Goal: Book appointment/travel/reservation

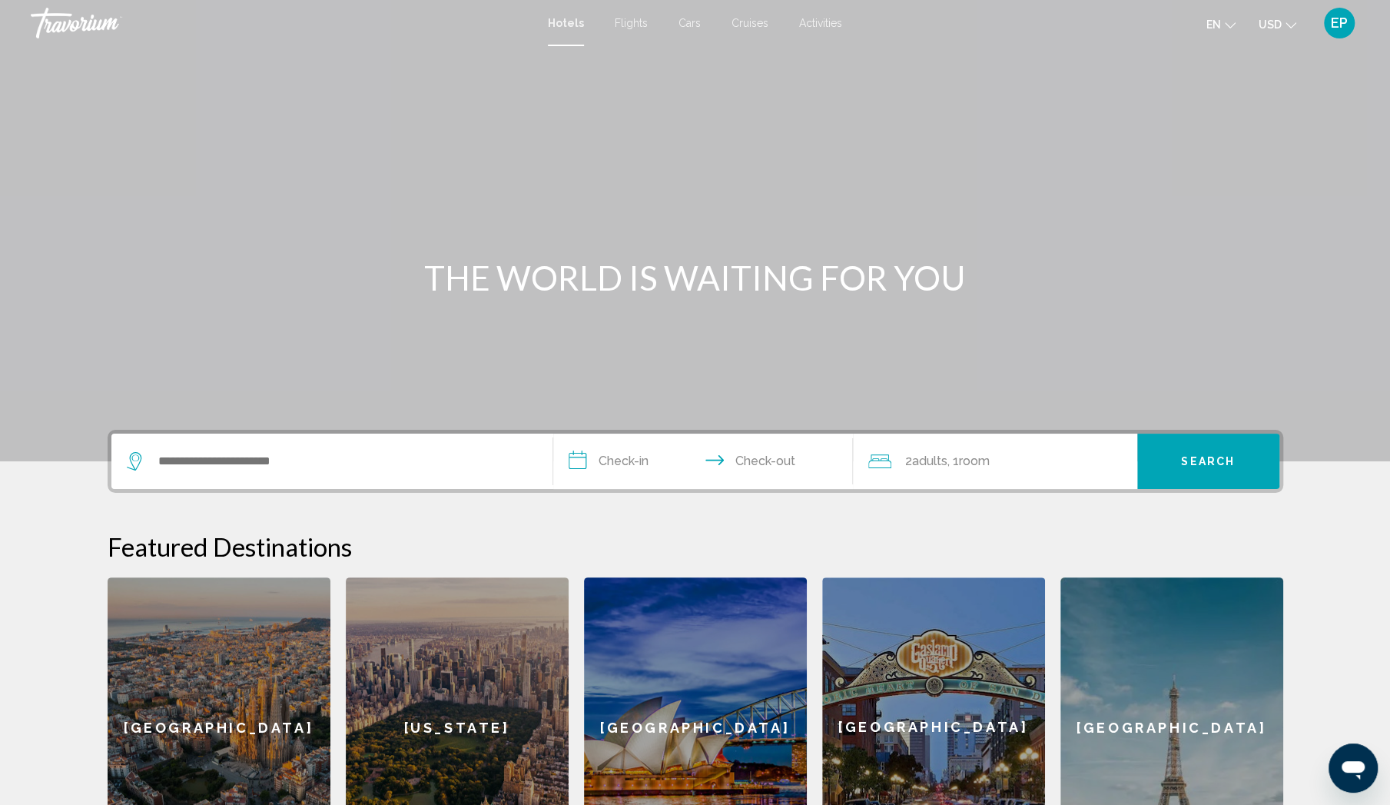
click at [360, 473] on div "Search widget" at bounding box center [332, 460] width 410 height 55
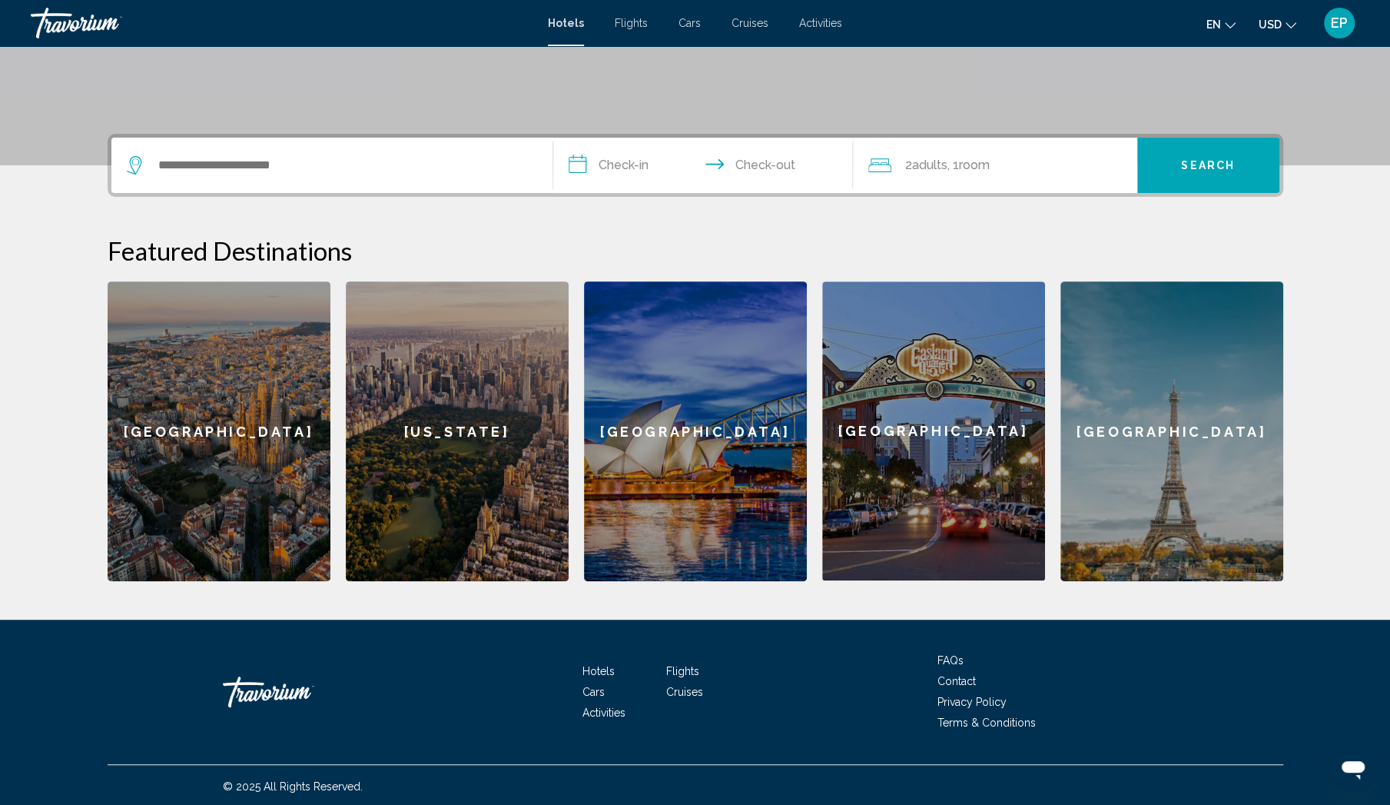
scroll to position [298, 0]
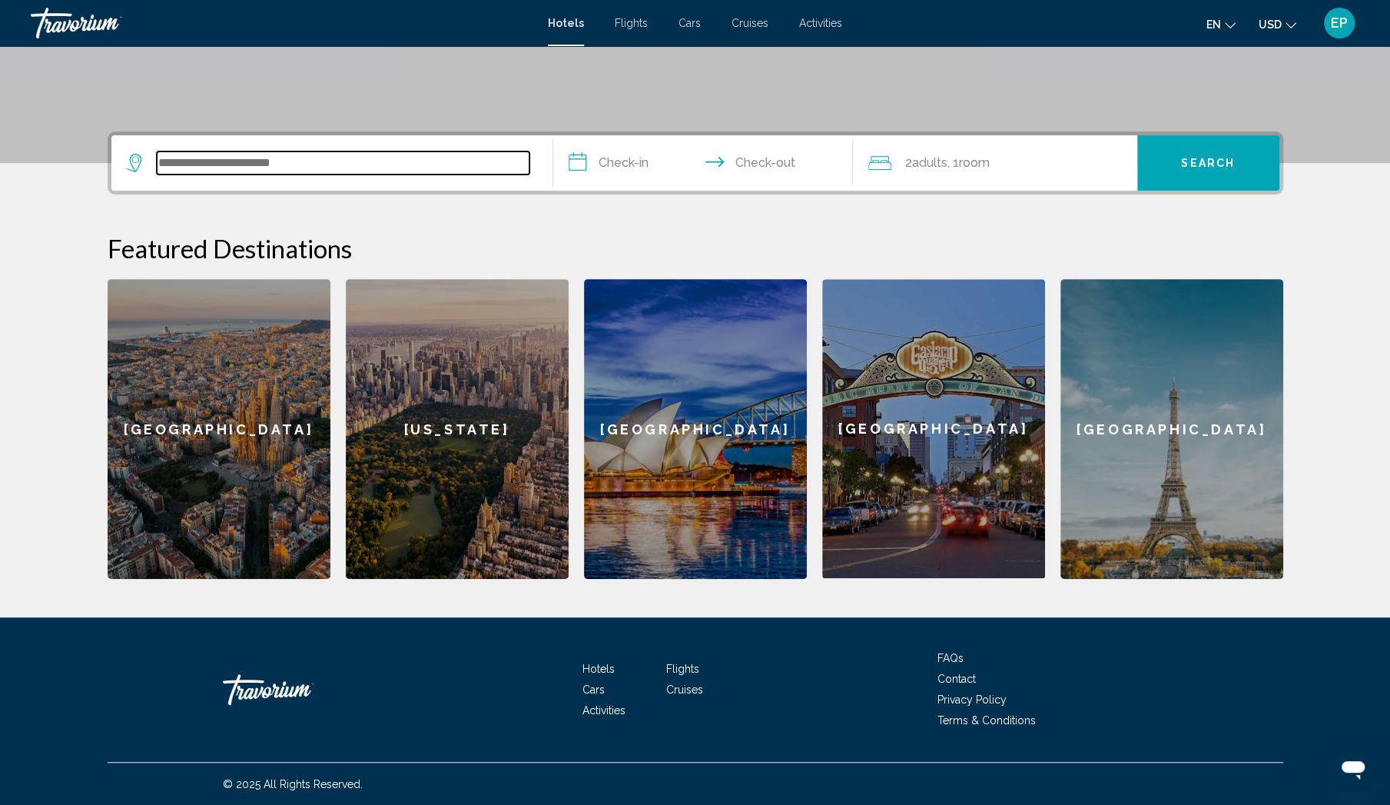
click at [349, 158] on input "Search widget" at bounding box center [343, 162] width 373 height 23
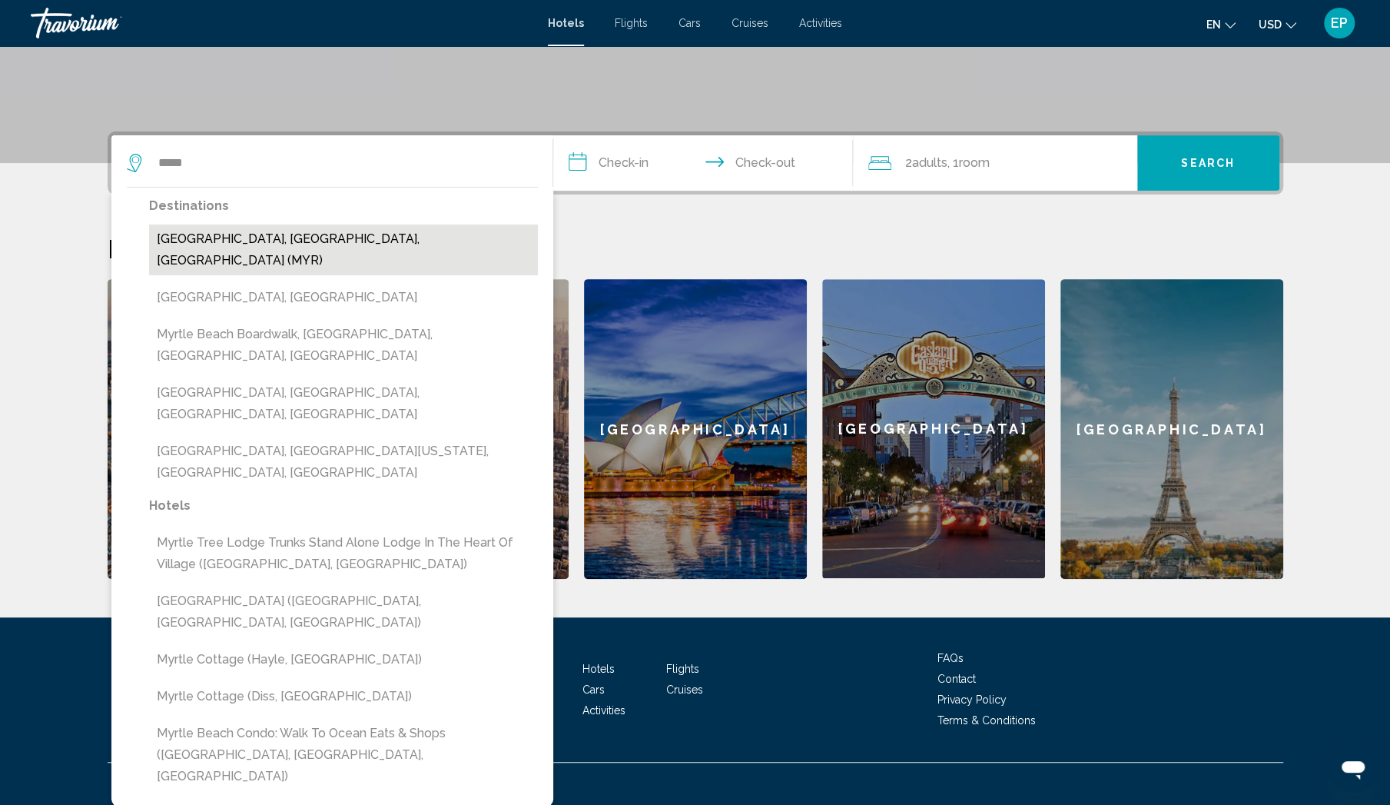
click at [304, 234] on button "Myrtle Beach, SC, United States (MYR)" at bounding box center [343, 249] width 389 height 51
type input "**********"
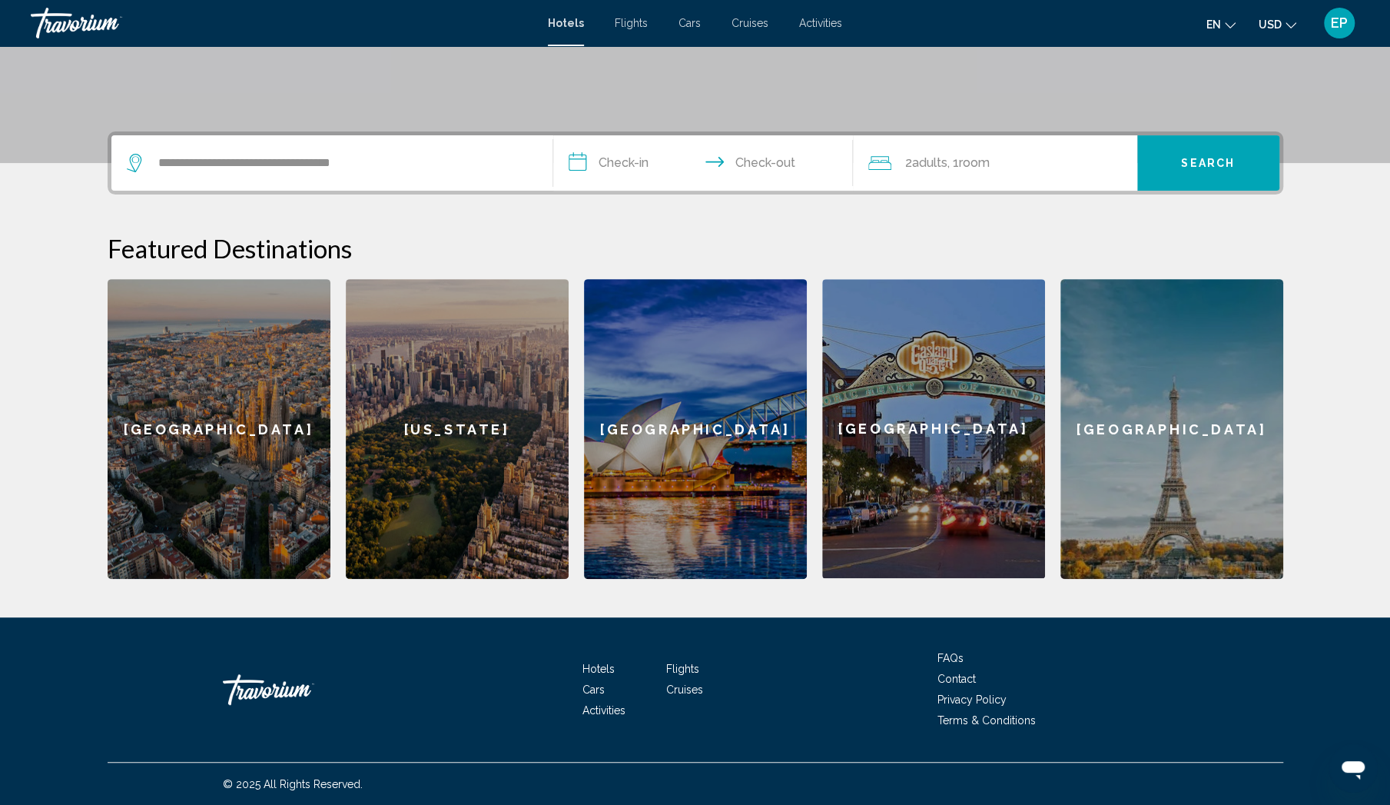
click at [629, 168] on input "**********" at bounding box center [706, 165] width 306 height 60
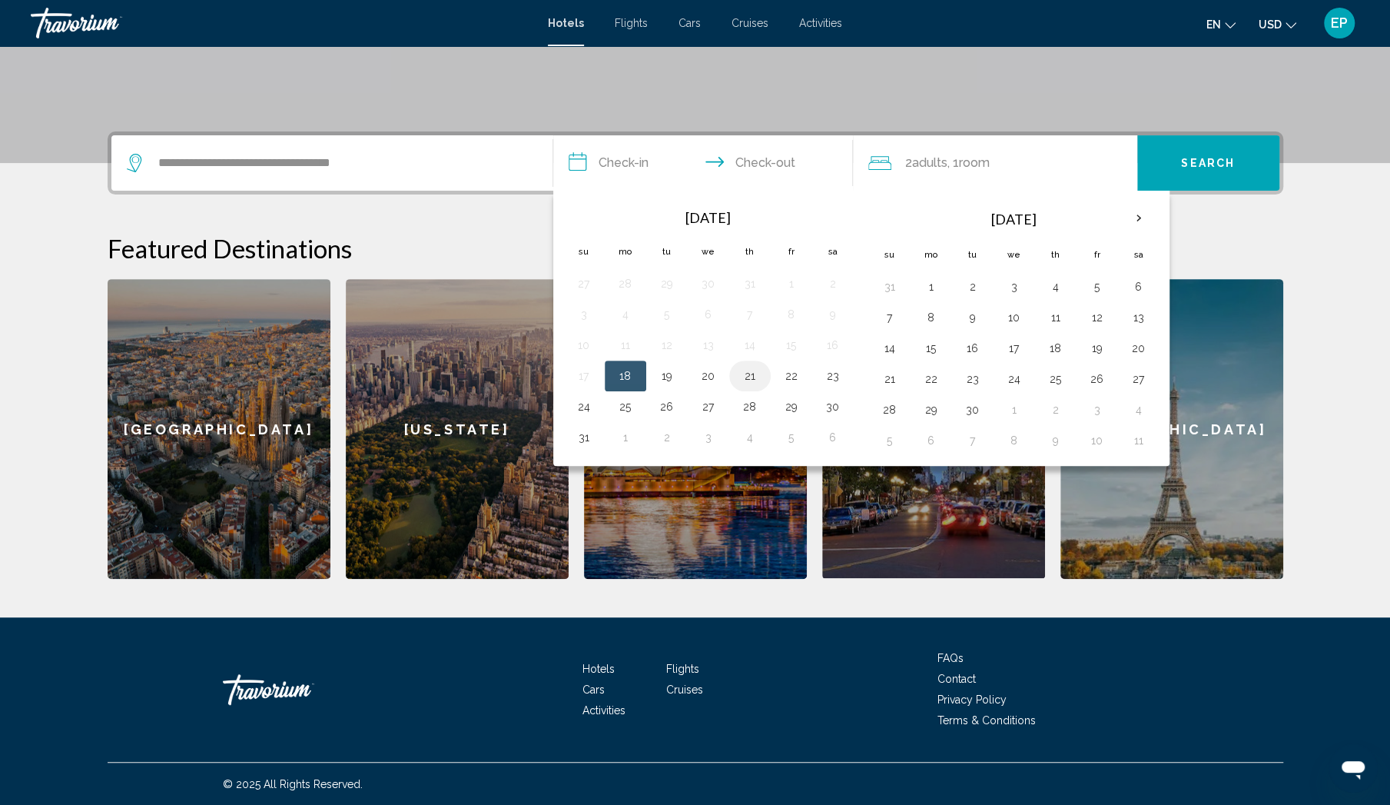
click at [749, 373] on button "21" at bounding box center [750, 376] width 25 height 22
click at [579, 407] on button "24" at bounding box center [584, 407] width 25 height 22
type input "**********"
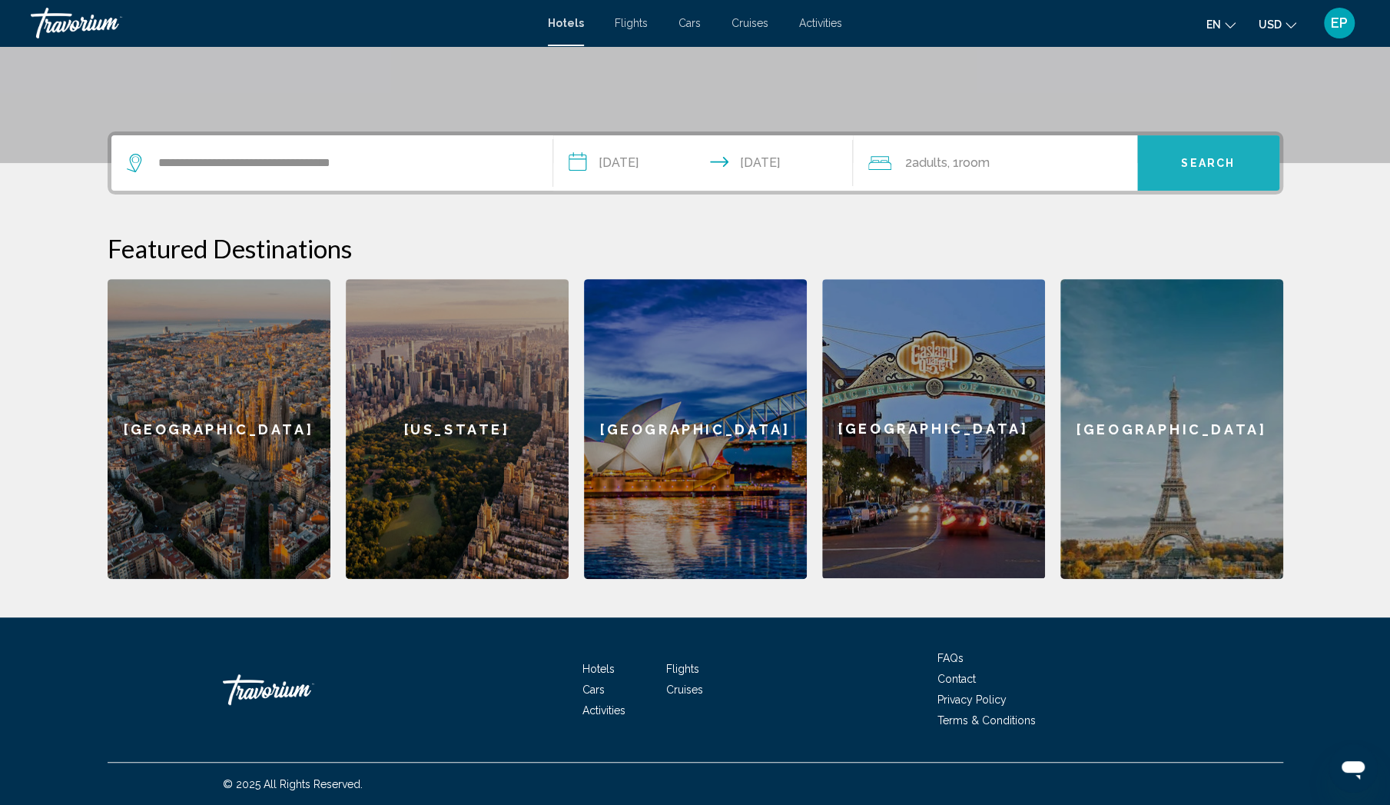
click at [1193, 154] on button "Search" at bounding box center [1208, 162] width 142 height 55
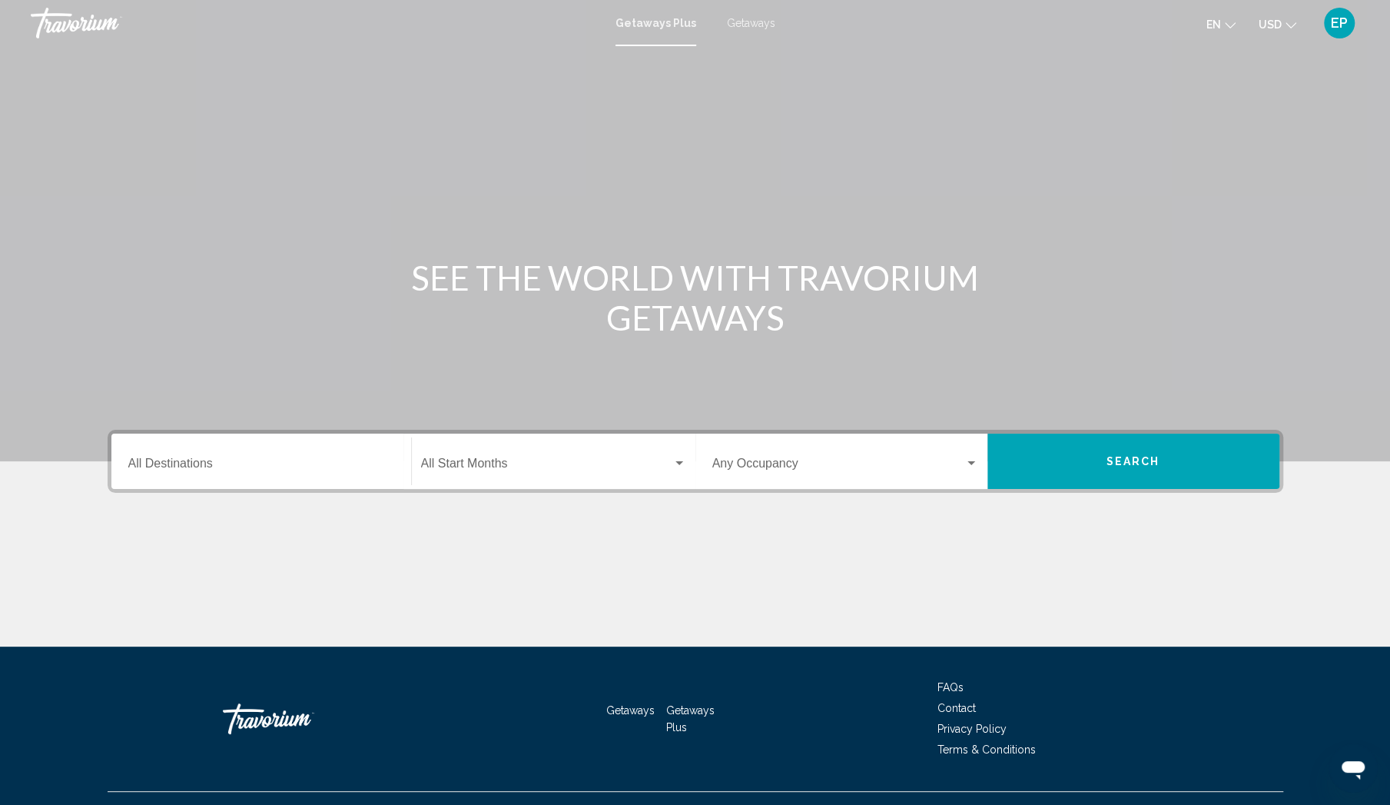
click at [263, 448] on div "Destination All Destinations" at bounding box center [261, 461] width 266 height 48
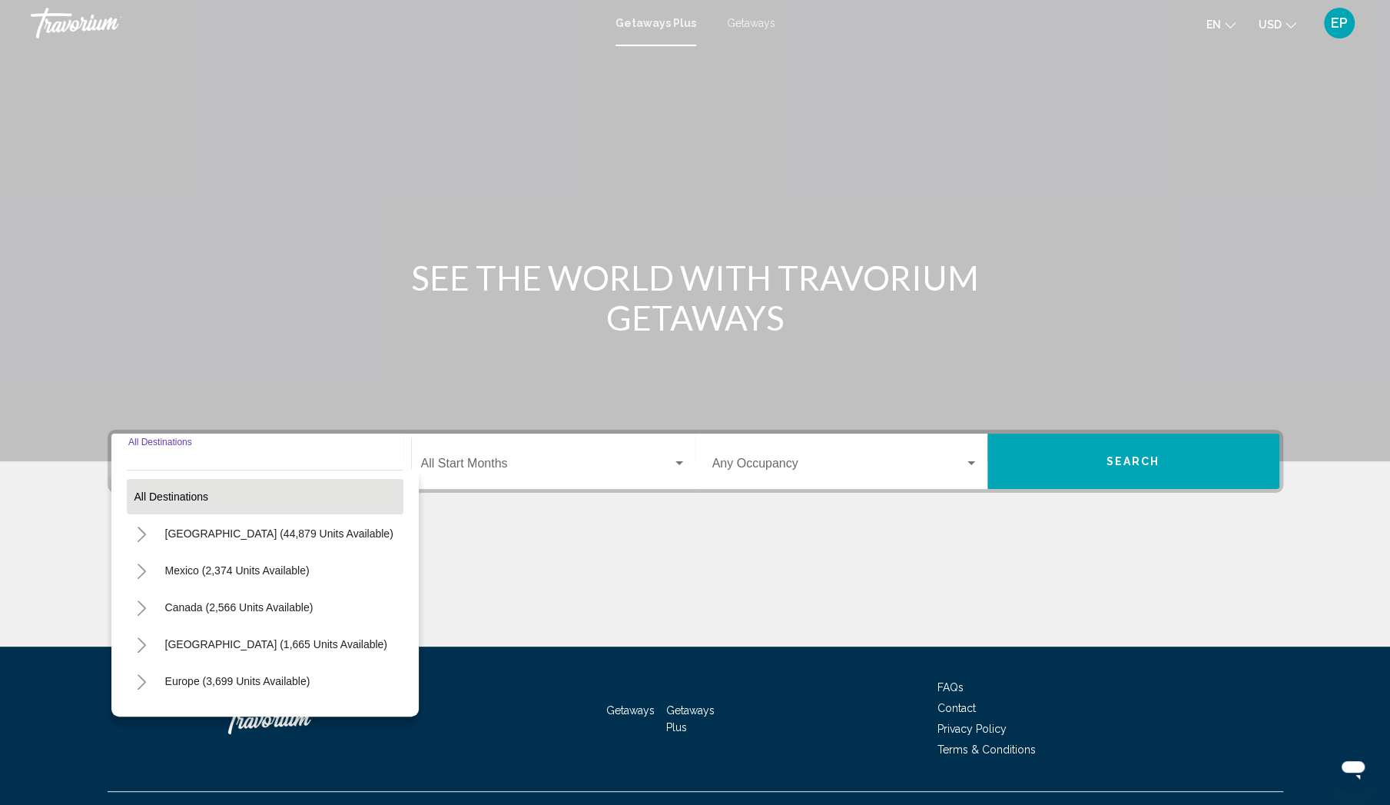
scroll to position [29, 0]
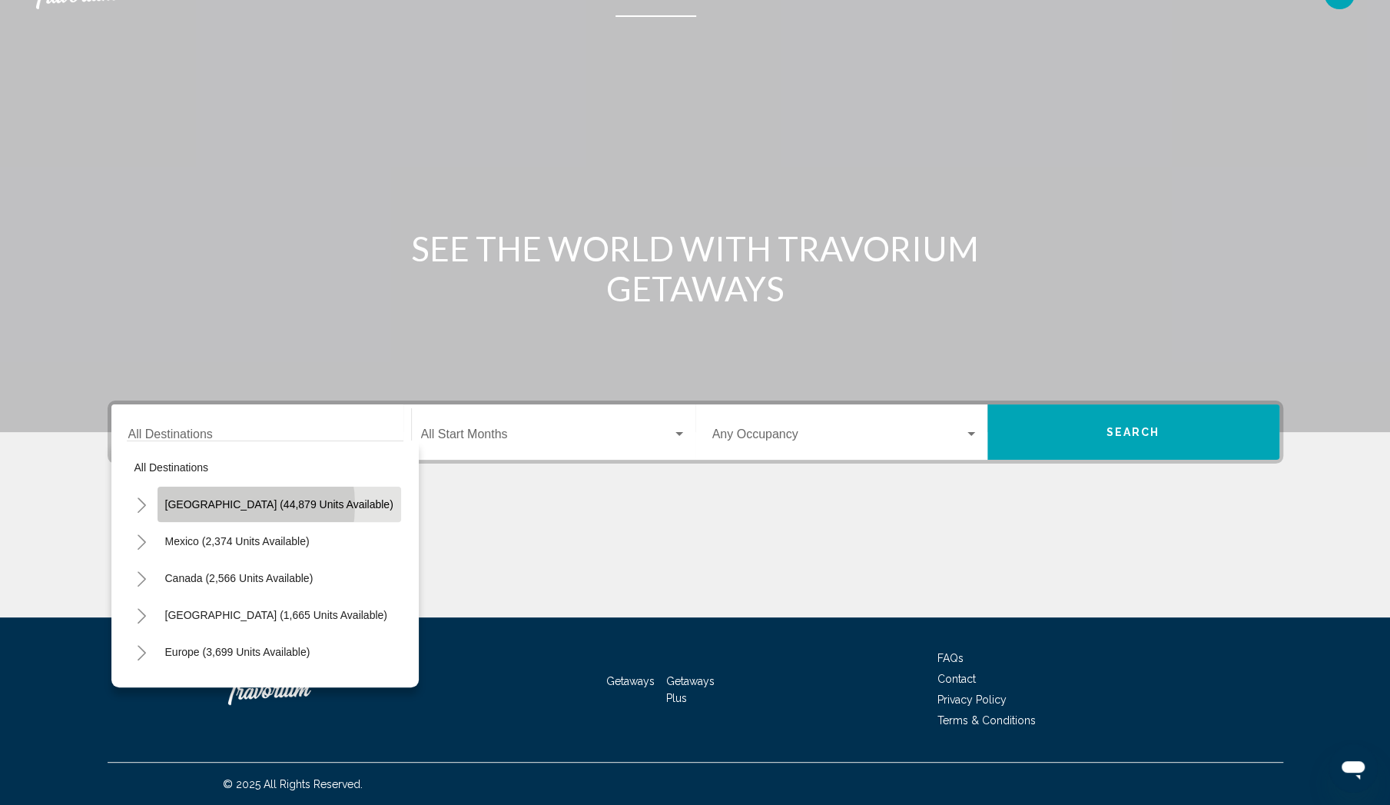
click at [218, 504] on span "[GEOGRAPHIC_DATA] (44,879 units available)" at bounding box center [279, 504] width 228 height 12
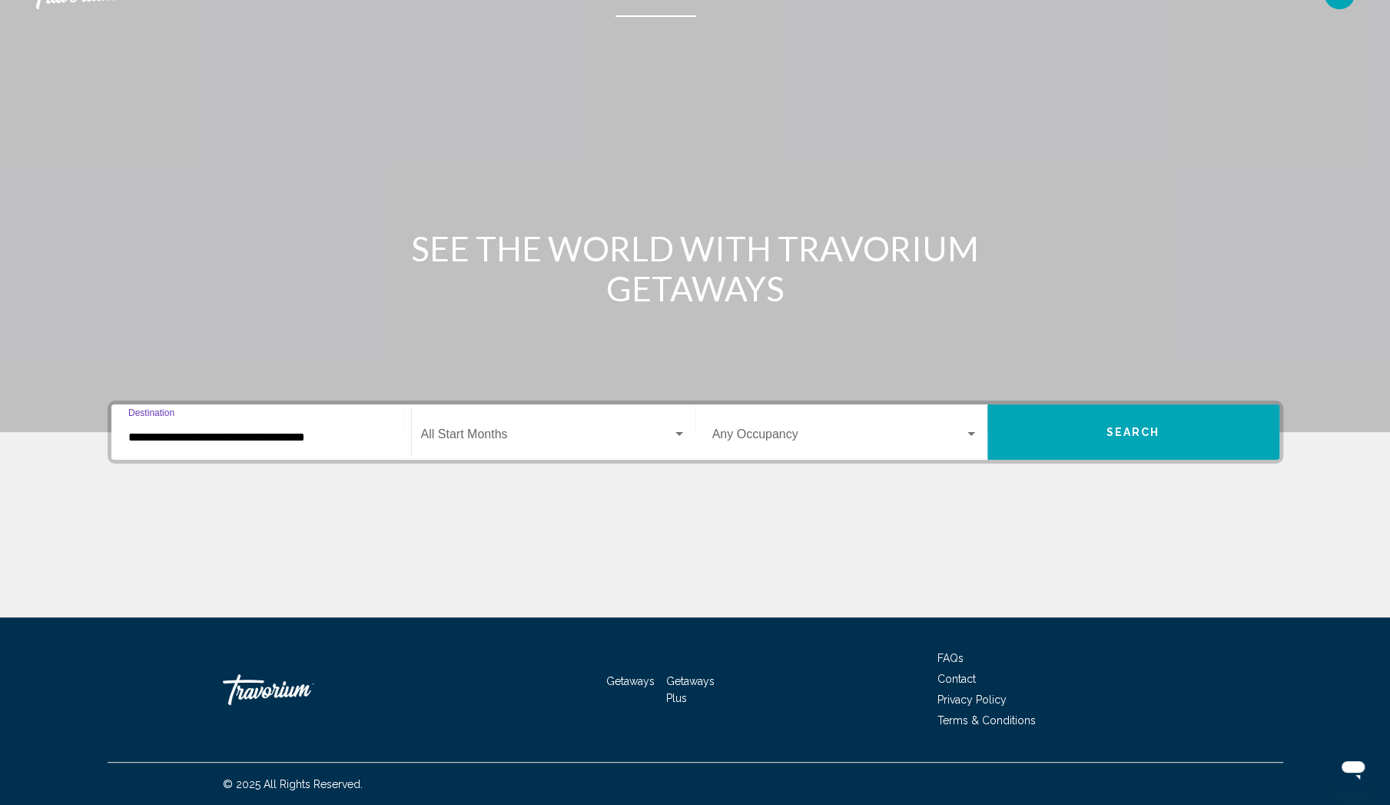
click at [315, 440] on input "**********" at bounding box center [261, 437] width 266 height 14
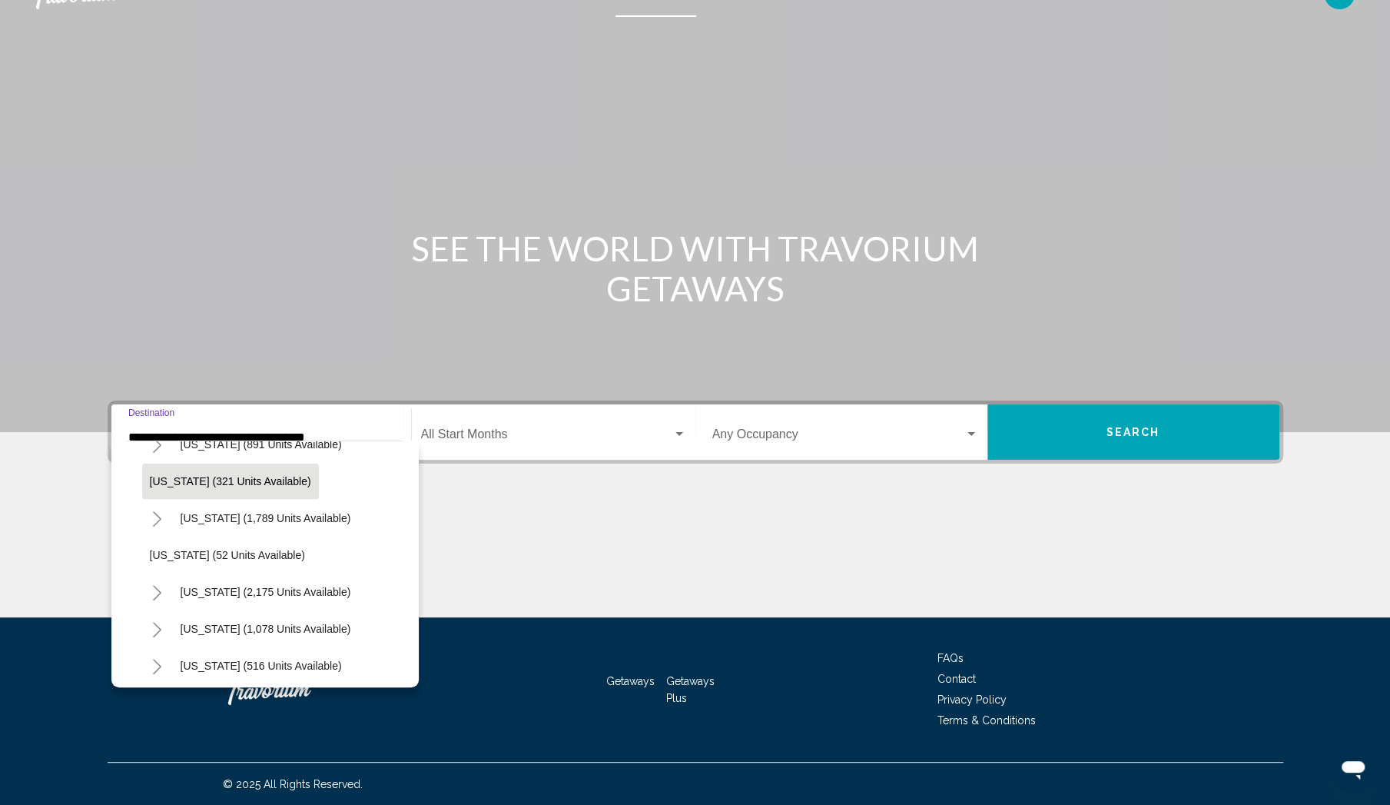
scroll to position [1127, 0]
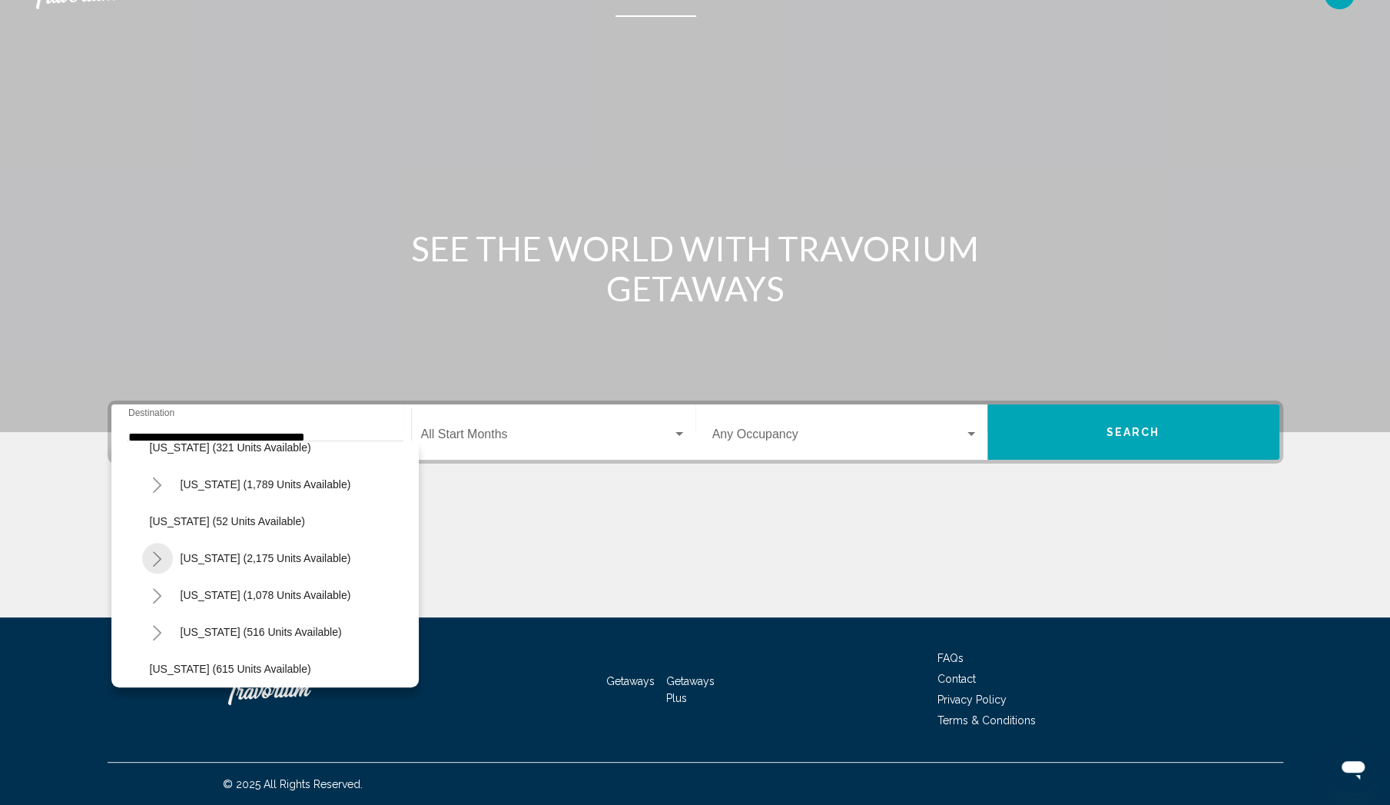
click at [154, 553] on icon "Toggle South Carolina (2,175 units available)" at bounding box center [157, 558] width 12 height 15
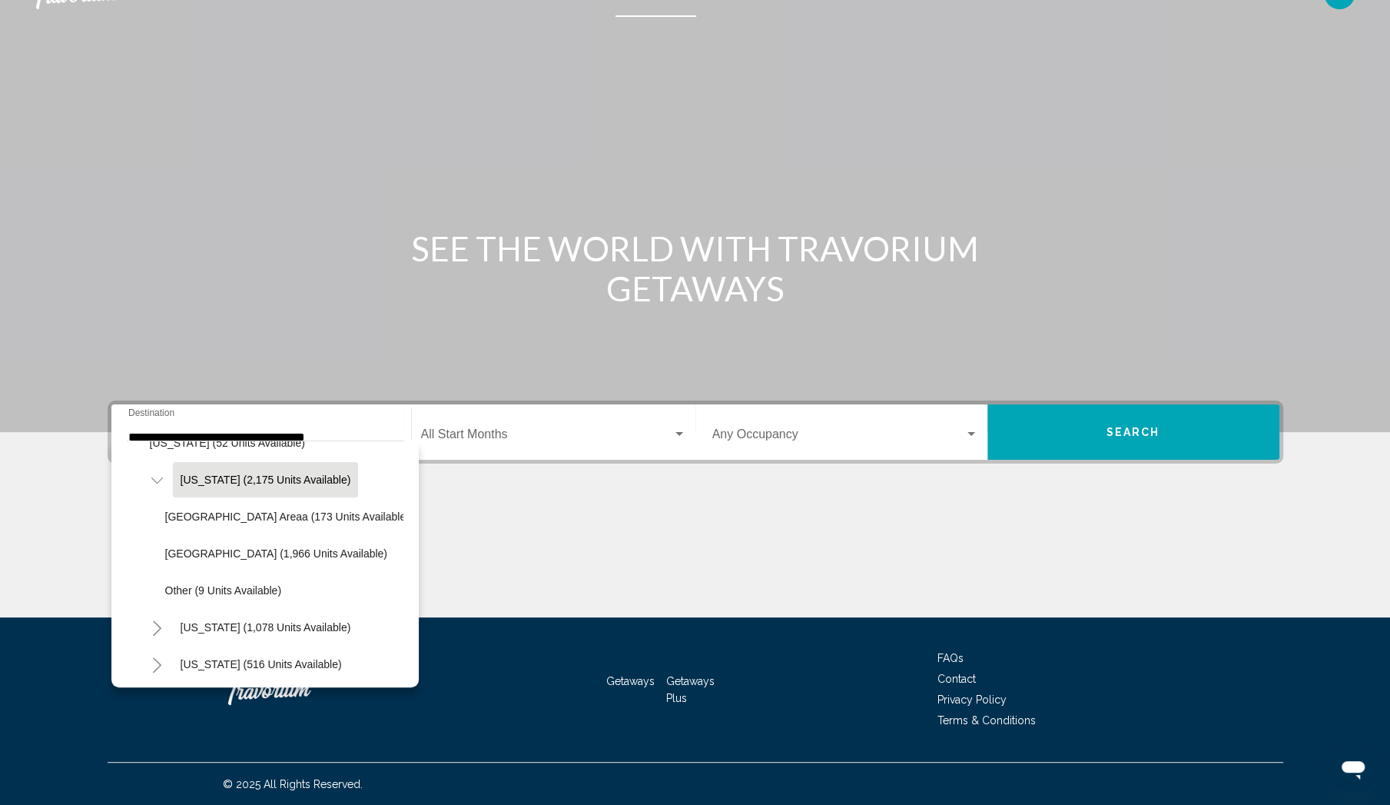
scroll to position [1230, 0]
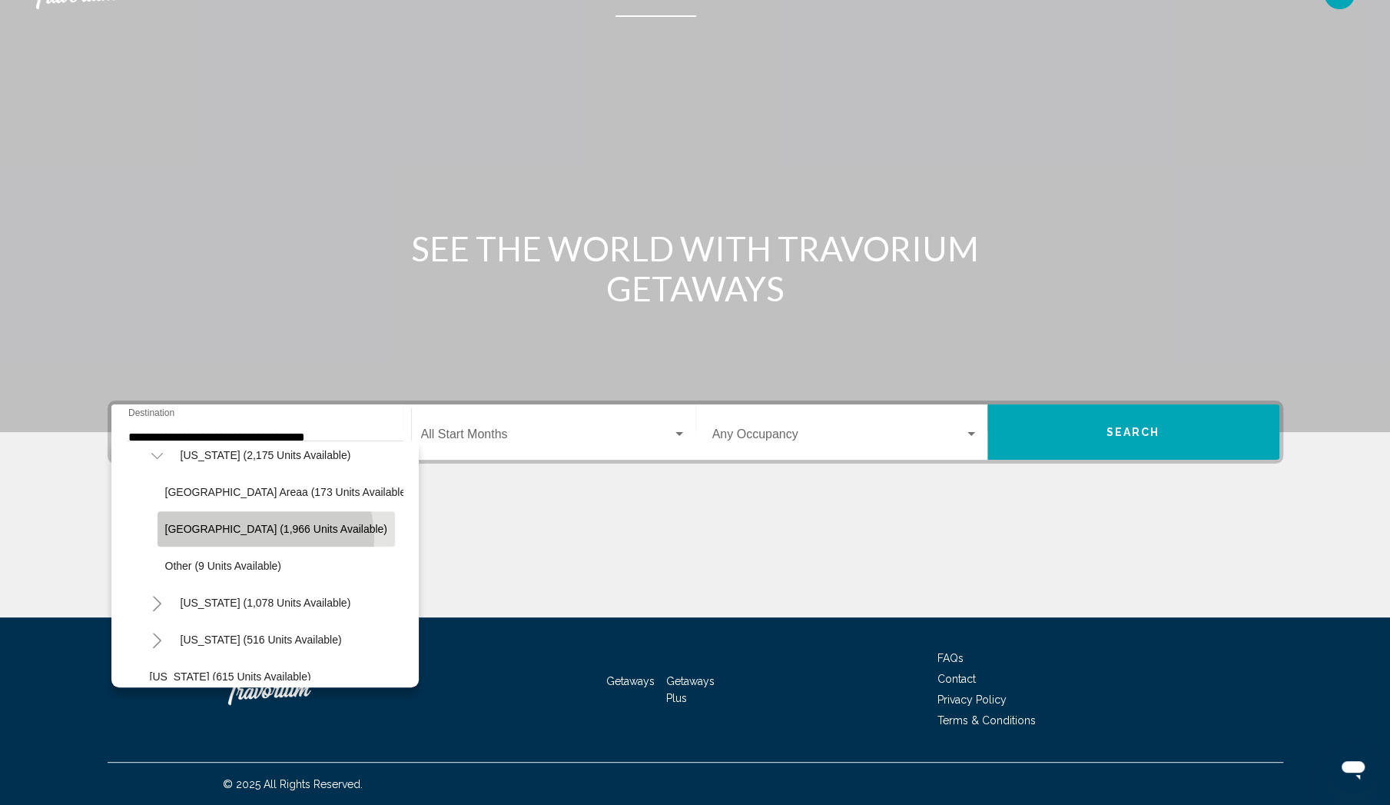
click at [254, 537] on button "[GEOGRAPHIC_DATA] (1,966 units available)" at bounding box center [276, 528] width 237 height 35
type input "**********"
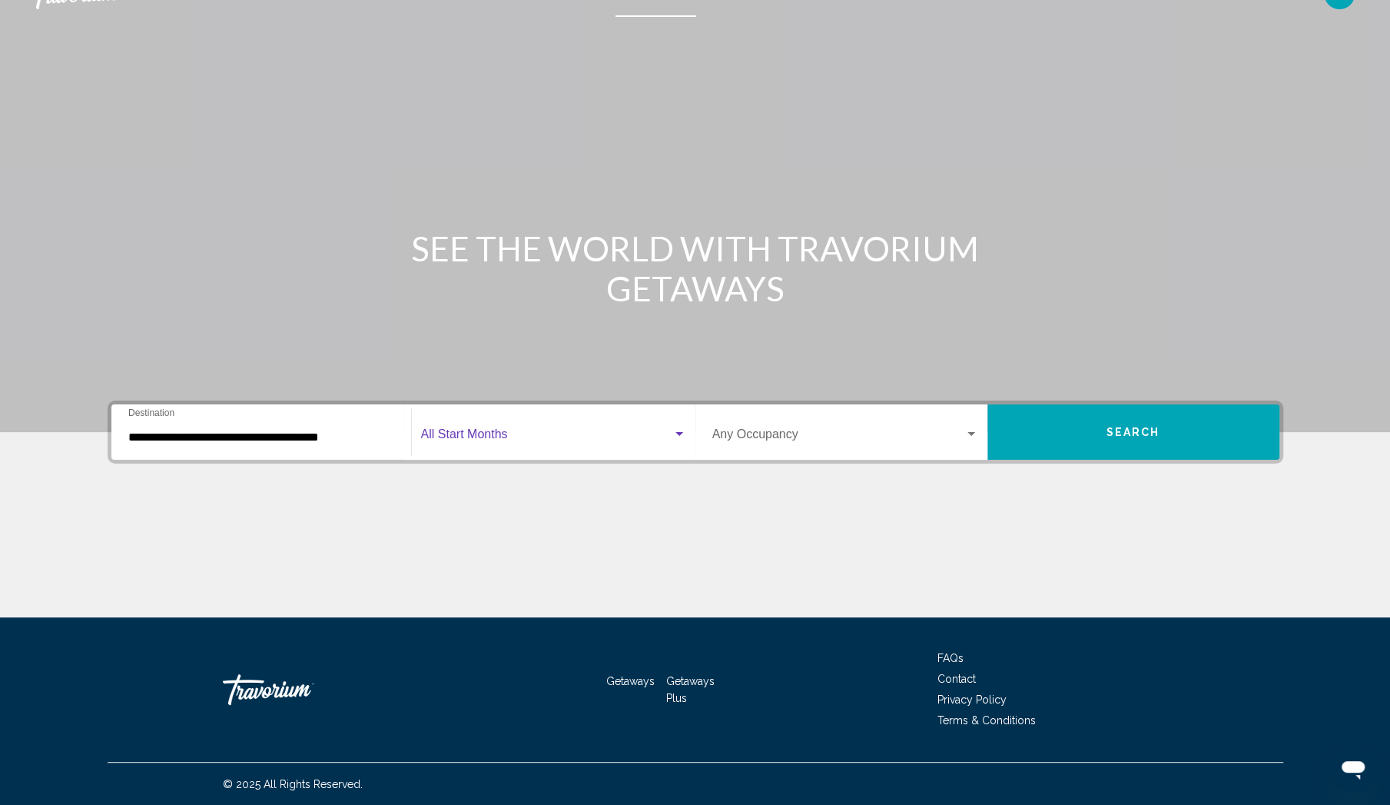
click at [539, 438] on span "Search widget" at bounding box center [546, 437] width 251 height 14
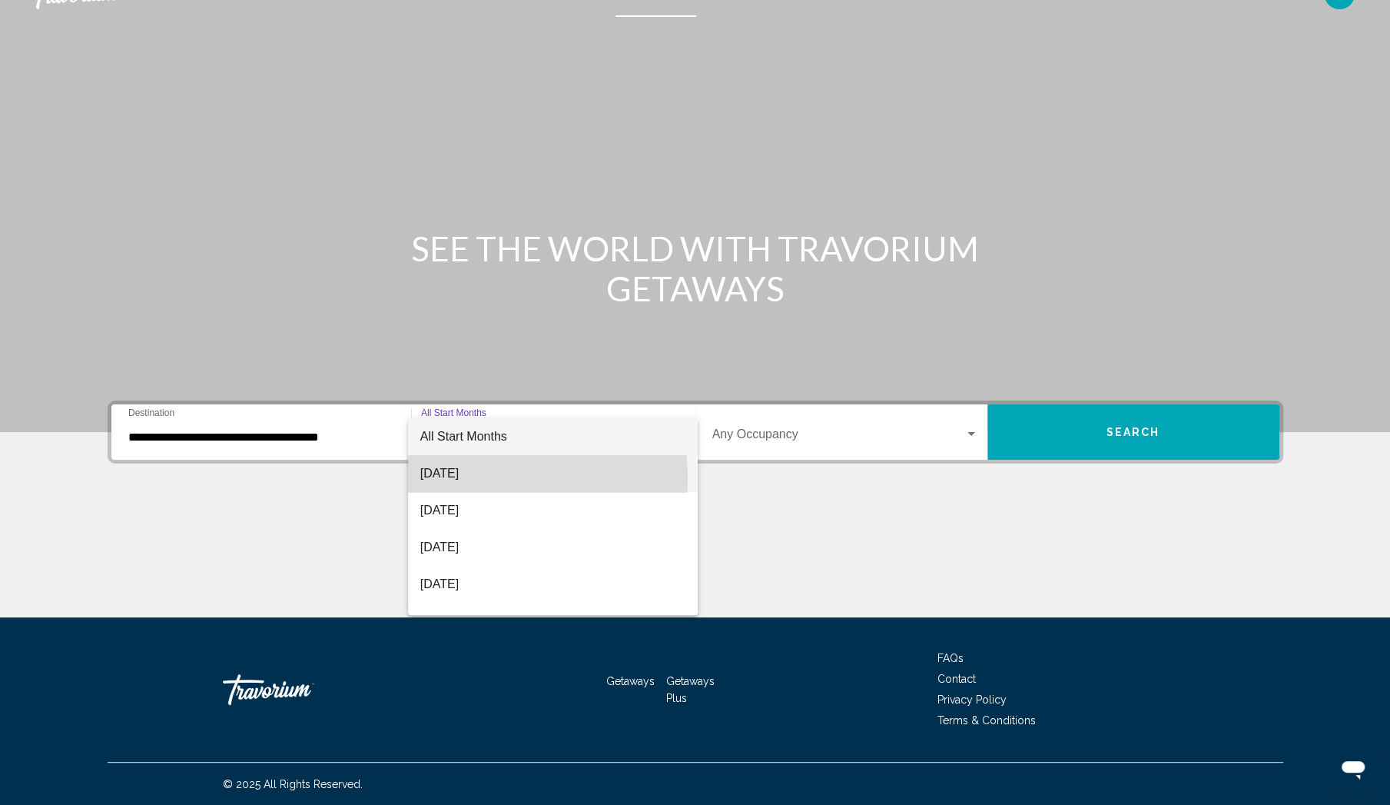
click at [467, 478] on span "[DATE]" at bounding box center [553, 473] width 266 height 37
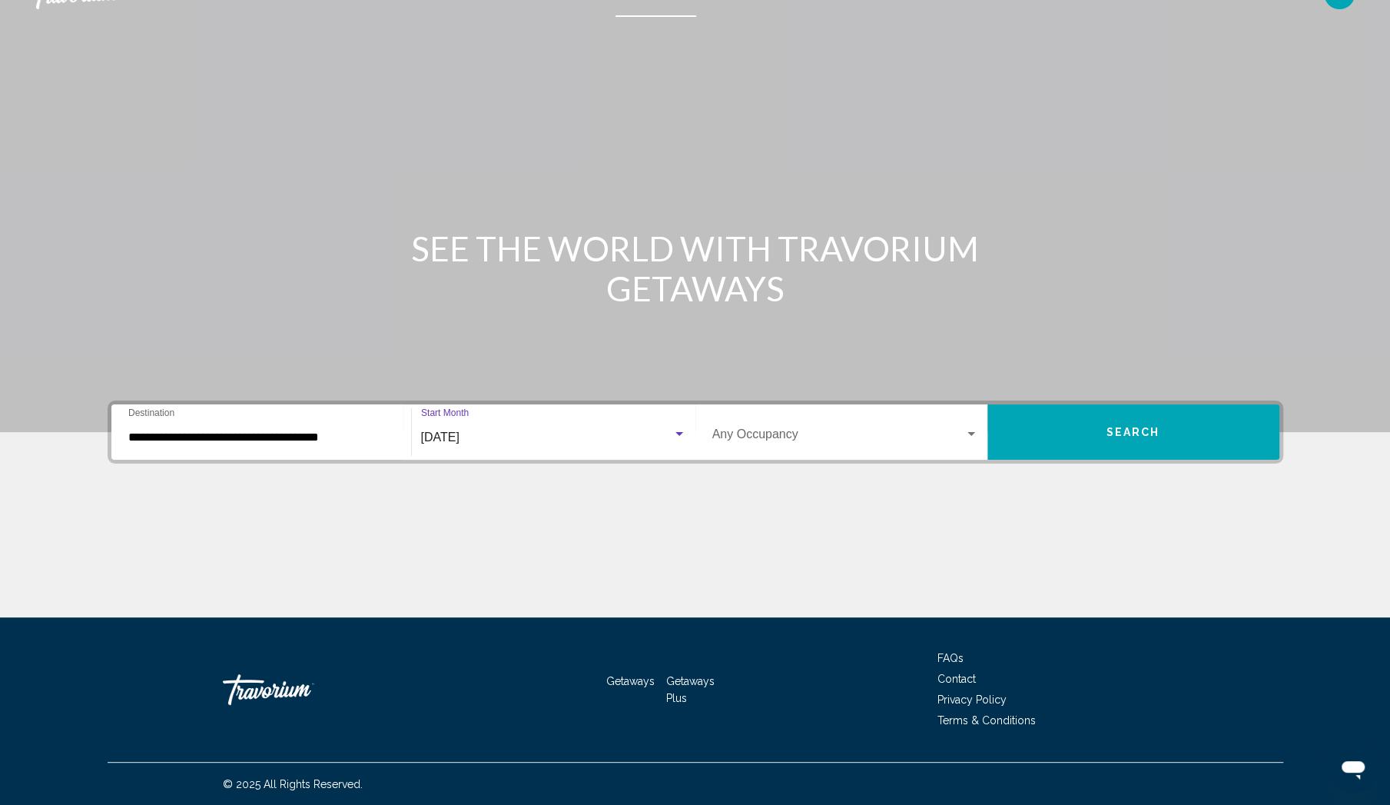
click at [798, 441] on span "Search widget" at bounding box center [838, 437] width 252 height 14
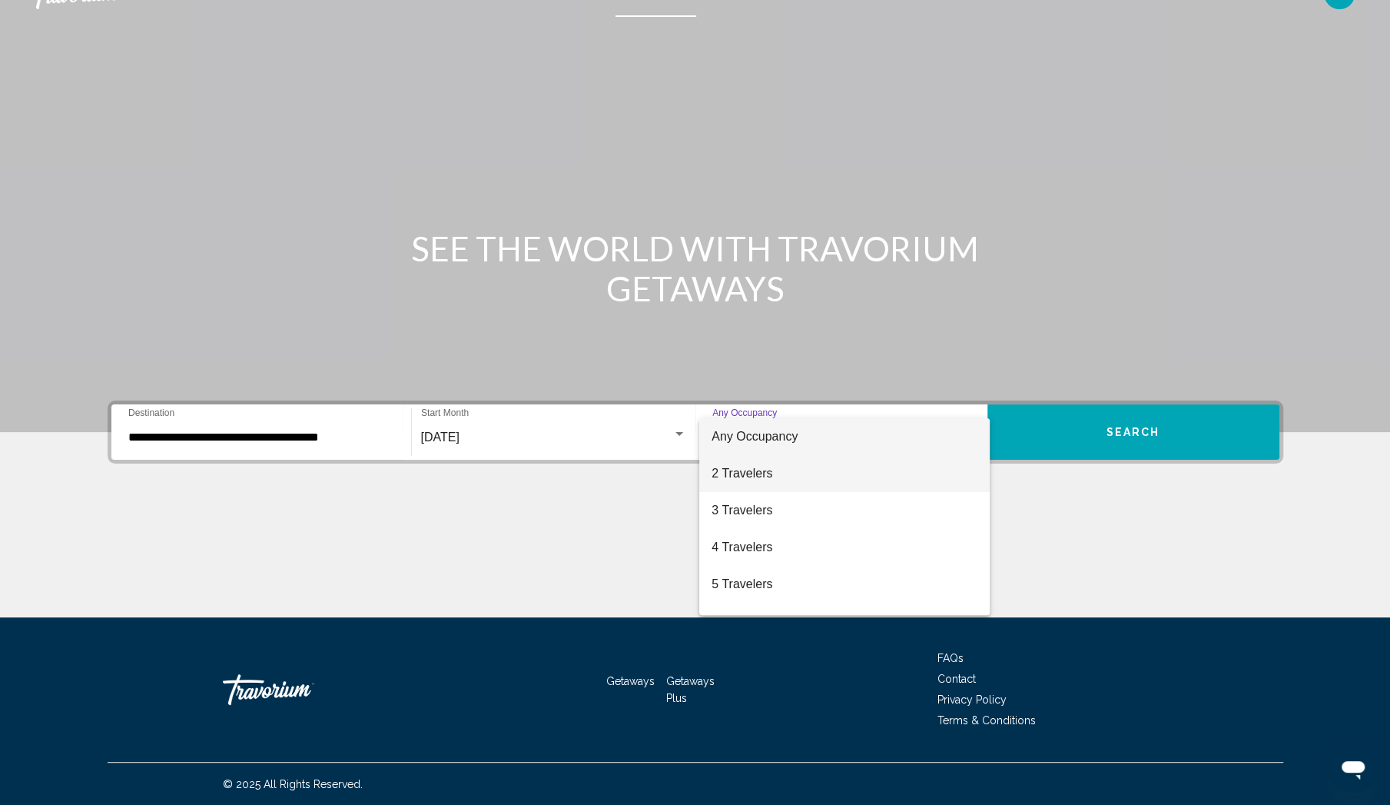
click at [761, 473] on span "2 Travelers" at bounding box center [845, 473] width 266 height 37
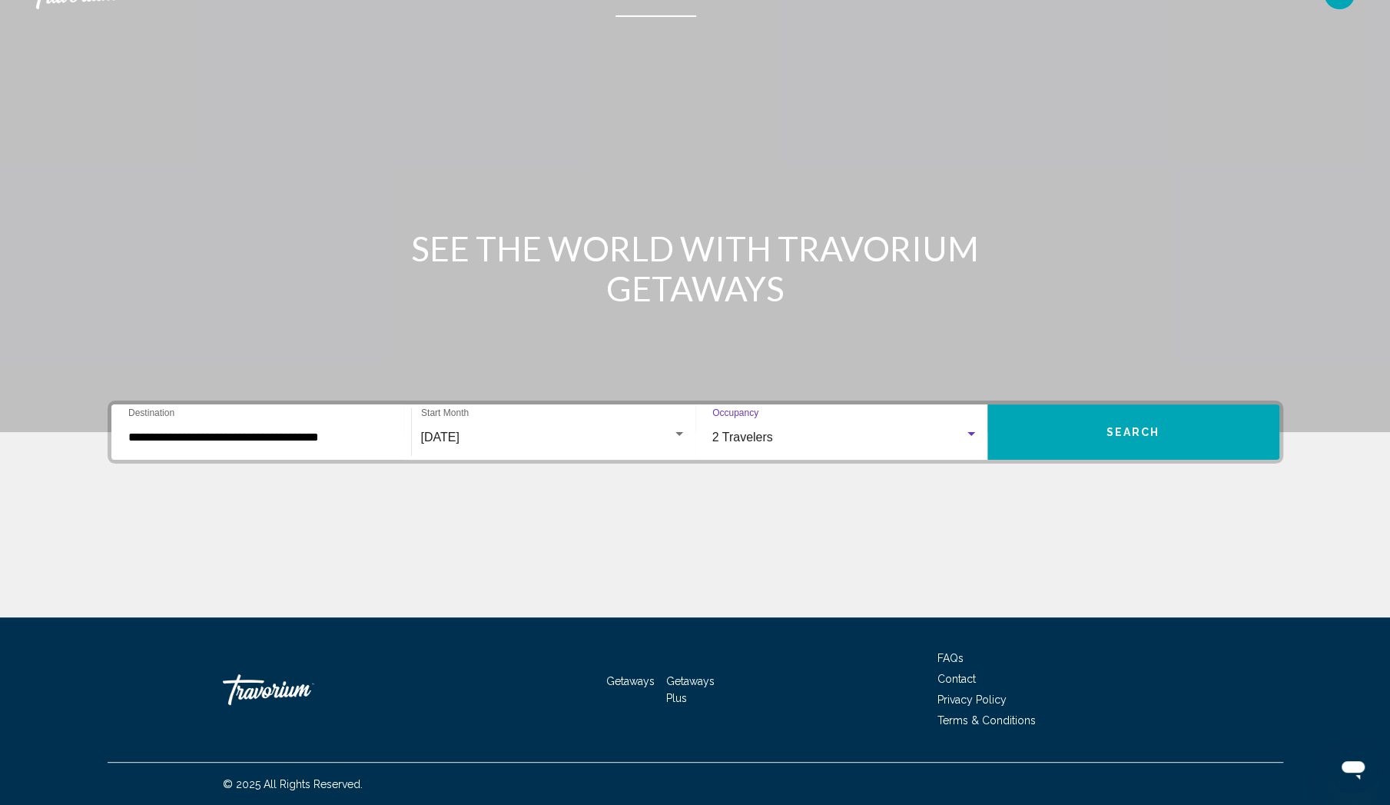
click at [1147, 446] on button "Search" at bounding box center [1134, 431] width 292 height 55
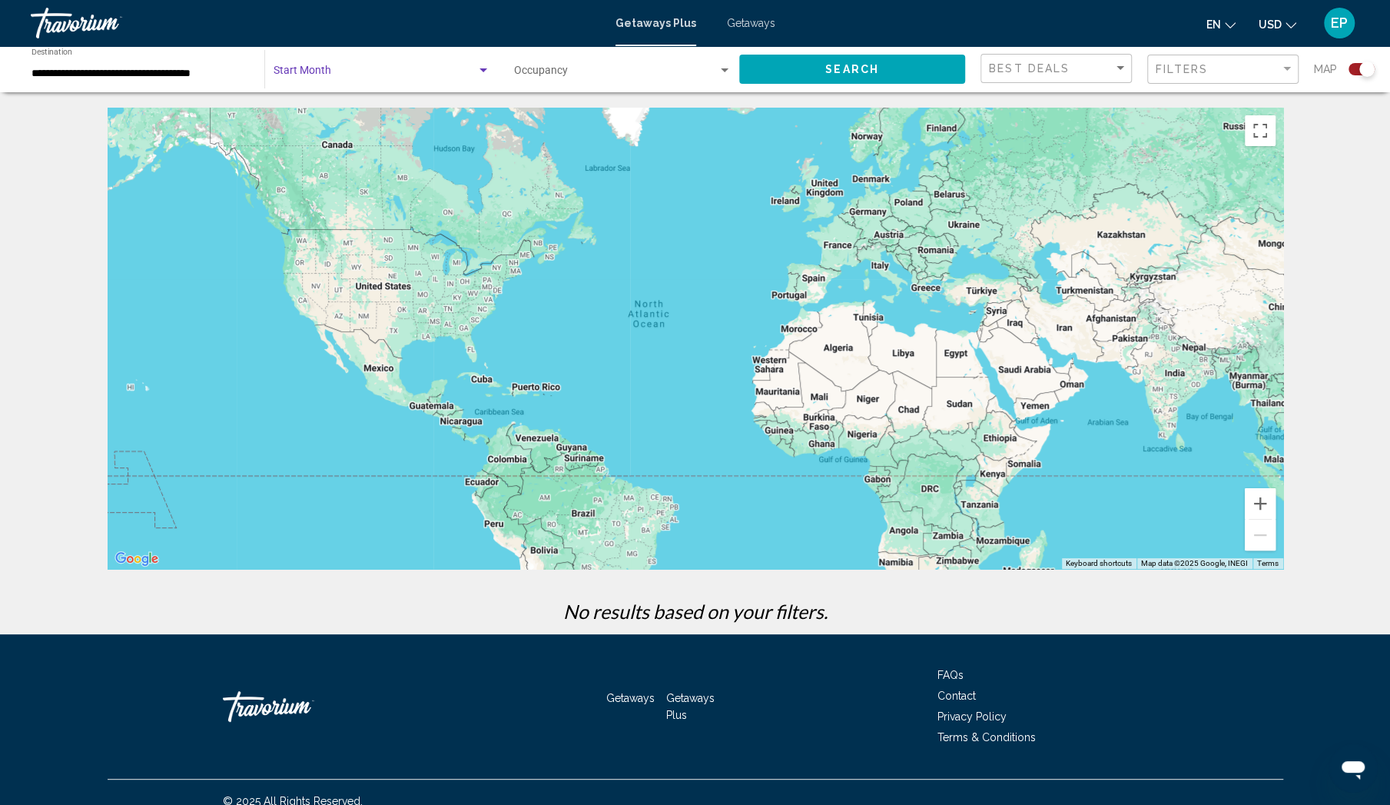
click at [484, 69] on div "Search widget" at bounding box center [484, 70] width 8 height 4
click at [484, 69] on span "All Start Months" at bounding box center [381, 74] width 217 height 32
click at [134, 67] on div "**********" at bounding box center [140, 69] width 217 height 42
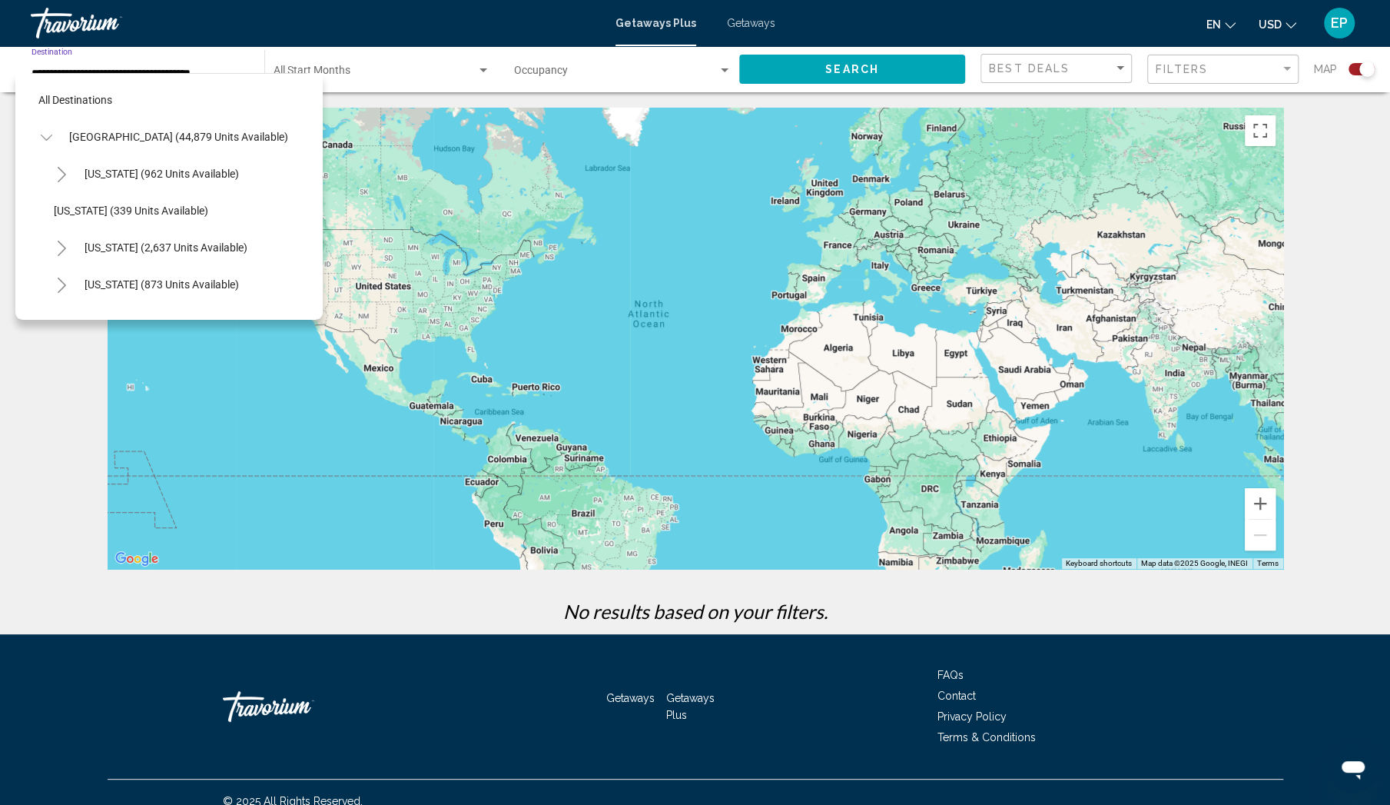
scroll to position [1203, 0]
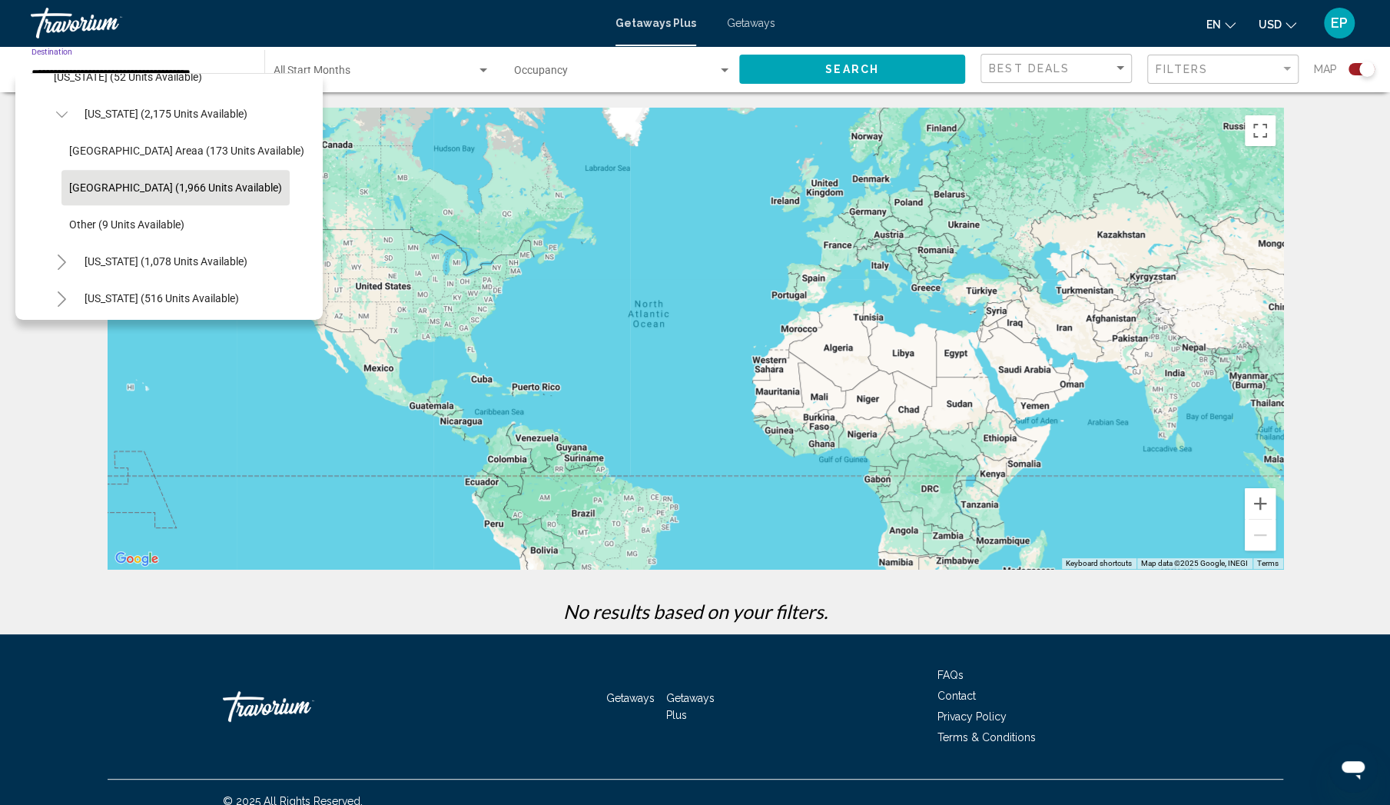
click at [186, 186] on span "[GEOGRAPHIC_DATA] (1,966 units available)" at bounding box center [175, 187] width 213 height 12
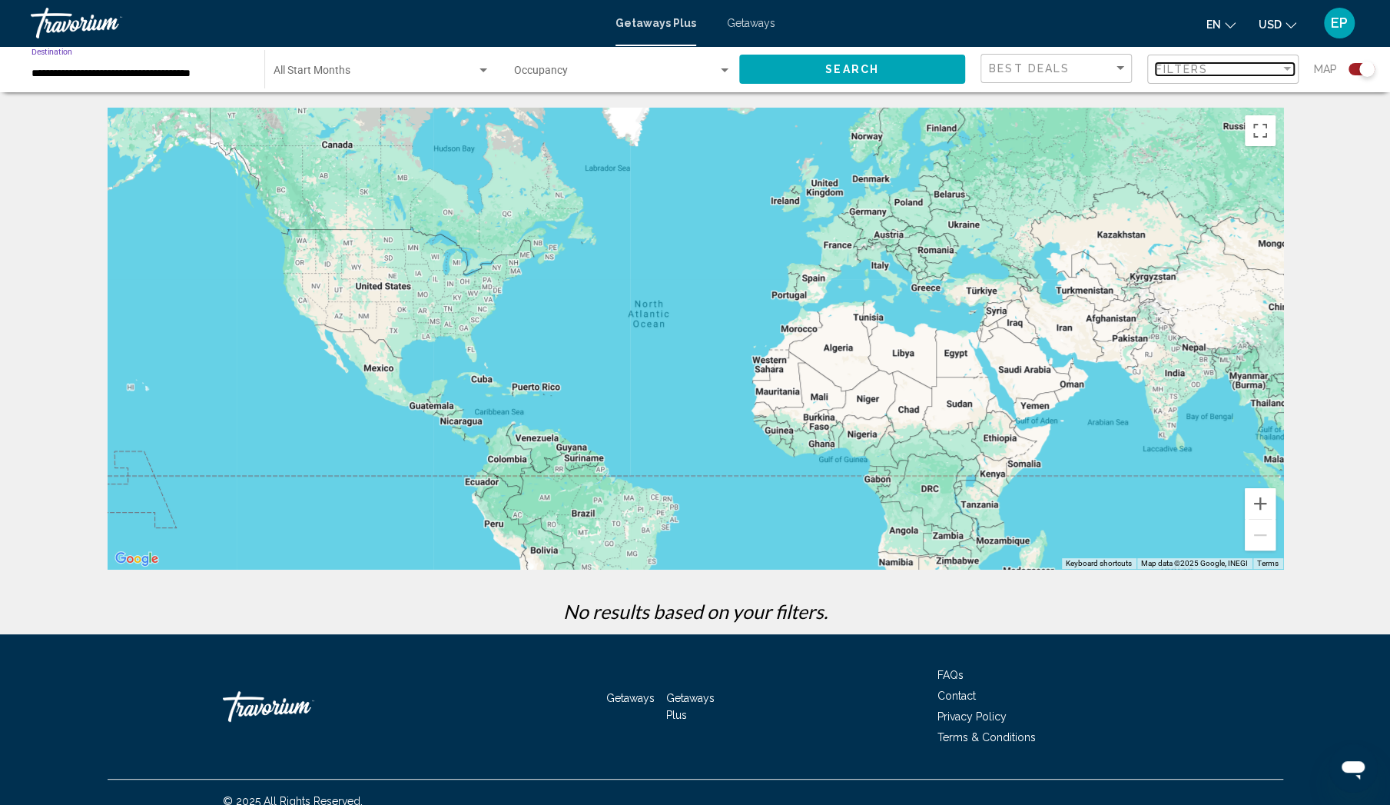
click at [1282, 67] on div "Filter" at bounding box center [1287, 69] width 14 height 12
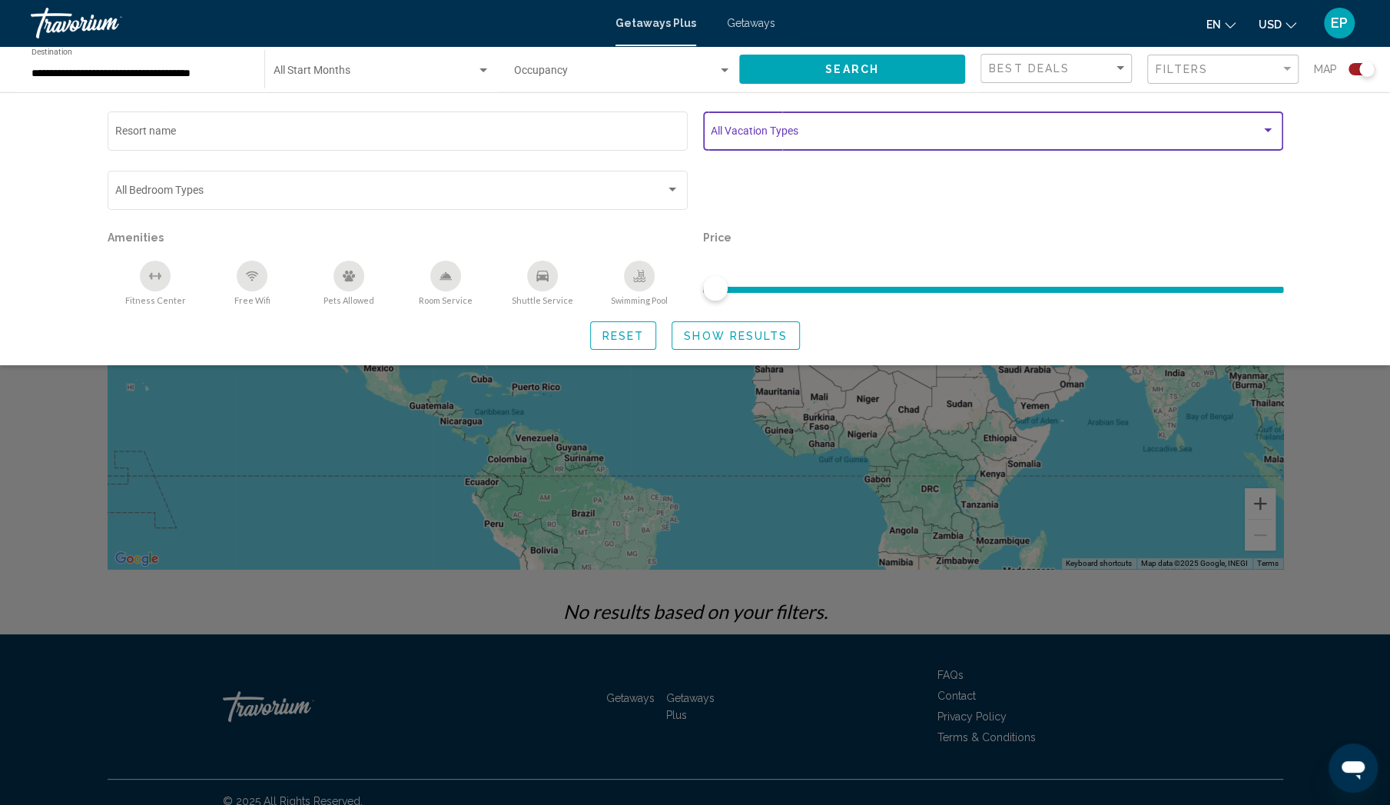
click at [776, 136] on span "Search widget" at bounding box center [986, 134] width 550 height 12
click at [1270, 130] on div "Search widget" at bounding box center [1268, 130] width 8 height 4
click at [1265, 130] on div "Search widget" at bounding box center [1268, 130] width 8 height 4
click at [1266, 128] on div "Search widget" at bounding box center [1268, 130] width 8 height 4
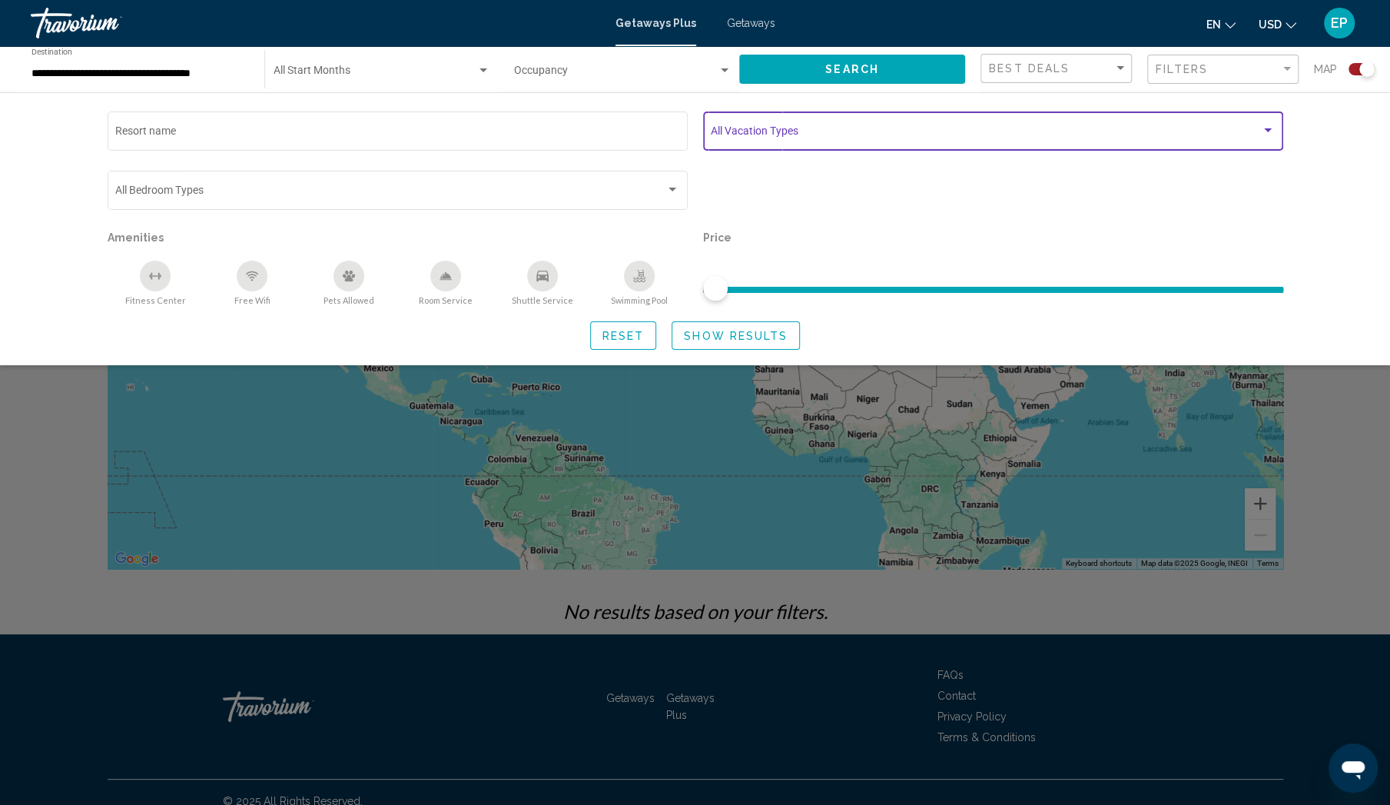
click at [1267, 131] on div "Search widget" at bounding box center [1268, 130] width 8 height 4
click at [746, 128] on span "Search widget" at bounding box center [986, 134] width 550 height 12
click at [790, 191] on div "Search widget" at bounding box center [993, 197] width 596 height 59
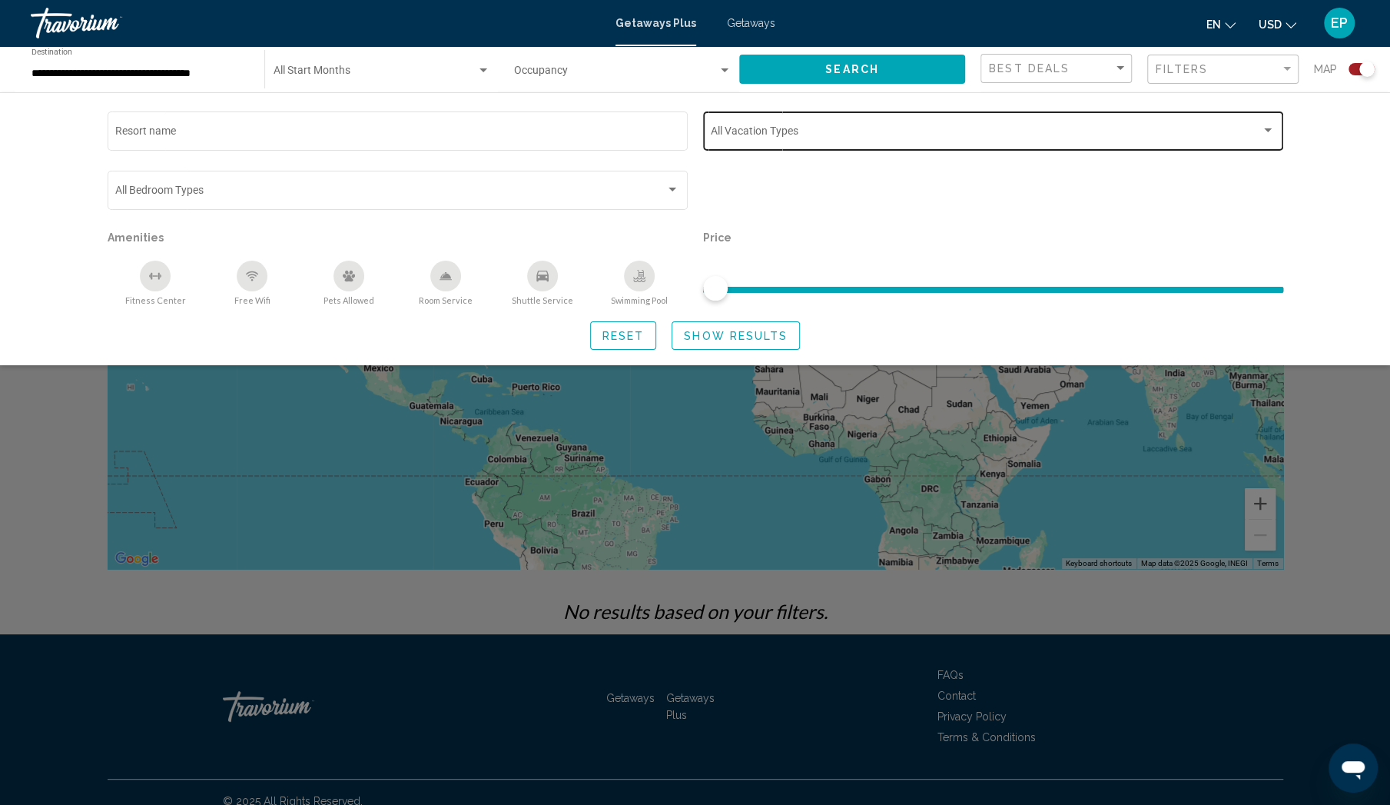
click at [816, 129] on span "Search widget" at bounding box center [986, 134] width 550 height 12
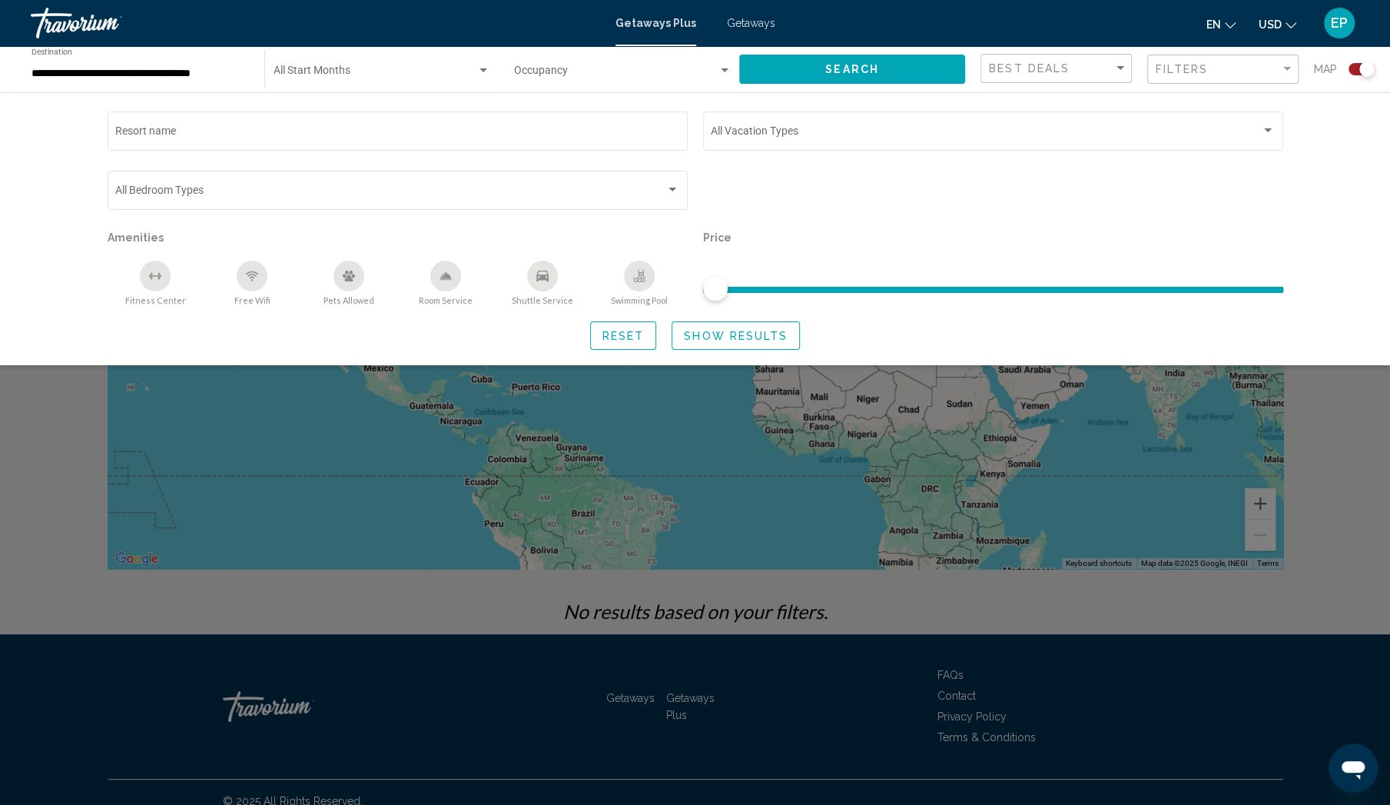
click at [801, 176] on div "Search widget" at bounding box center [993, 197] width 596 height 59
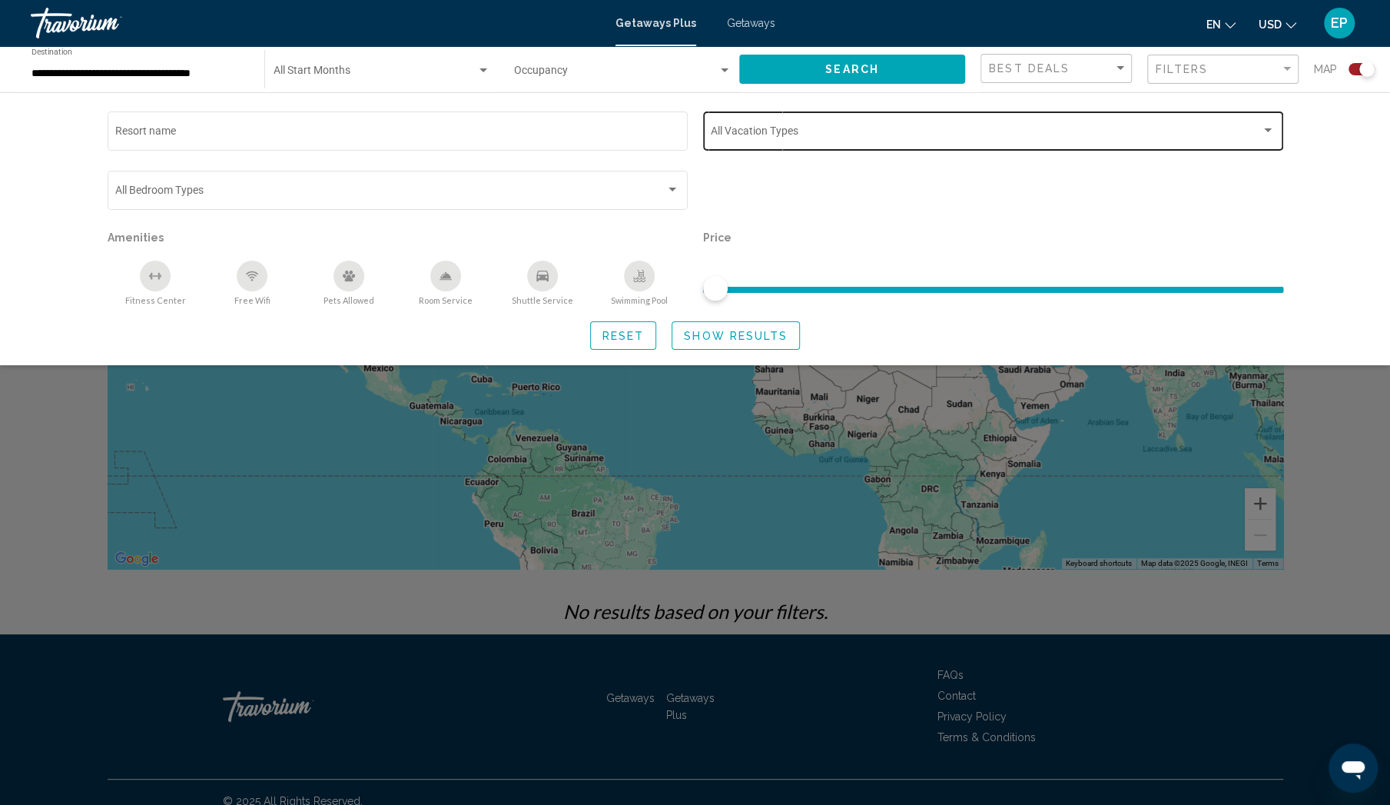
click at [803, 130] on span "Search widget" at bounding box center [986, 134] width 550 height 12
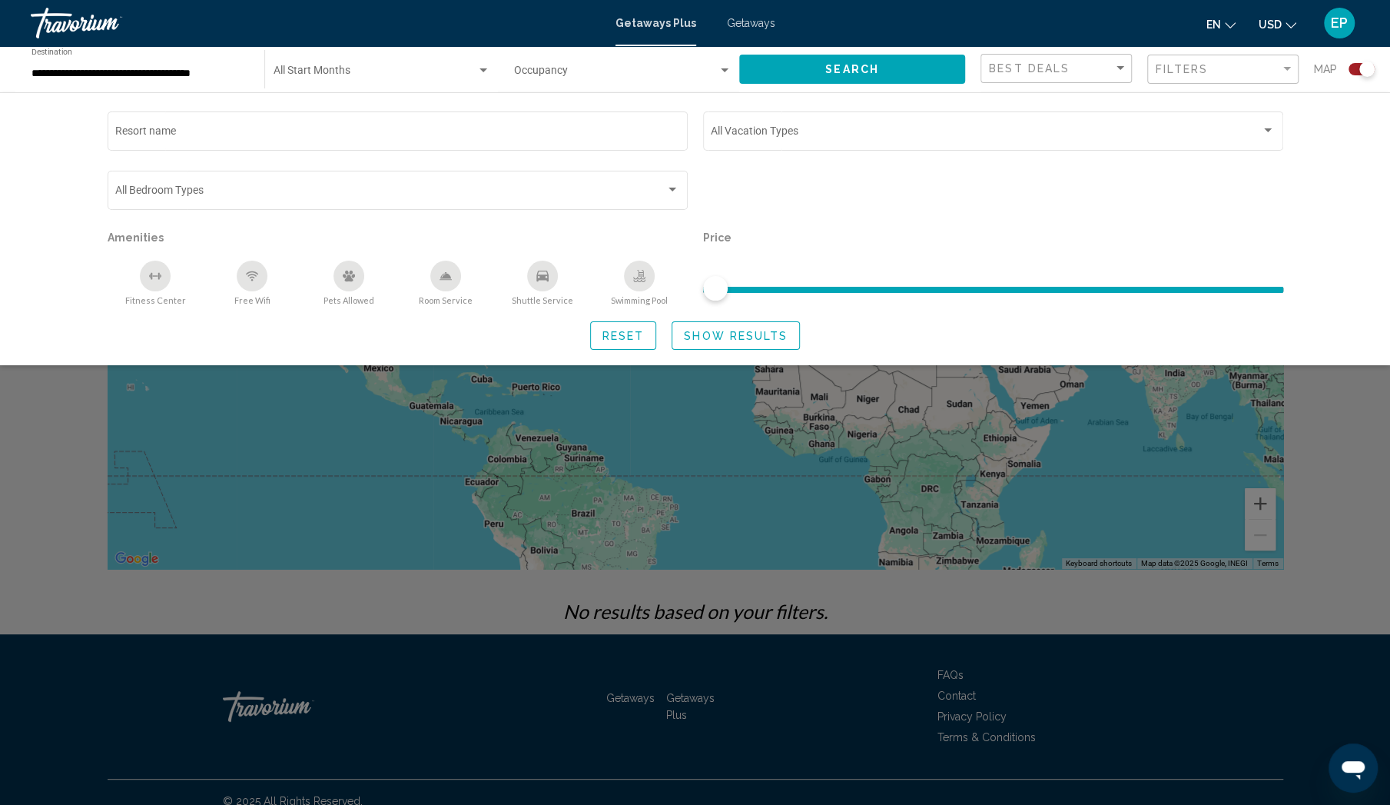
click at [813, 178] on div "Search widget" at bounding box center [993, 197] width 596 height 59
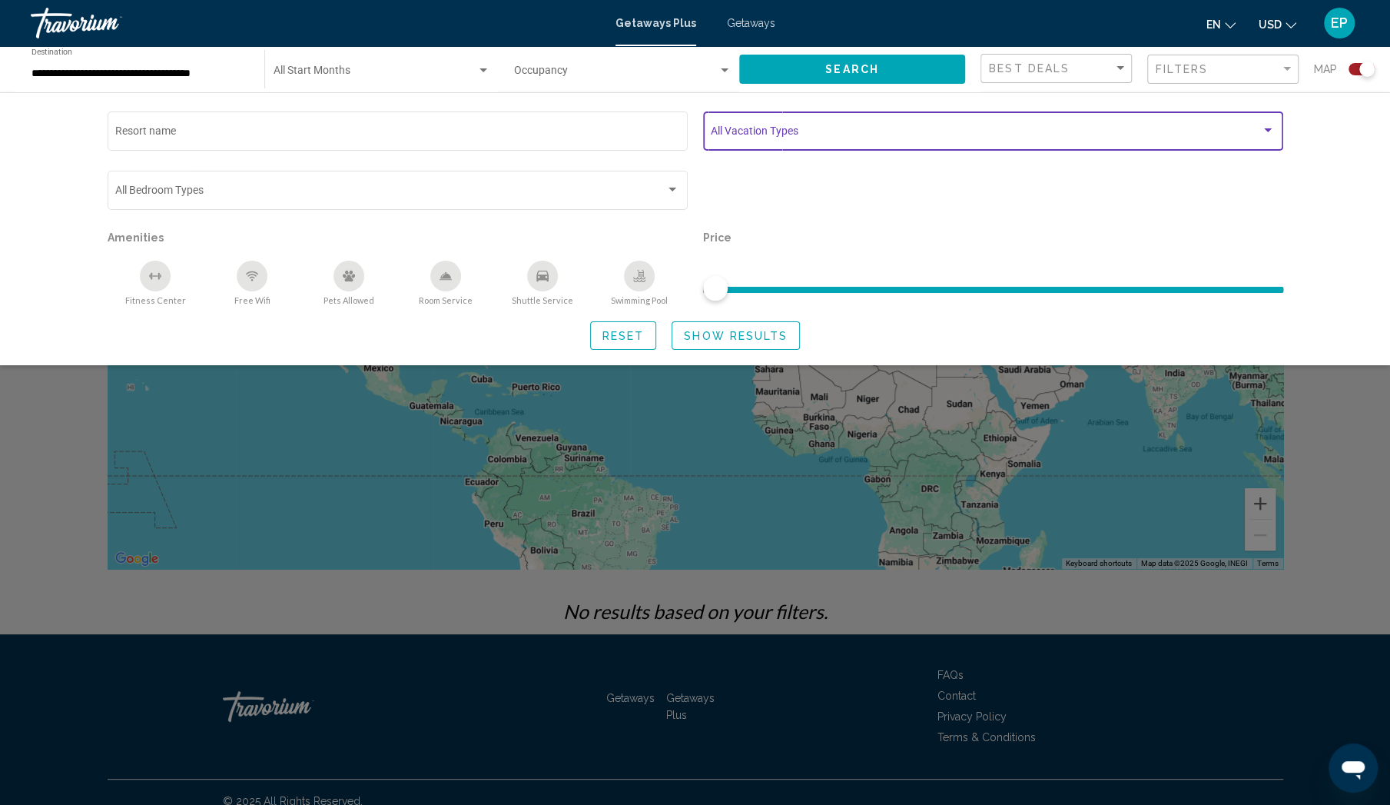
click at [879, 131] on span "Search widget" at bounding box center [986, 134] width 550 height 12
click at [884, 133] on span "Search widget" at bounding box center [986, 134] width 550 height 12
click at [1270, 131] on div "Search widget" at bounding box center [1268, 130] width 8 height 4
click at [1287, 71] on div "Filter" at bounding box center [1287, 69] width 14 height 12
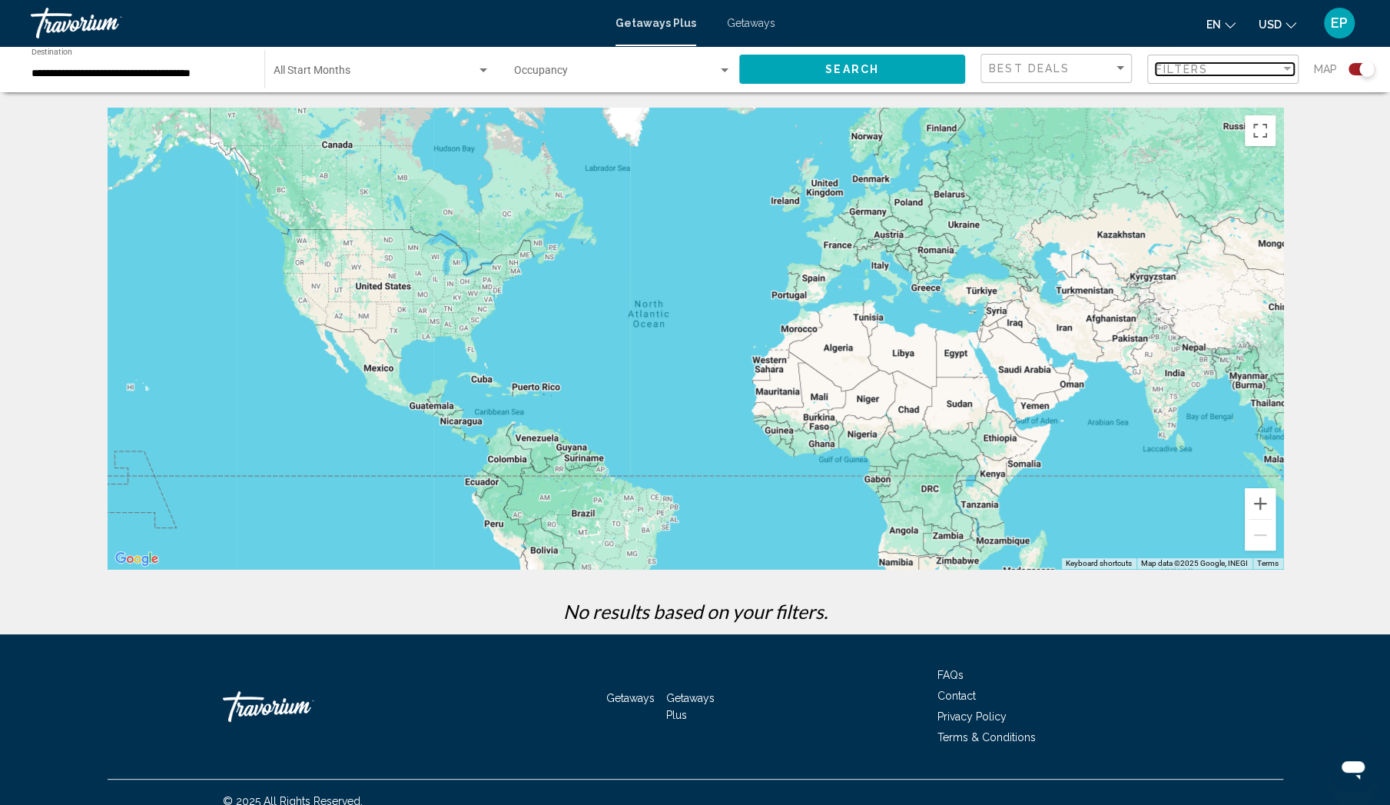
click at [1287, 71] on div "Filter" at bounding box center [1287, 69] width 14 height 12
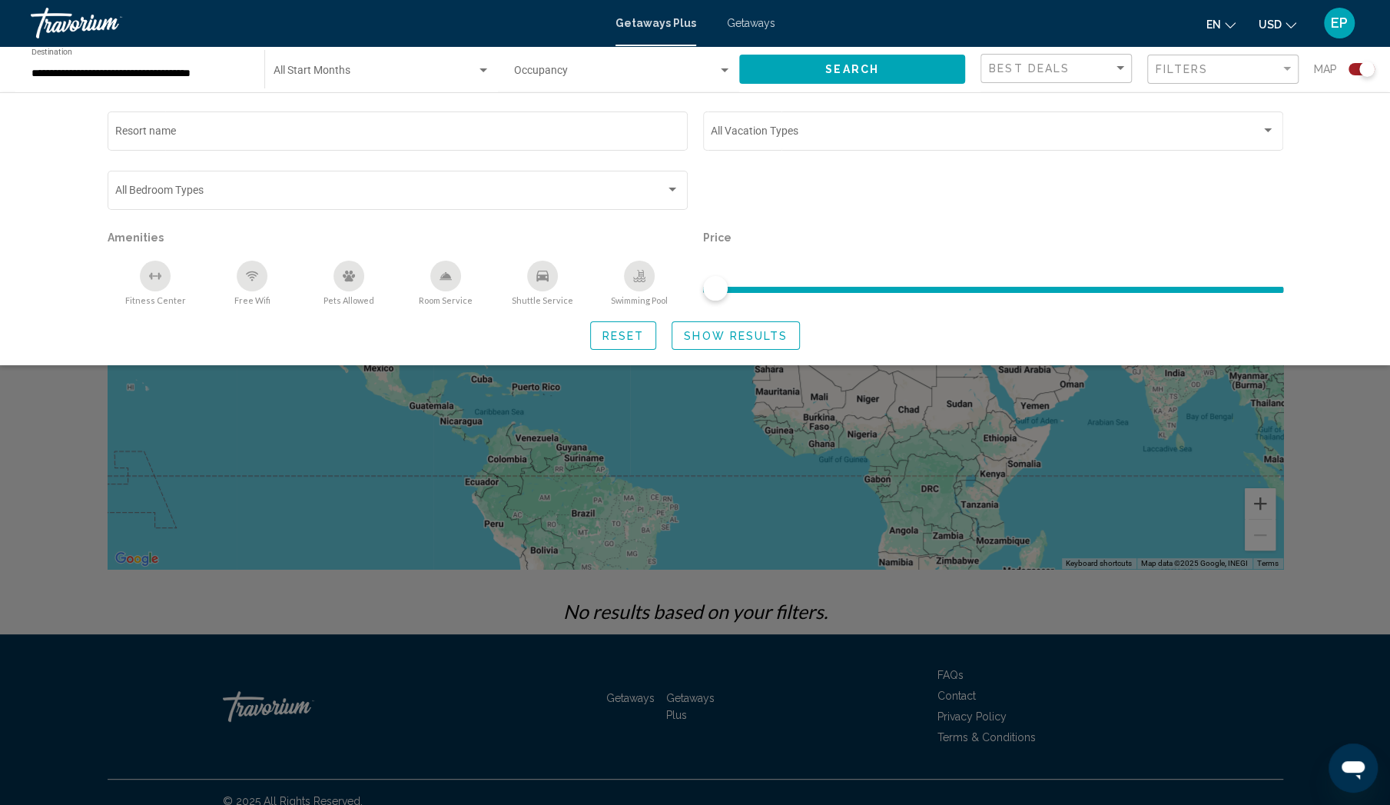
click at [975, 198] on div "Search widget" at bounding box center [993, 197] width 596 height 59
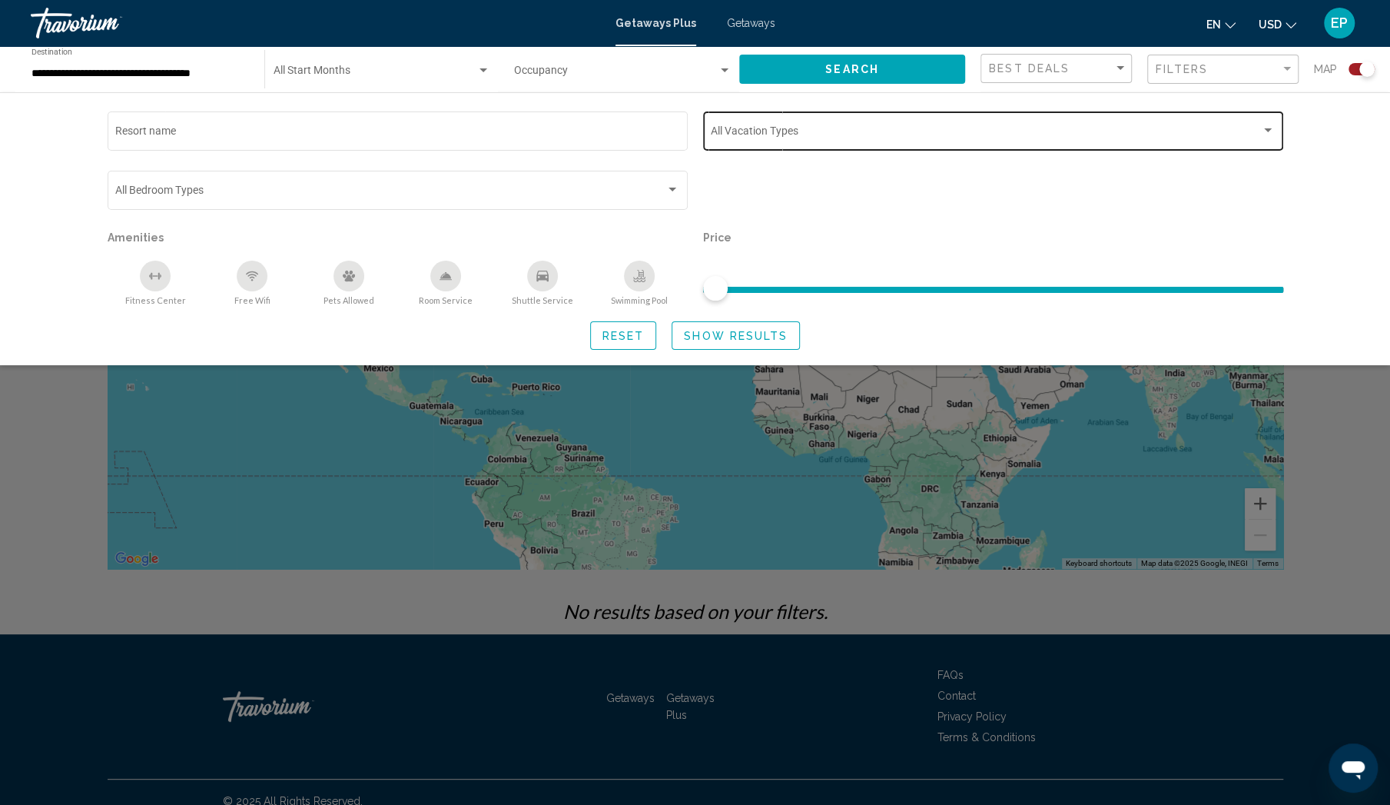
click at [907, 134] on span "Search widget" at bounding box center [986, 134] width 550 height 12
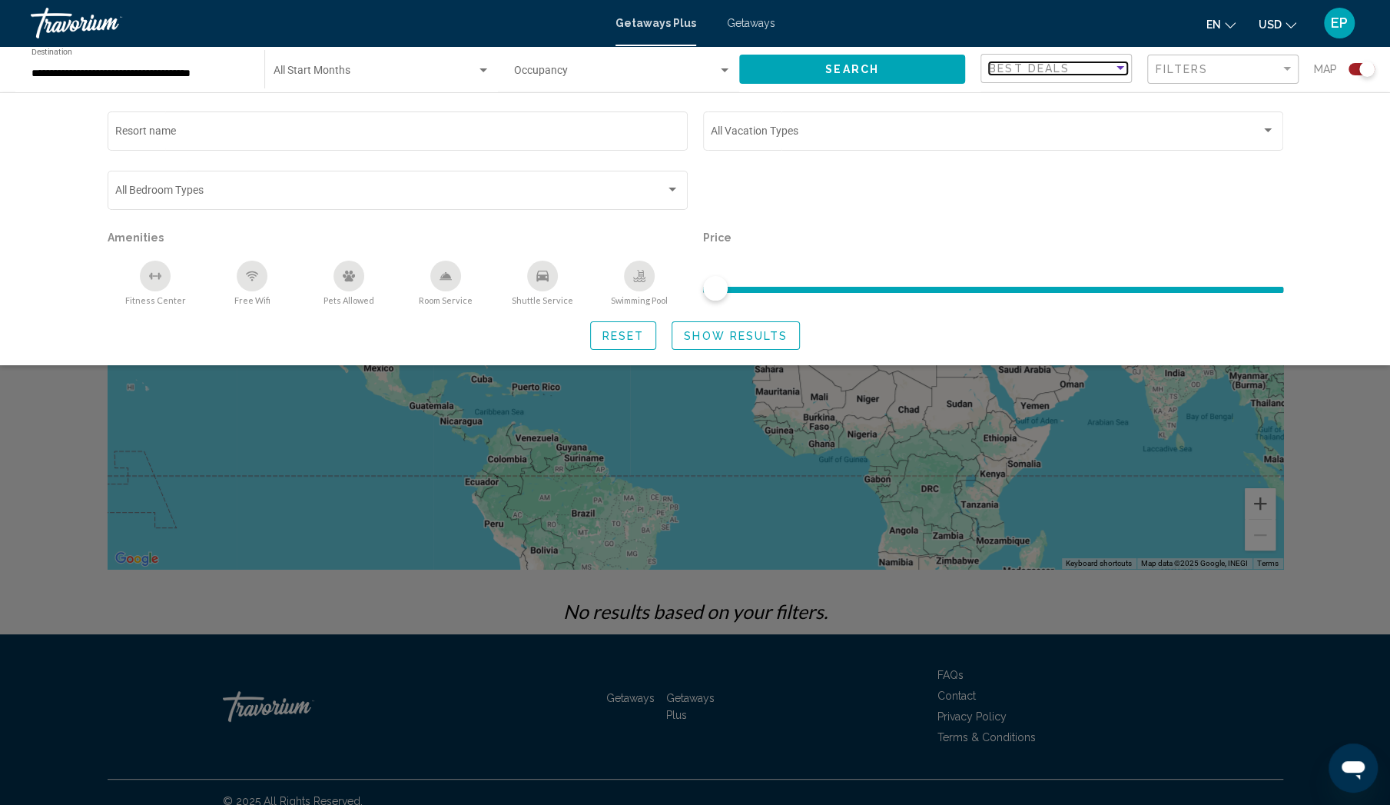
click at [1107, 69] on div "Best Deals" at bounding box center [1051, 68] width 124 height 12
click at [1275, 105] on div at bounding box center [695, 402] width 1390 height 805
click at [1285, 74] on div "Filter" at bounding box center [1287, 69] width 14 height 12
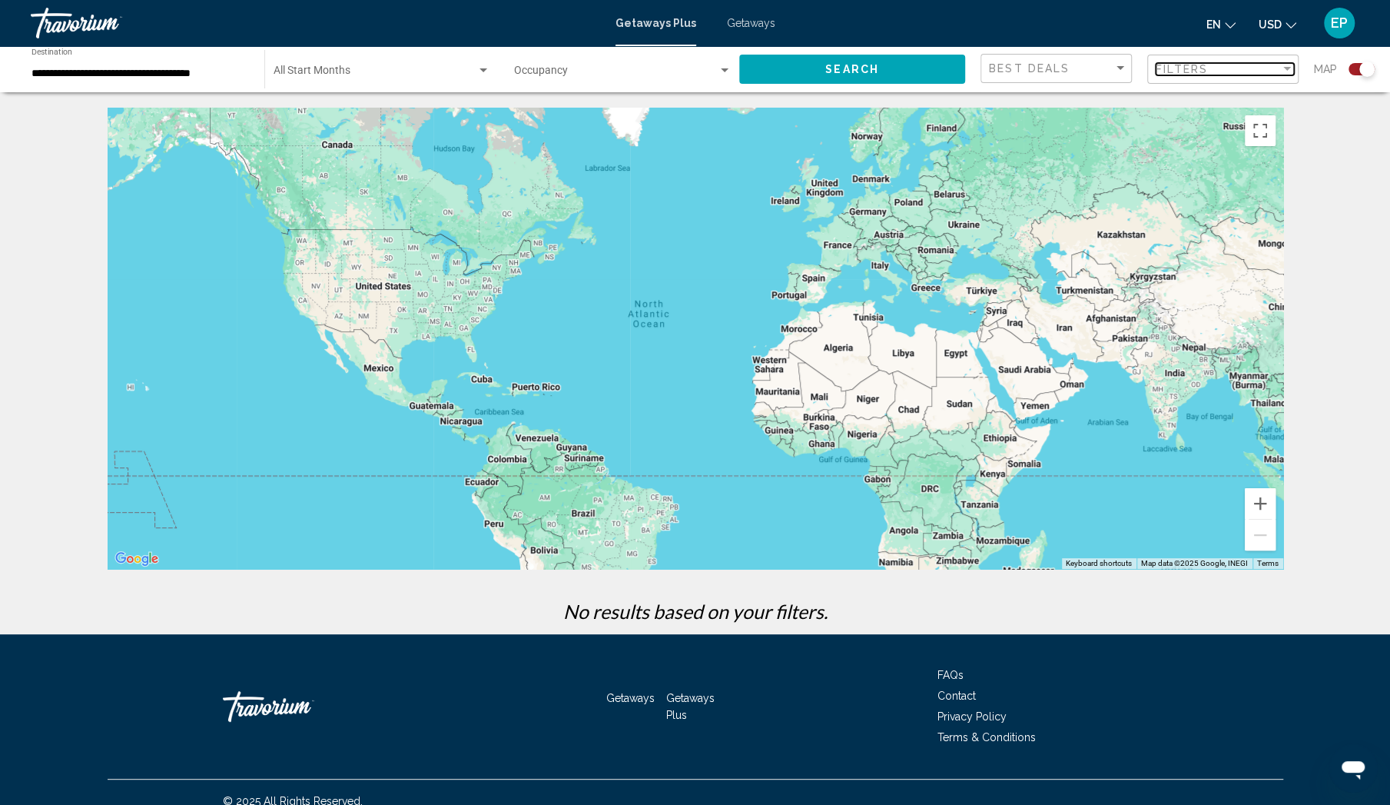
click at [1285, 74] on div "Filter" at bounding box center [1287, 69] width 14 height 12
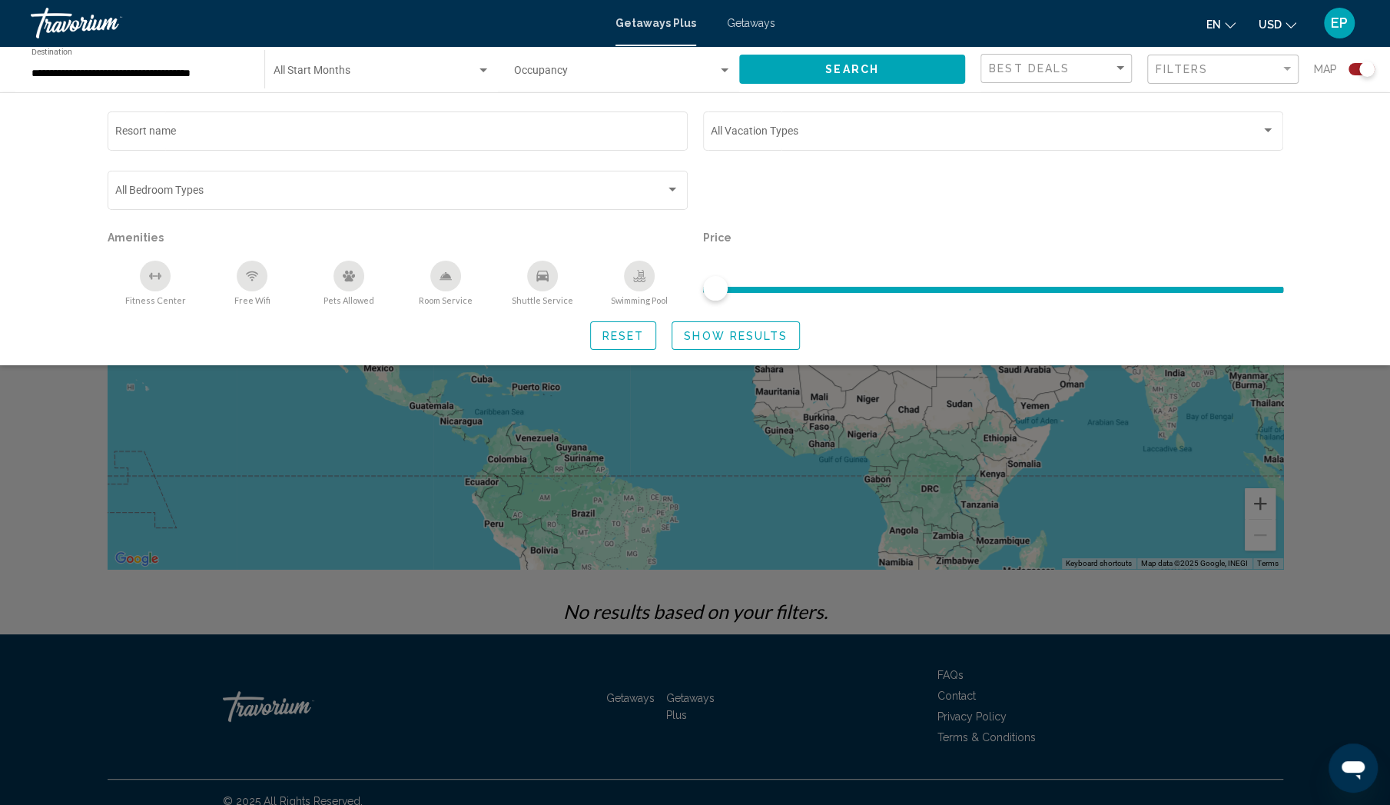
click at [1284, 112] on div "Vacation Types All Vacation Types" at bounding box center [993, 137] width 596 height 59
click at [1289, 68] on div "Filter" at bounding box center [1287, 69] width 8 height 4
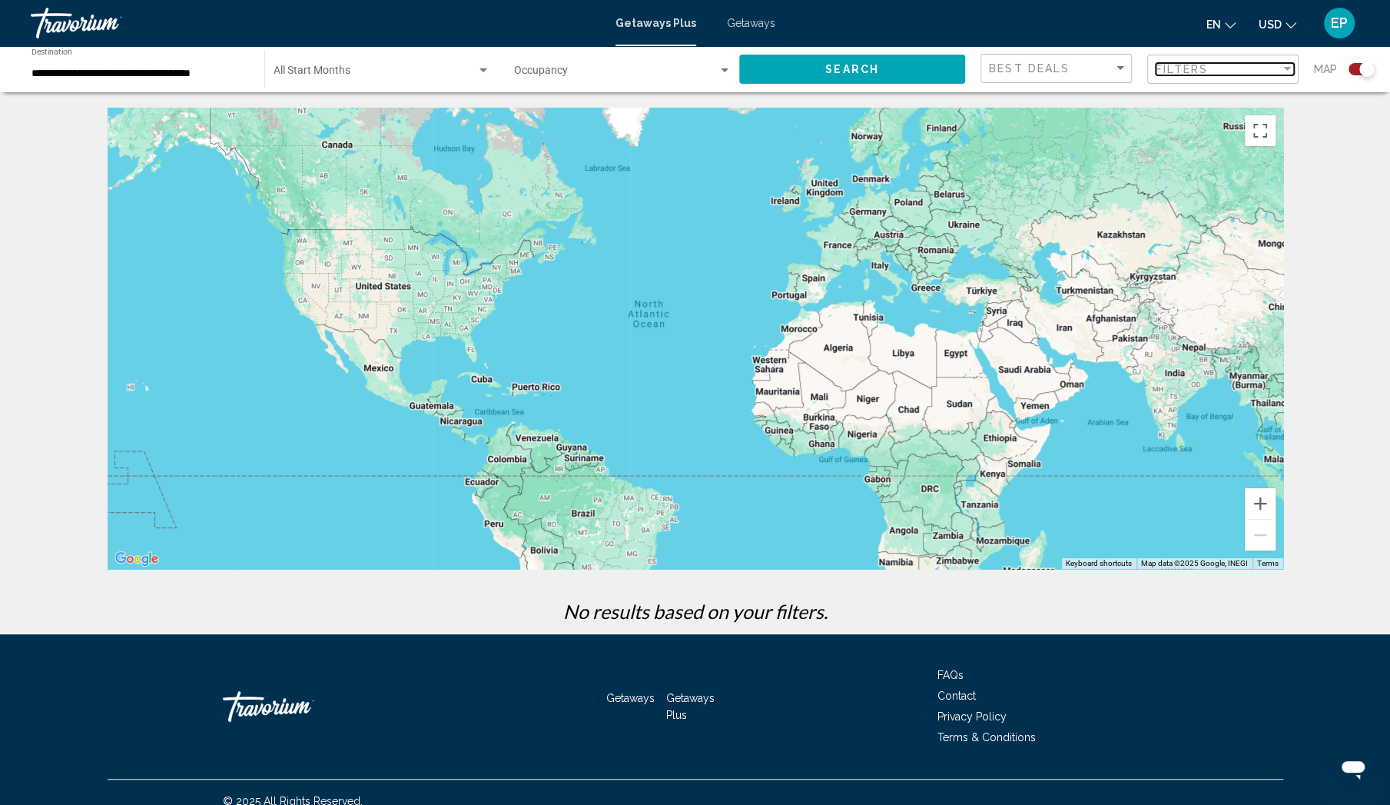
click at [1286, 68] on div "Filter" at bounding box center [1287, 69] width 8 height 4
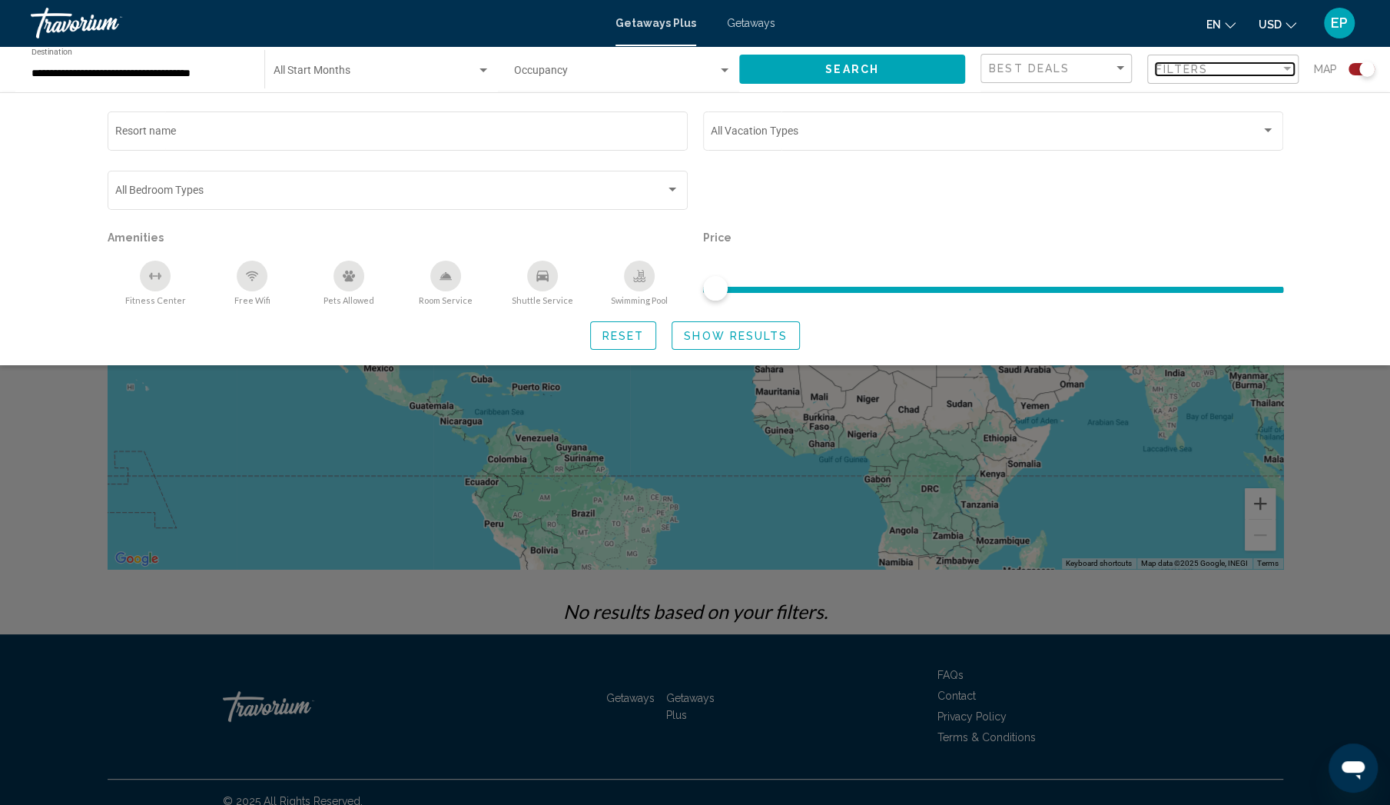
click at [1286, 71] on div "Filter" at bounding box center [1287, 69] width 14 height 12
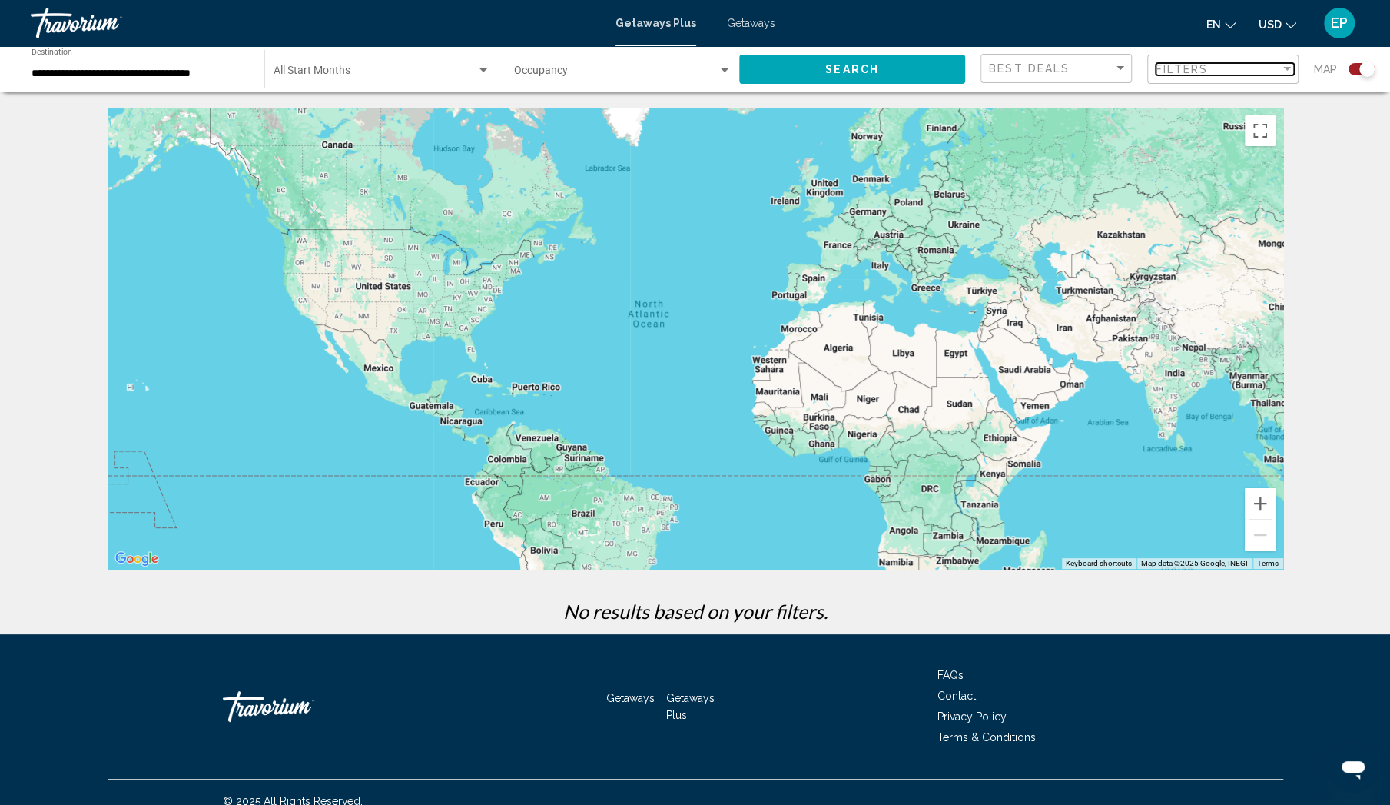
click at [1288, 69] on div "Filter" at bounding box center [1287, 69] width 8 height 4
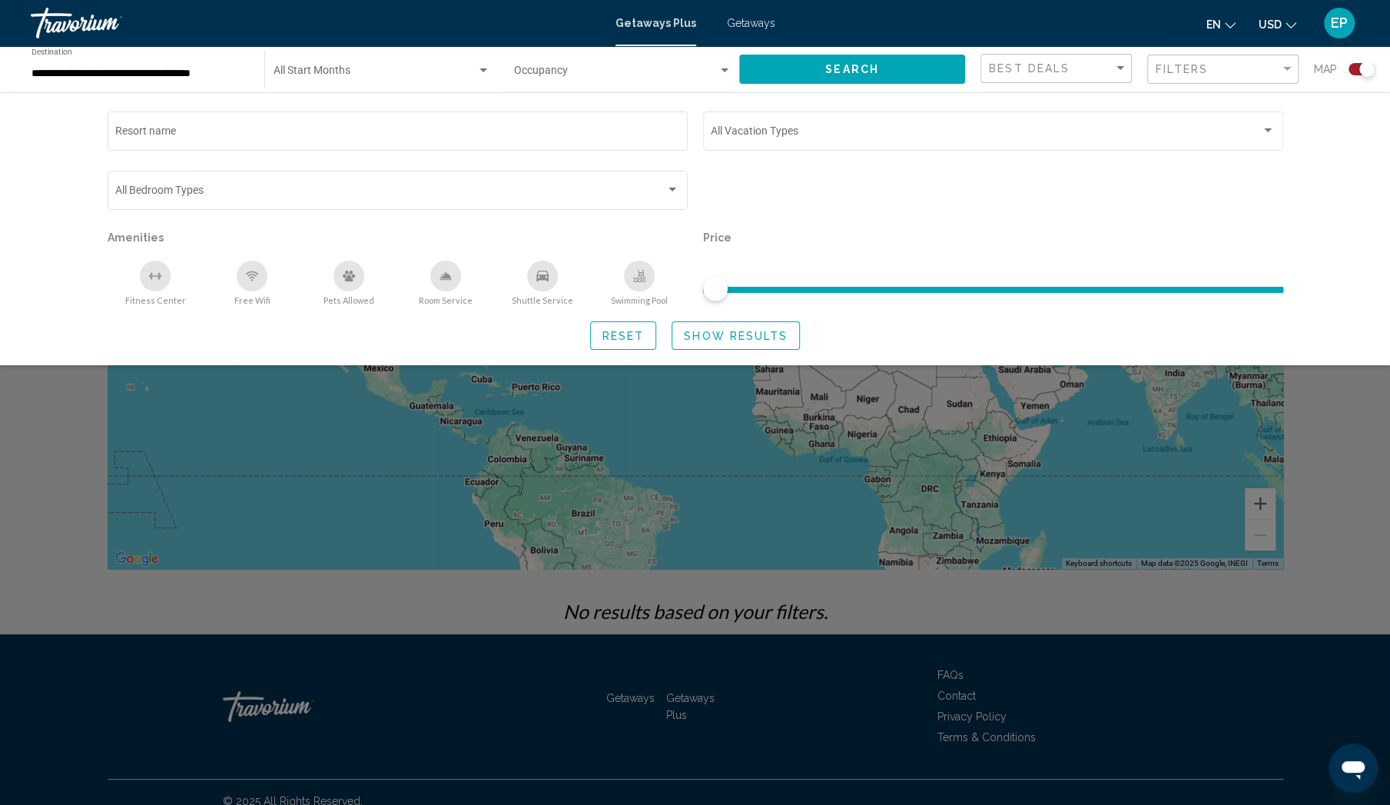
drag, startPoint x: 717, startPoint y: 287, endPoint x: 683, endPoint y: 282, distance: 34.1
click at [687, 284] on div "Resort name Vacation Types All Vacation Types Bedroom Types All Bedroom Types A…" at bounding box center [695, 207] width 1191 height 198
click at [1286, 69] on div "Filter" at bounding box center [1287, 69] width 8 height 4
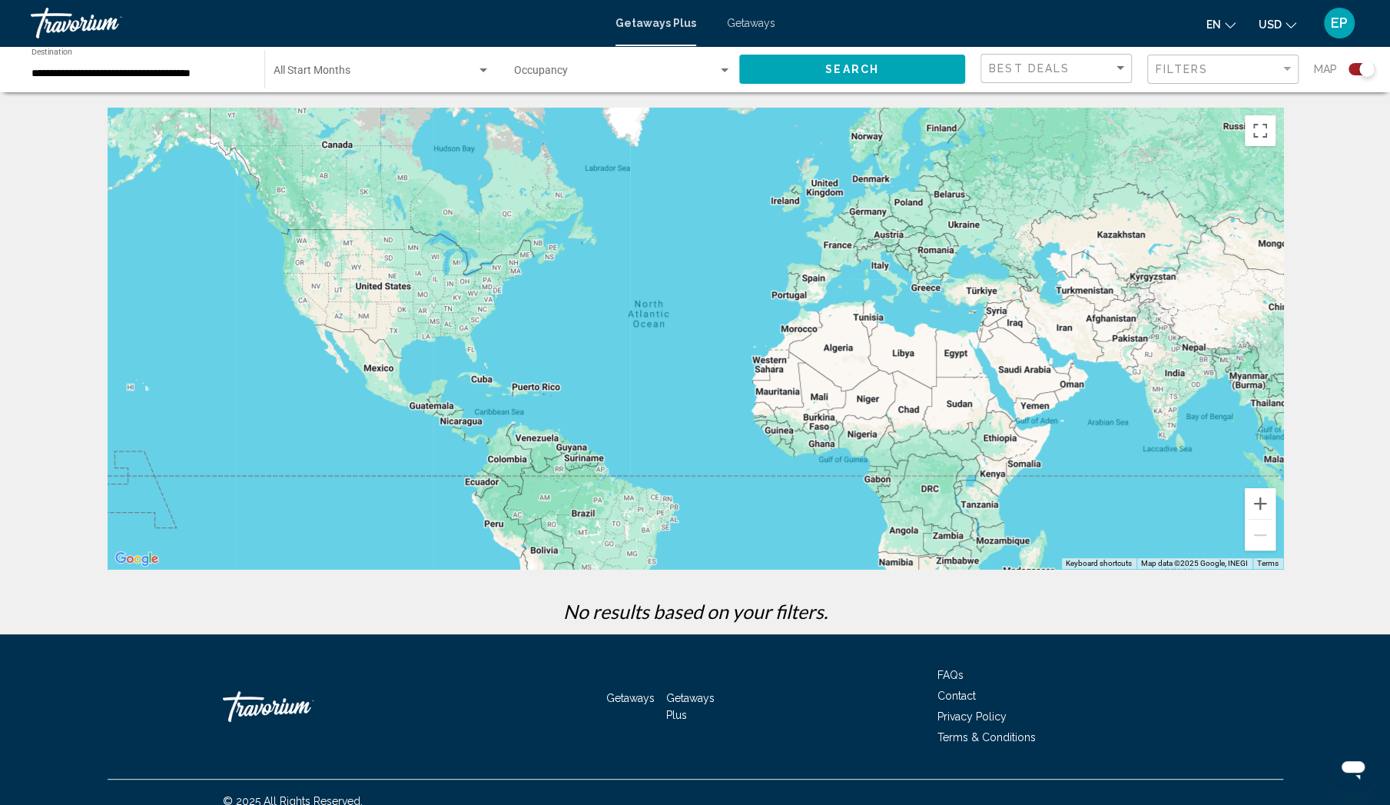
click at [1313, 124] on div "To navigate the map with touch gestures double-tap and hold your finger on the …" at bounding box center [695, 371] width 1237 height 526
click at [1285, 71] on div "Filter" at bounding box center [1287, 69] width 14 height 12
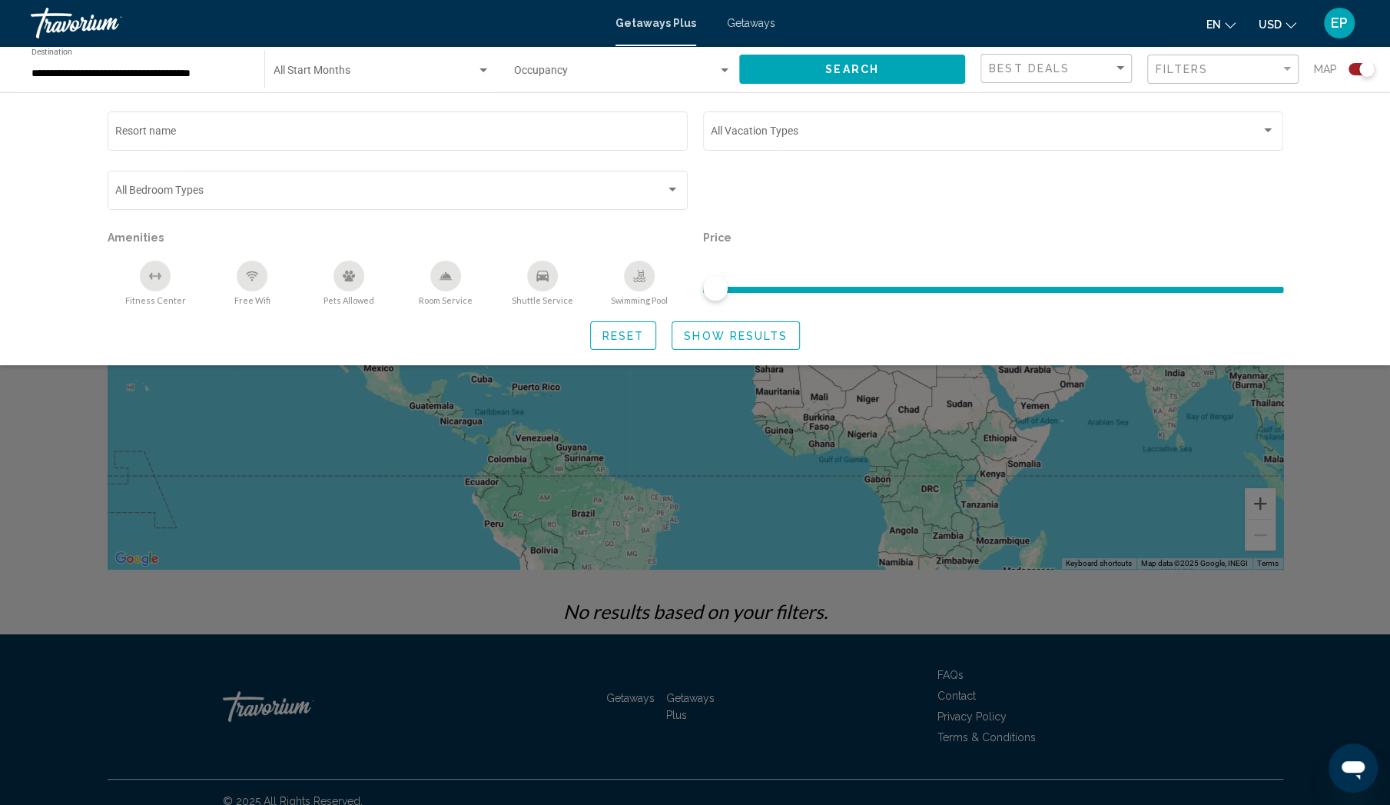
click at [1296, 113] on div "Resort name Vacation Types All Vacation Types Bedroom Types All Bedroom Types A…" at bounding box center [695, 228] width 1237 height 241
click at [1120, 67] on div "Sort by" at bounding box center [1121, 68] width 8 height 4
click at [1217, 107] on div at bounding box center [695, 402] width 1390 height 805
click at [1287, 70] on div "Filter" at bounding box center [1287, 69] width 8 height 4
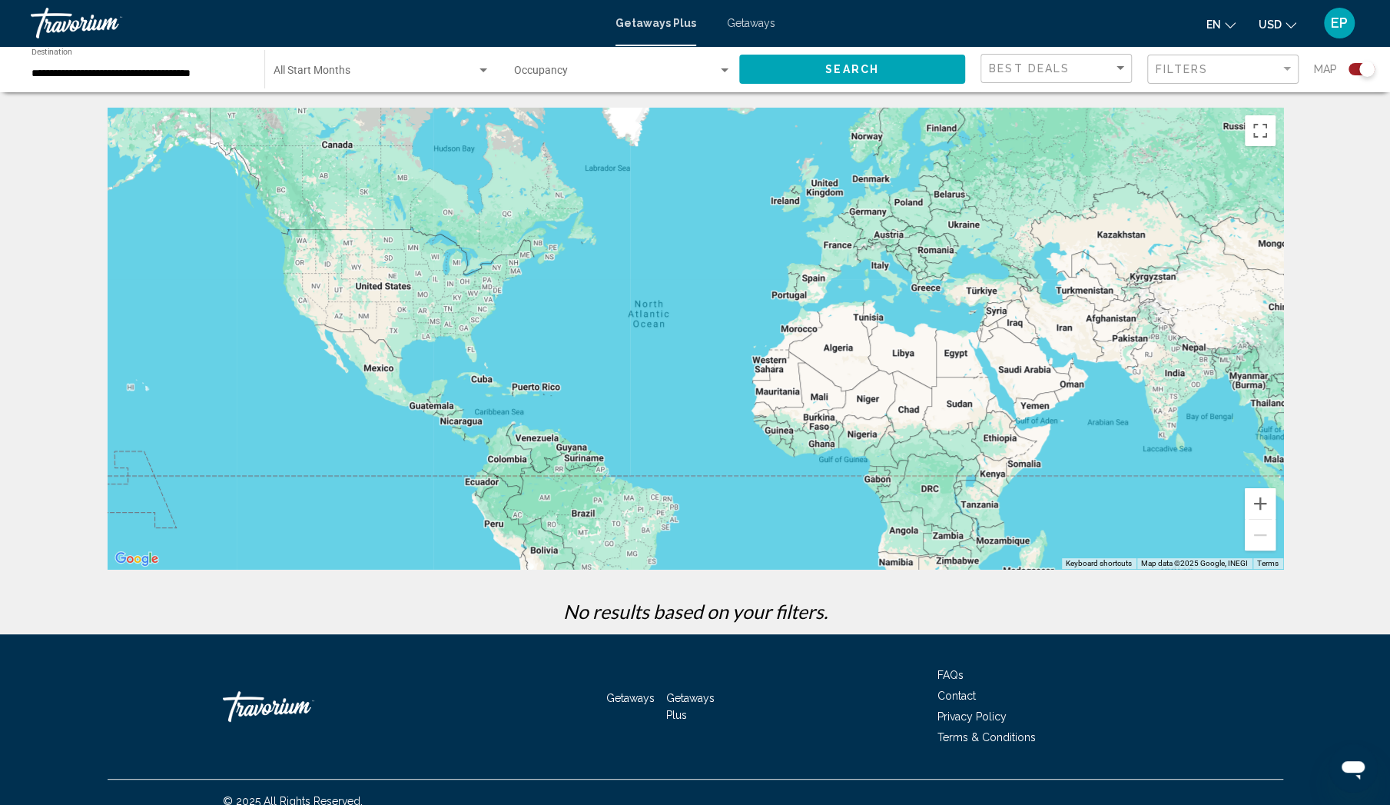
click at [1310, 102] on div "**********" at bounding box center [695, 317] width 1390 height 634
click at [1286, 71] on div "Filter" at bounding box center [1287, 69] width 14 height 12
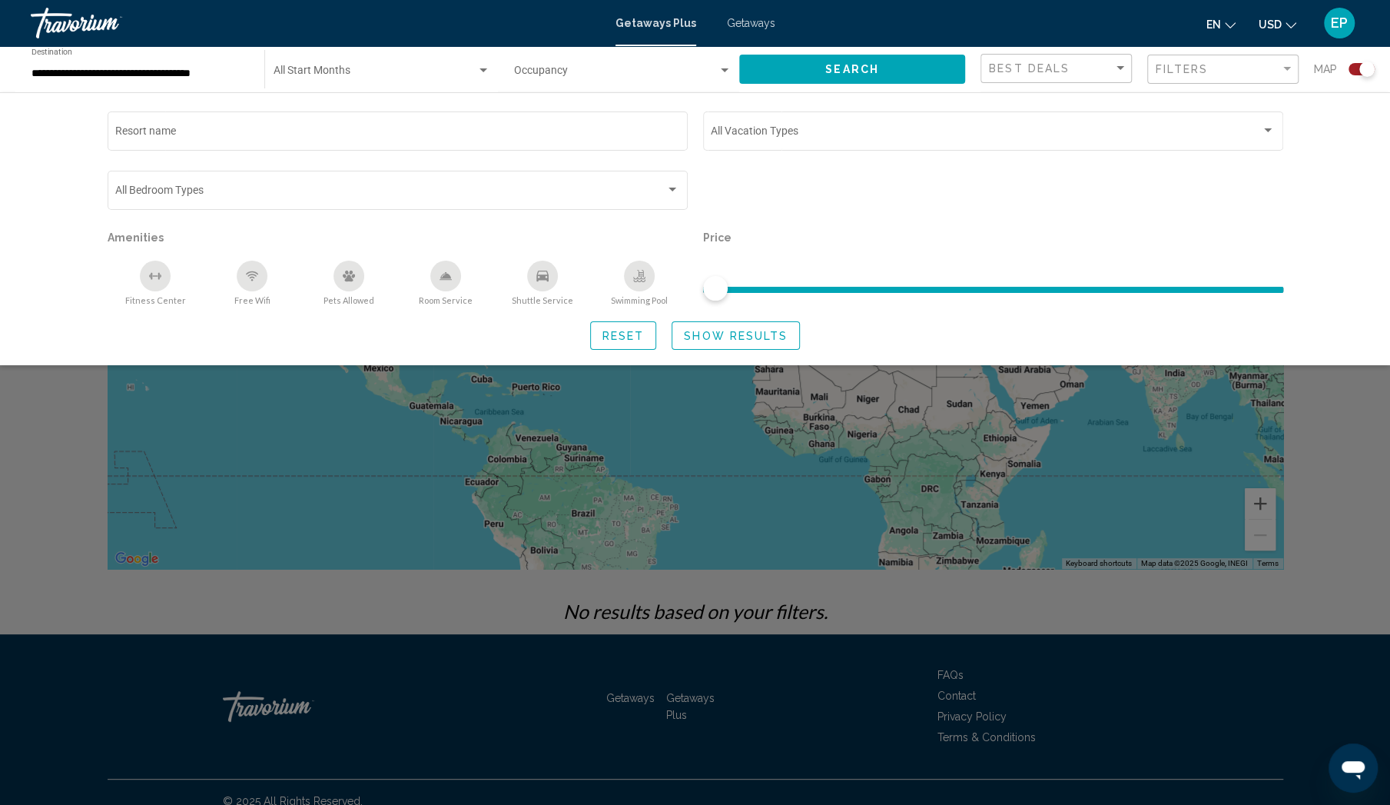
click at [1310, 97] on div "Resort name Vacation Types All Vacation Types Bedroom Types All Bedroom Types A…" at bounding box center [695, 228] width 1390 height 273
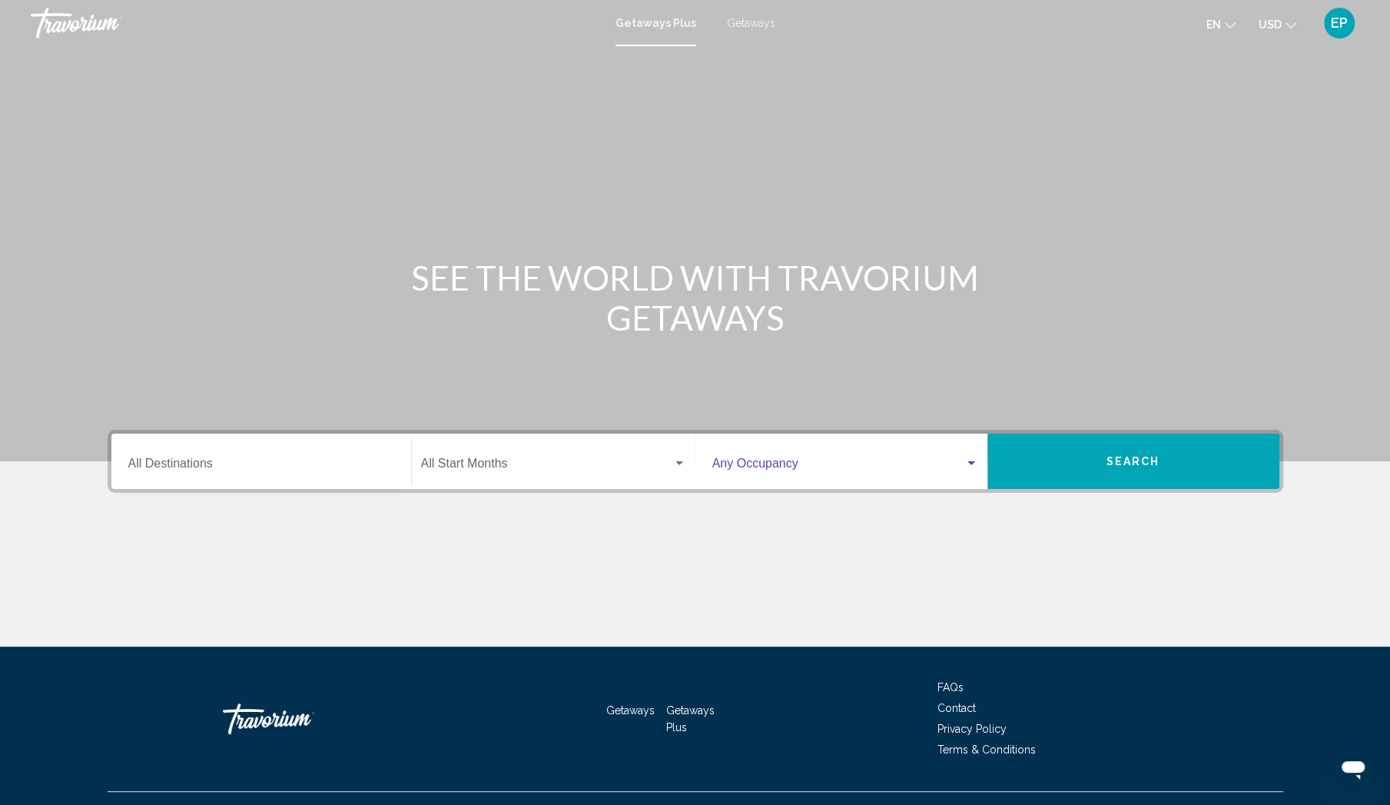
click at [973, 465] on div "Search widget" at bounding box center [971, 463] width 14 height 12
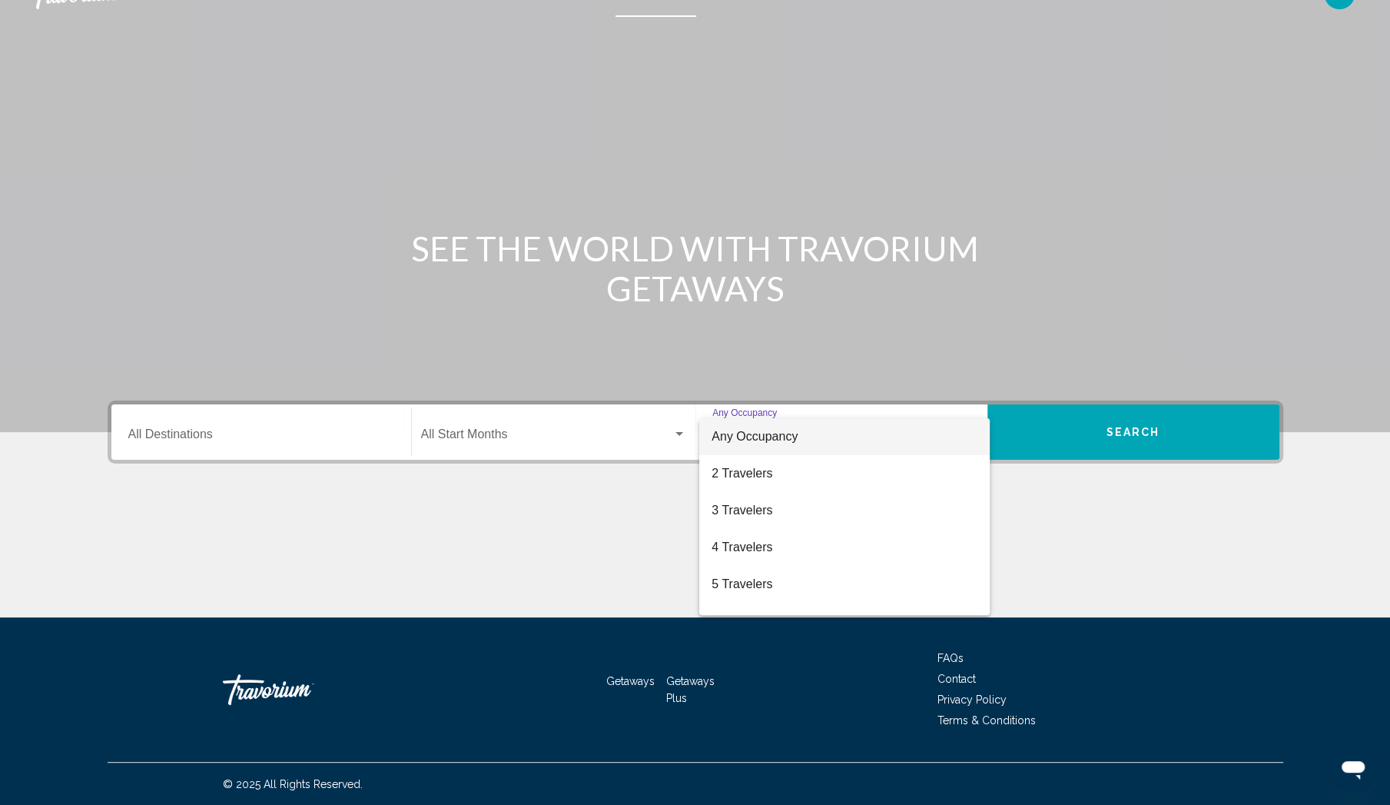
click at [1213, 529] on div at bounding box center [695, 402] width 1390 height 805
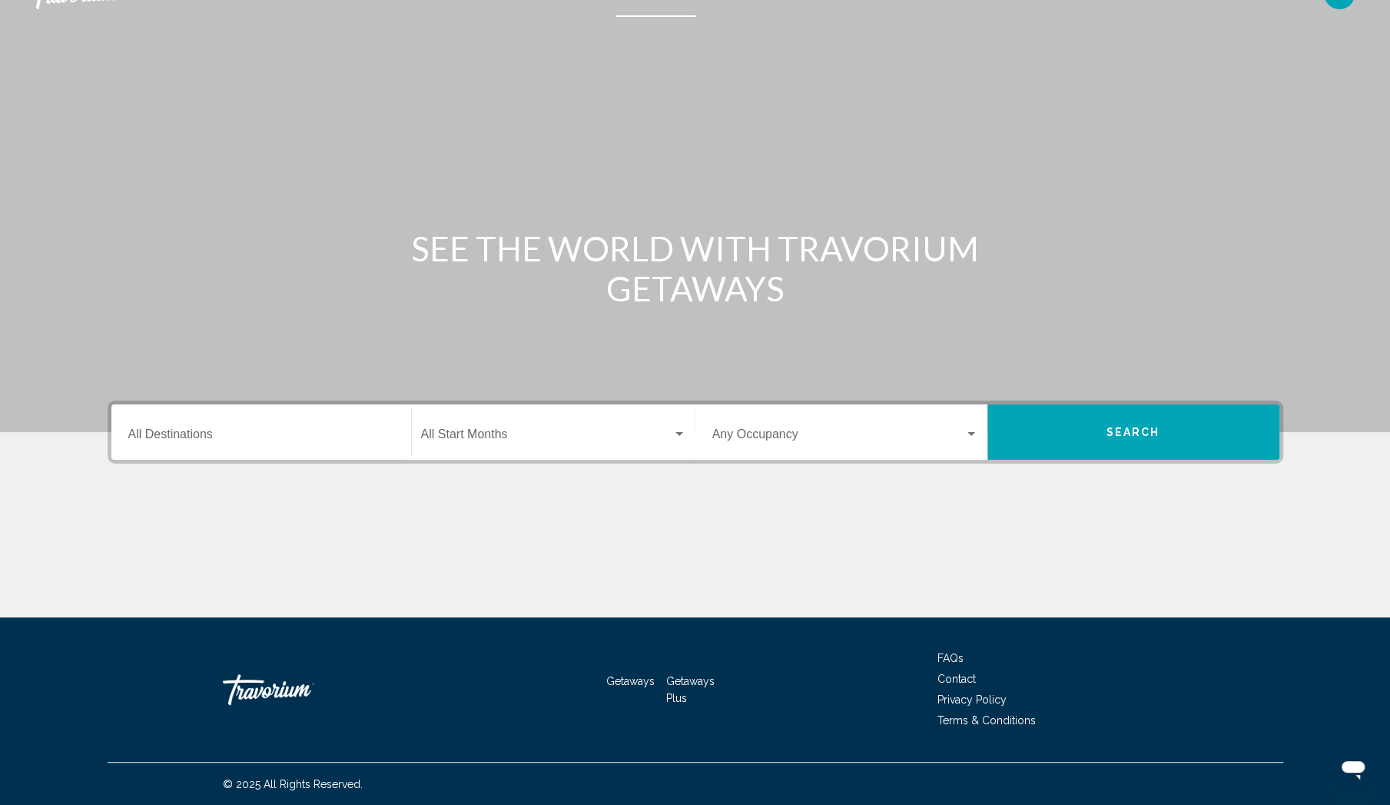
click at [541, 486] on div "Destination All Destinations Start Month All Start Months Occupancy Any Occupan…" at bounding box center [695, 508] width 1237 height 217
click at [452, 436] on span "Search widget" at bounding box center [546, 437] width 251 height 14
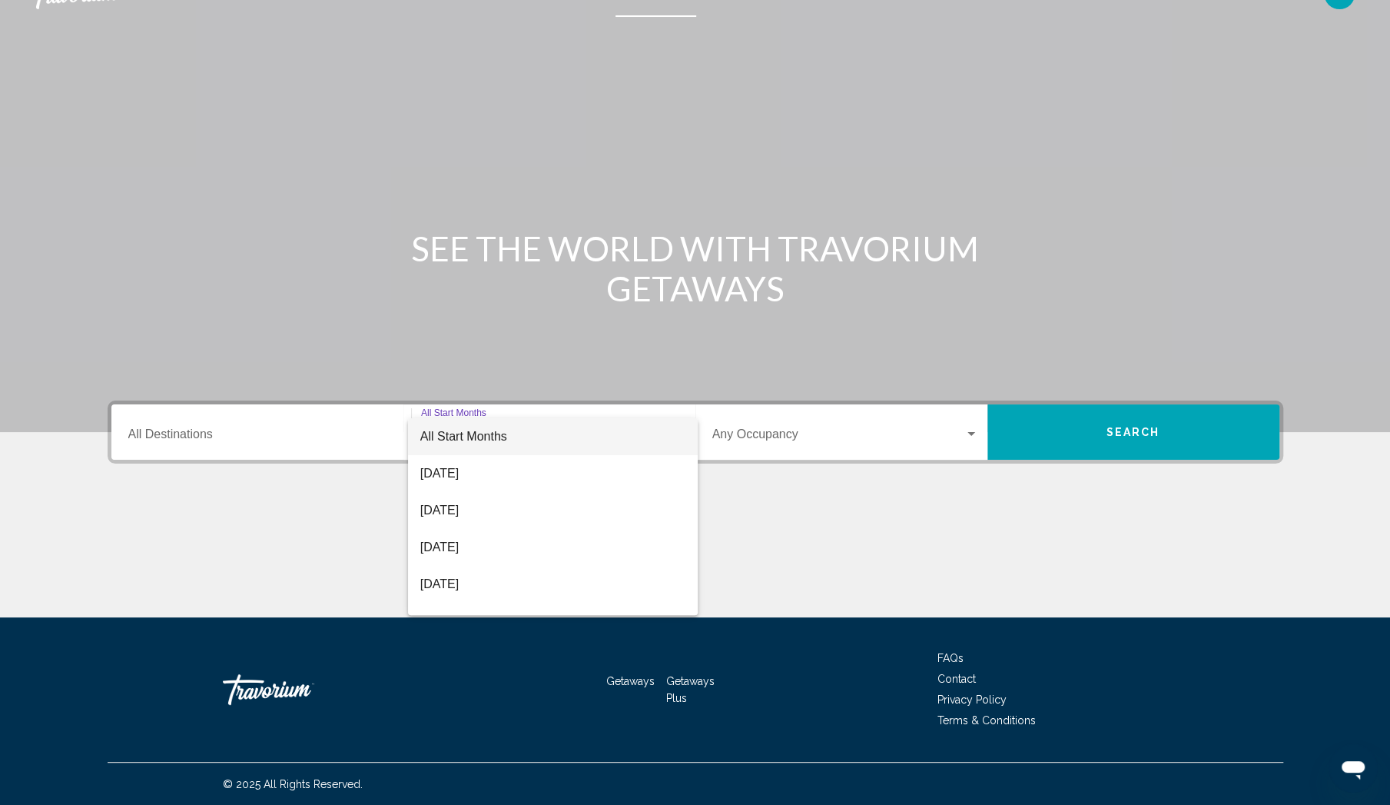
click at [299, 436] on div at bounding box center [695, 402] width 1390 height 805
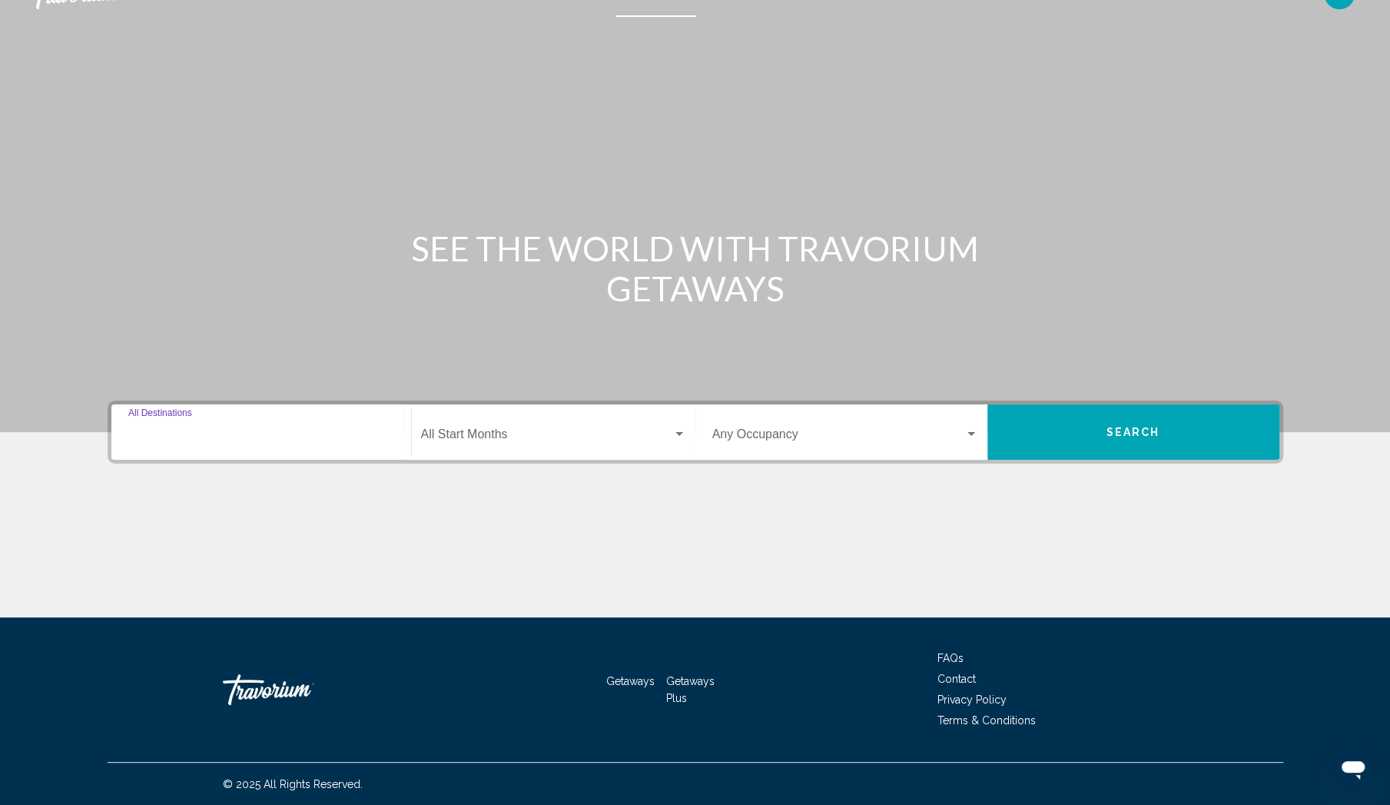
click at [299, 436] on input "Destination All Destinations" at bounding box center [261, 437] width 266 height 14
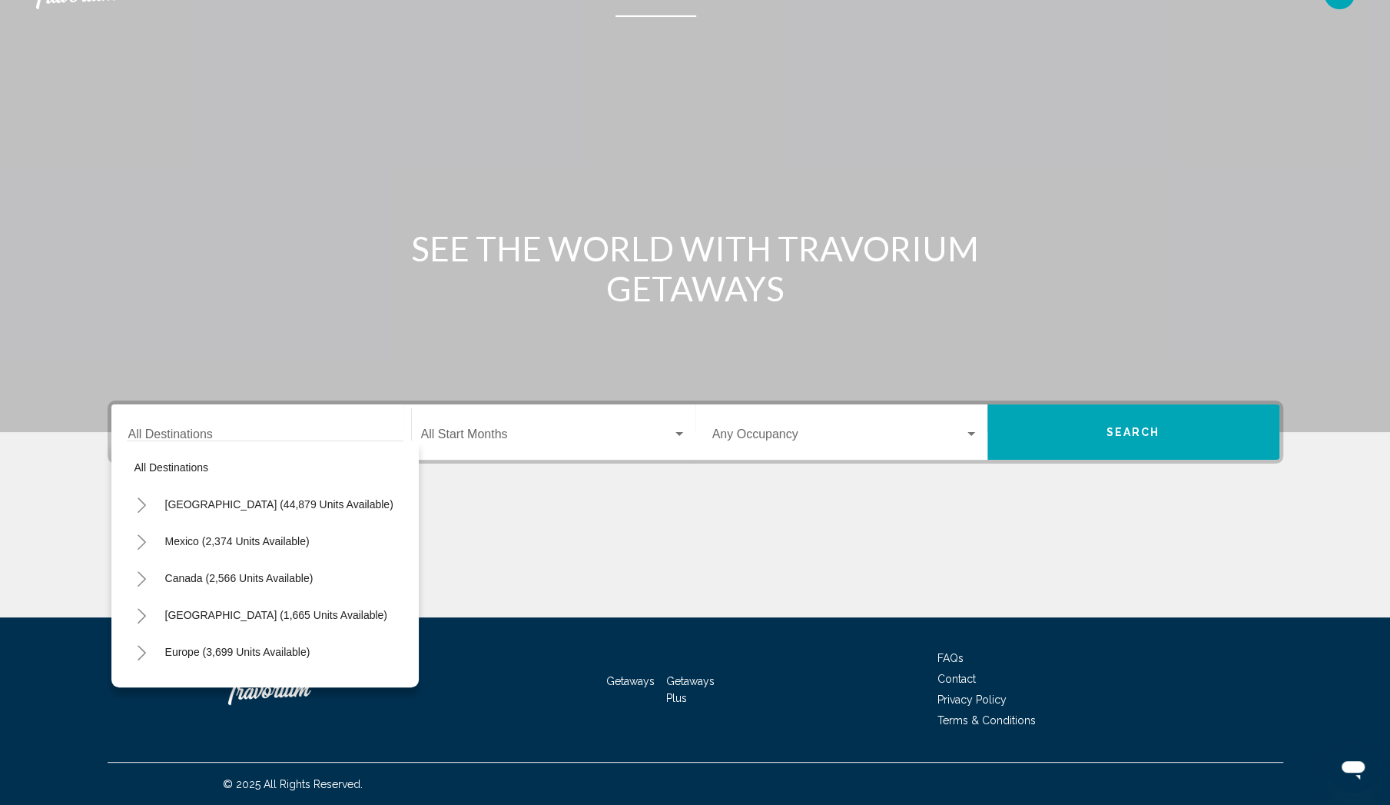
click at [496, 539] on div "Main content" at bounding box center [696, 559] width 1176 height 115
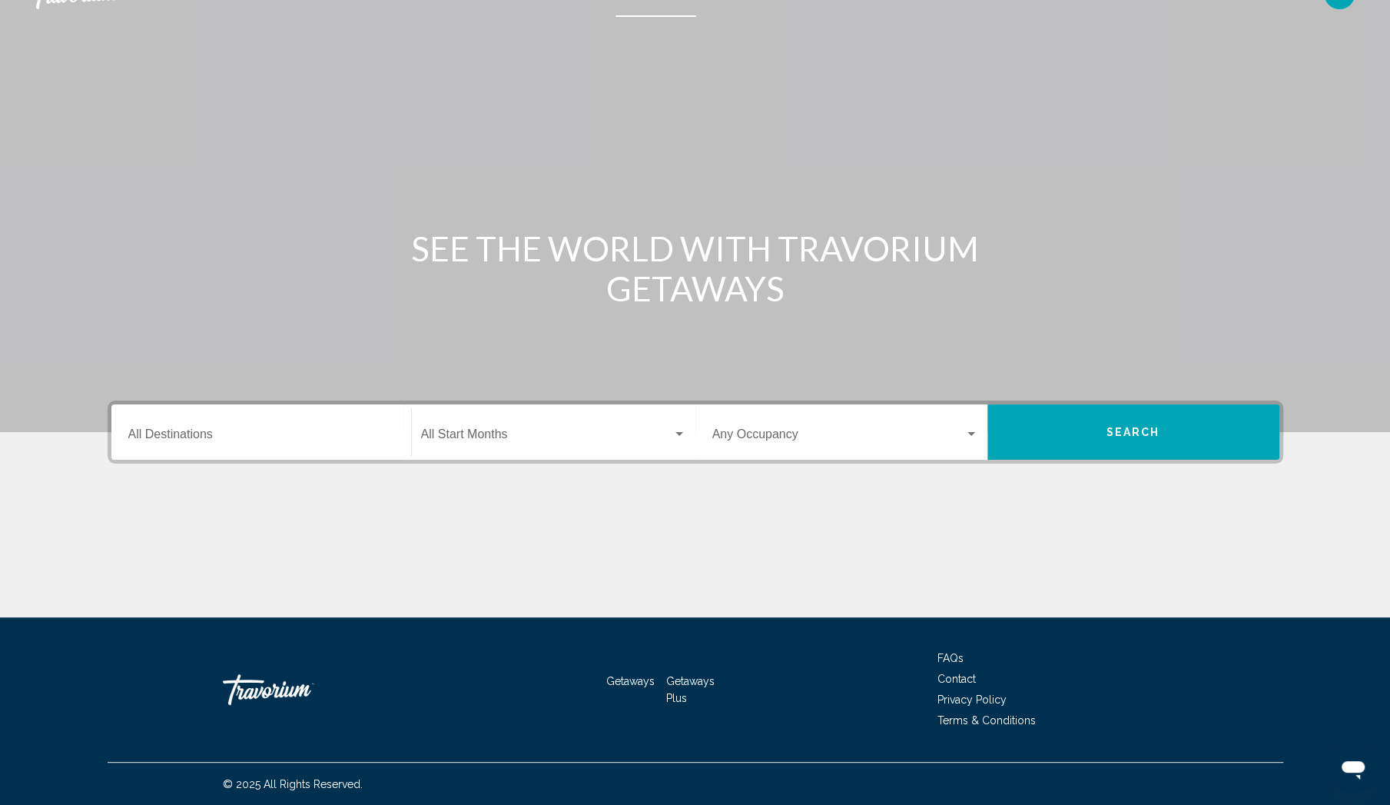
click at [255, 443] on div "Destination All Destinations" at bounding box center [261, 432] width 266 height 48
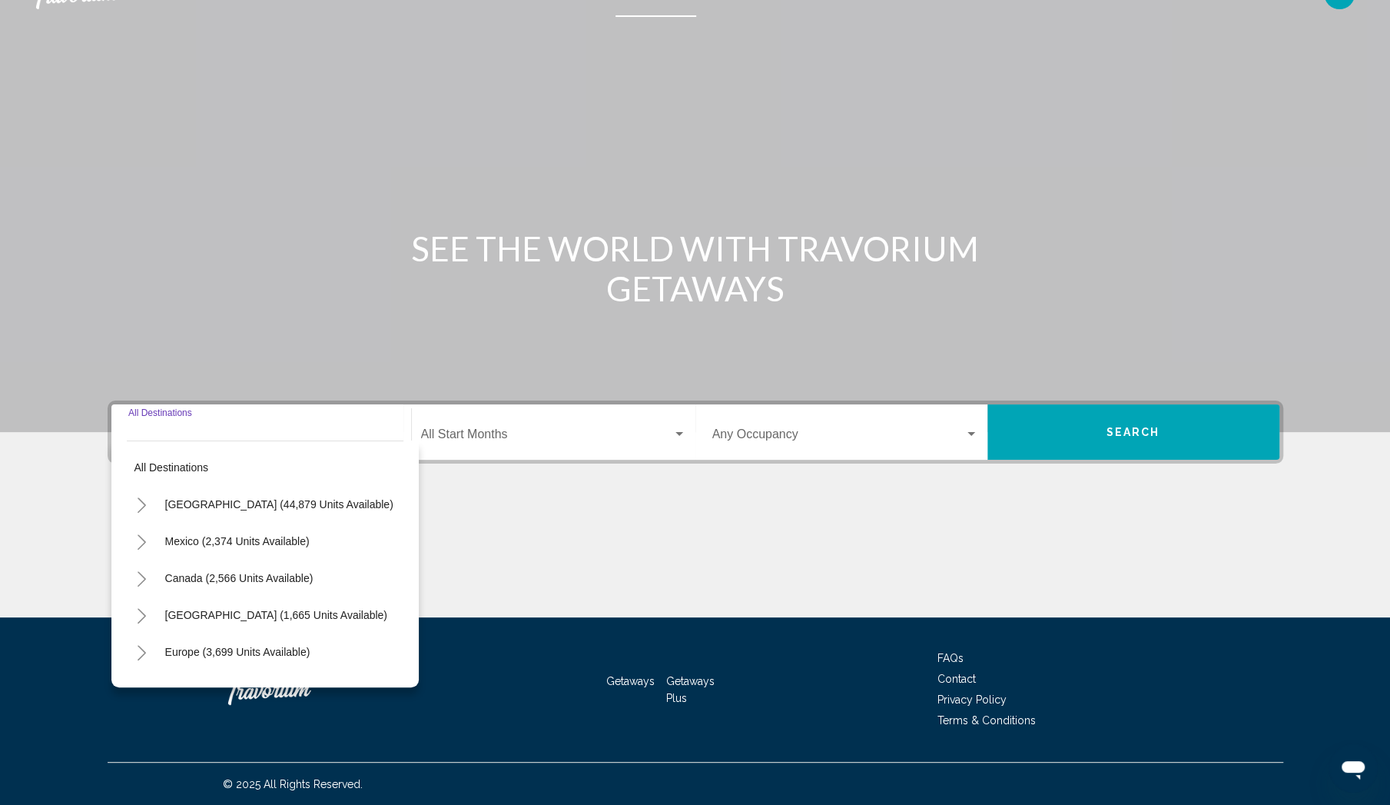
click at [138, 507] on icon "Toggle United States (44,879 units available)" at bounding box center [142, 504] width 12 height 15
click at [449, 517] on div "Main content" at bounding box center [696, 559] width 1176 height 115
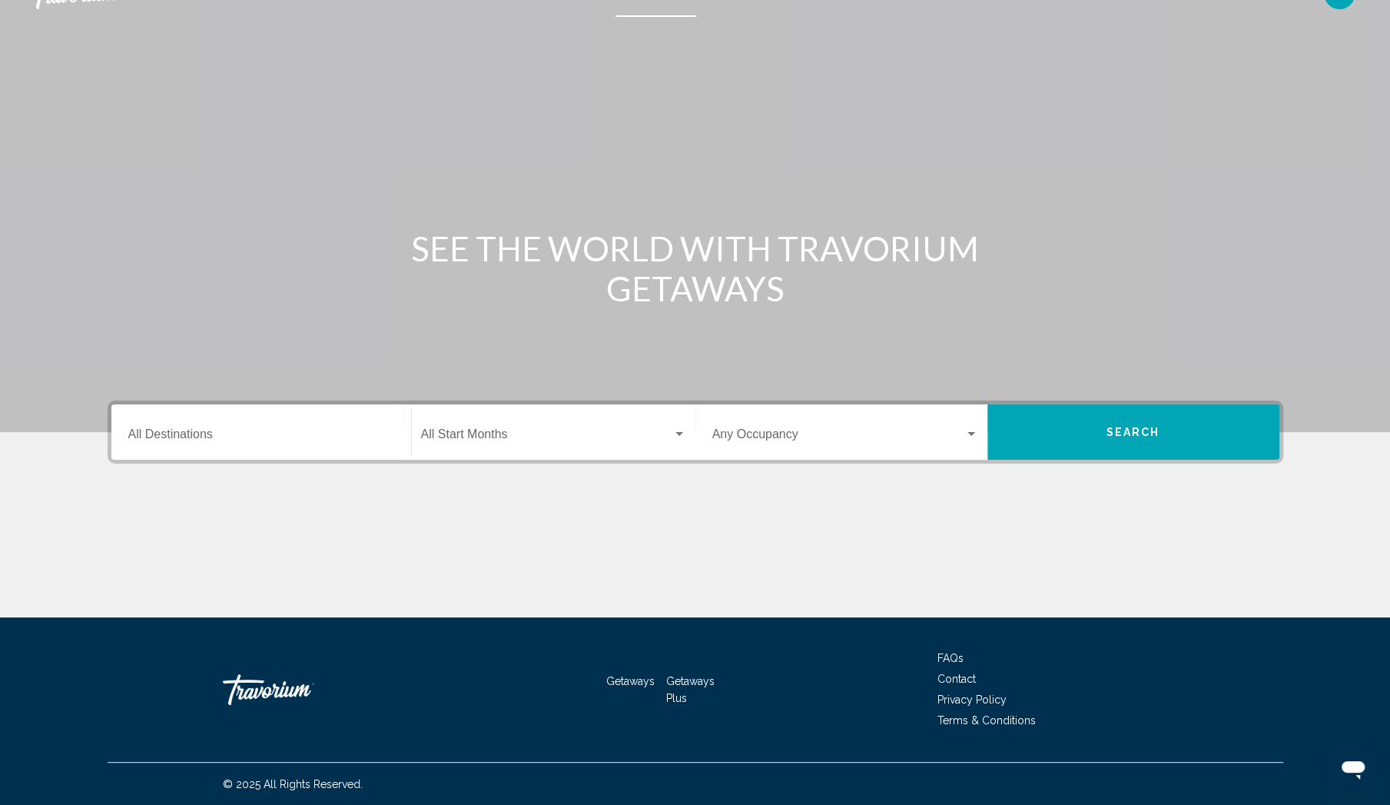
click at [842, 434] on span "Search widget" at bounding box center [838, 437] width 252 height 14
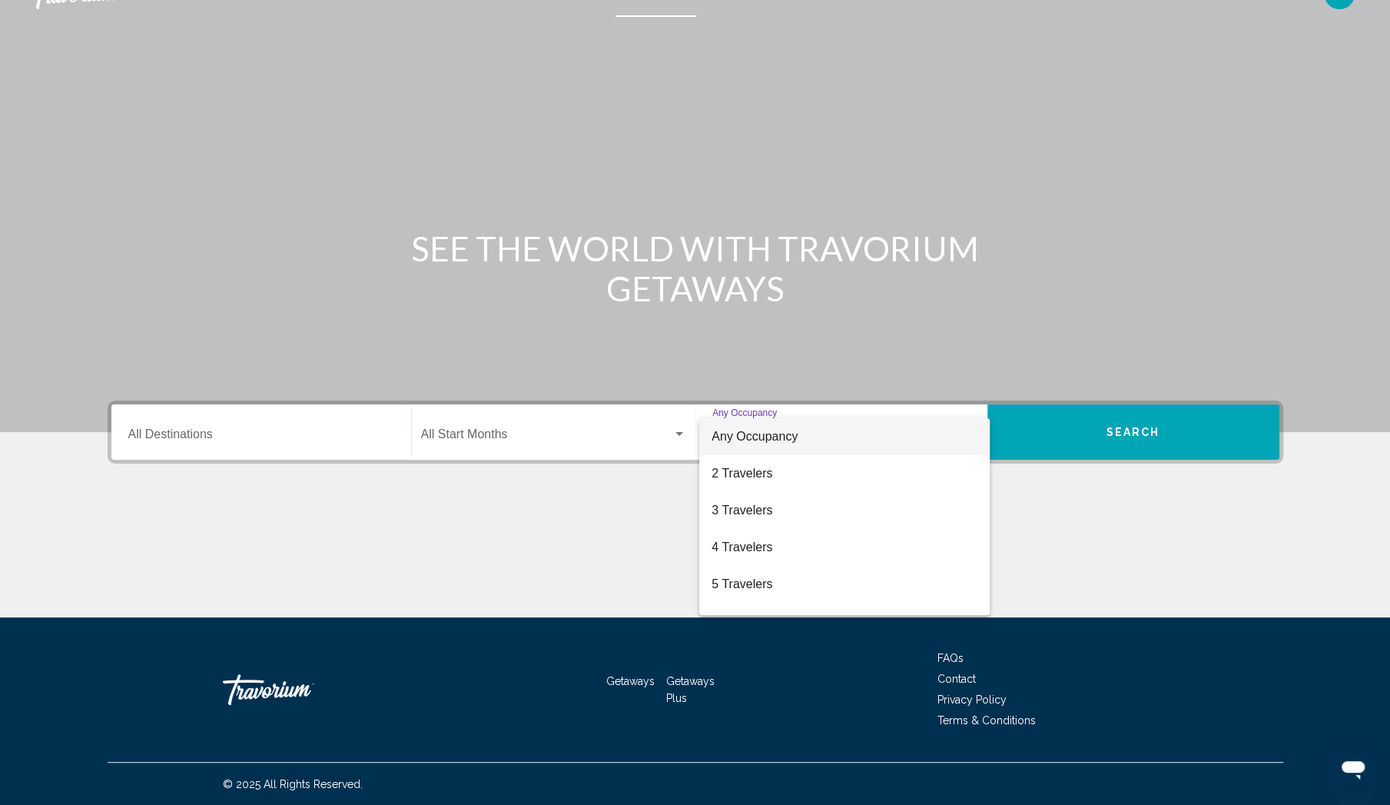
click at [284, 421] on div at bounding box center [695, 402] width 1390 height 805
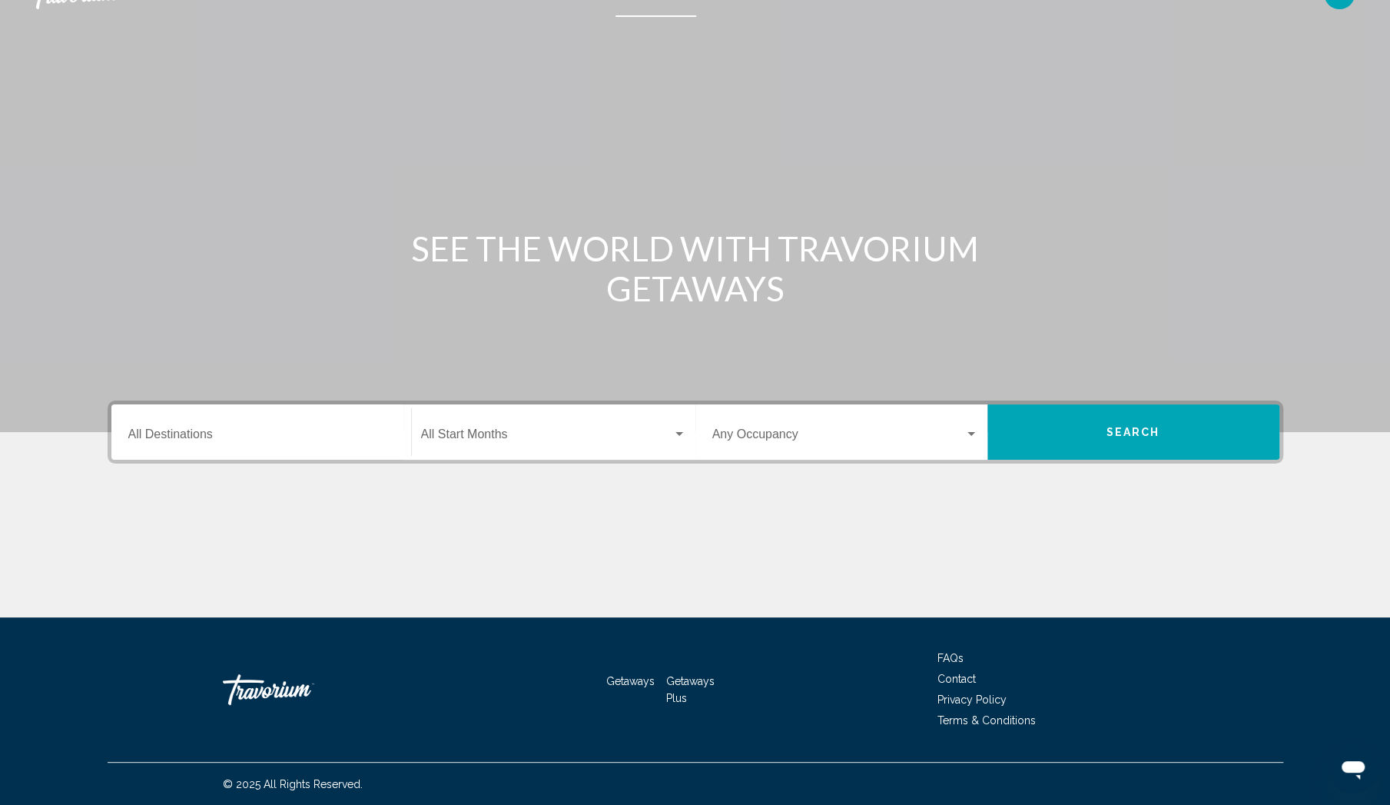
click at [320, 440] on input "Destination All Destinations" at bounding box center [261, 437] width 266 height 14
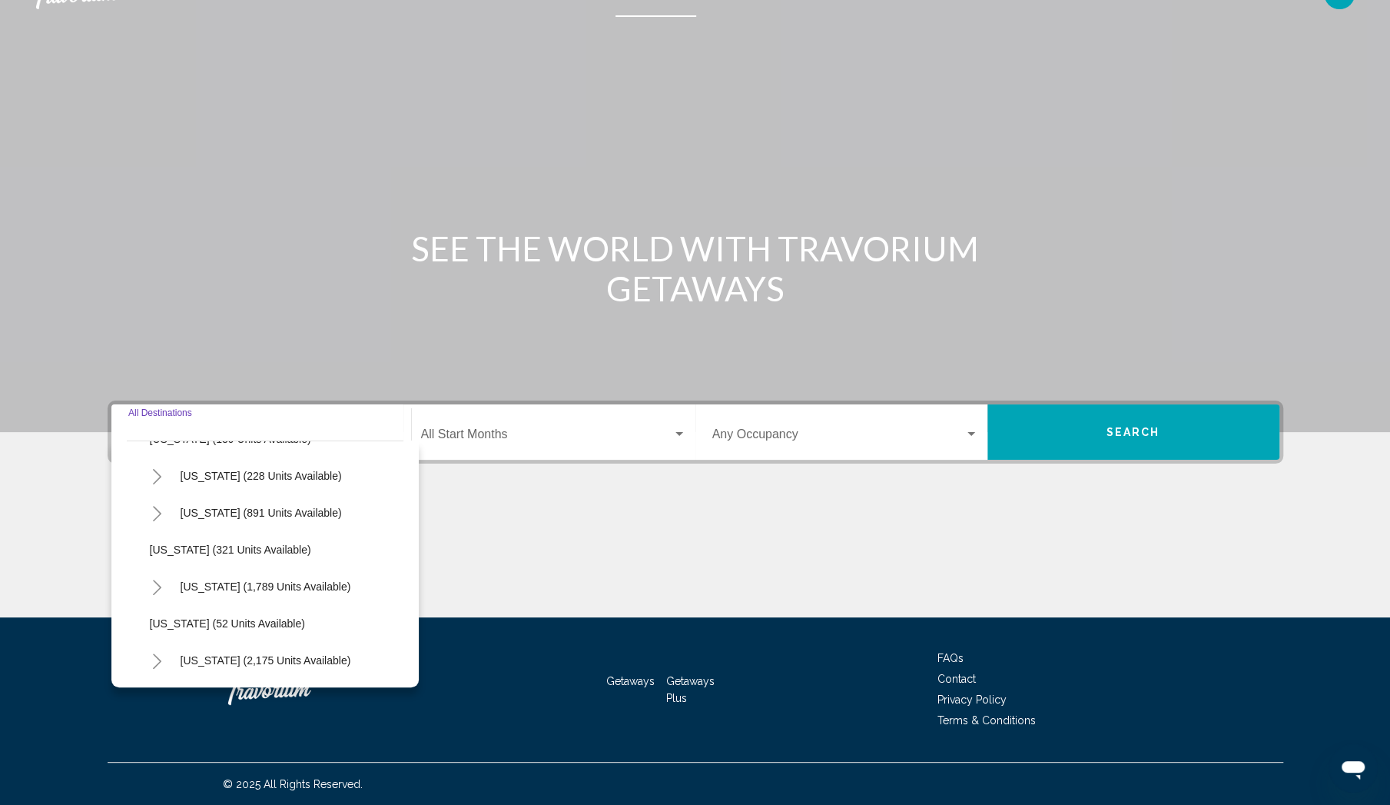
scroll to position [1127, 0]
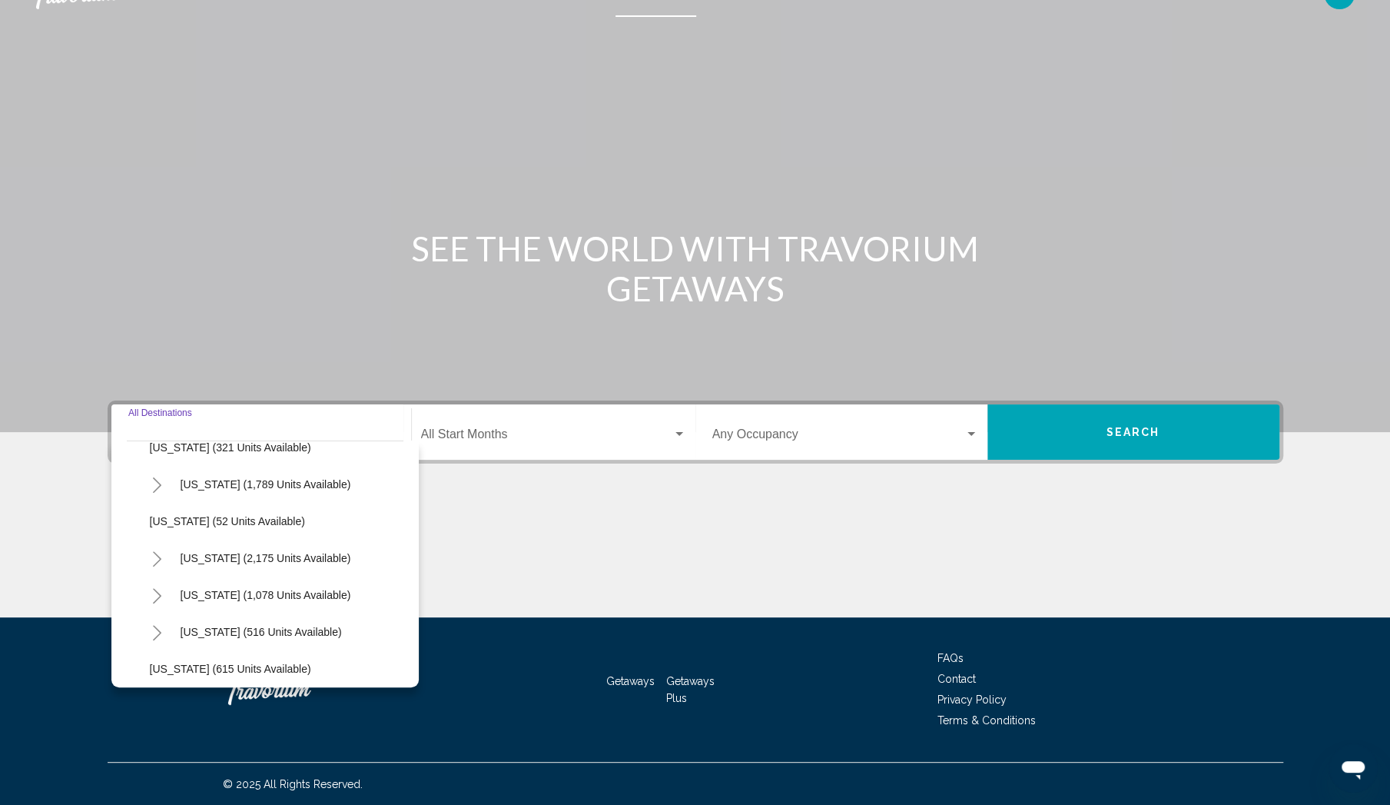
click at [155, 557] on icon "Toggle South Carolina (2,175 units available)" at bounding box center [157, 558] width 12 height 15
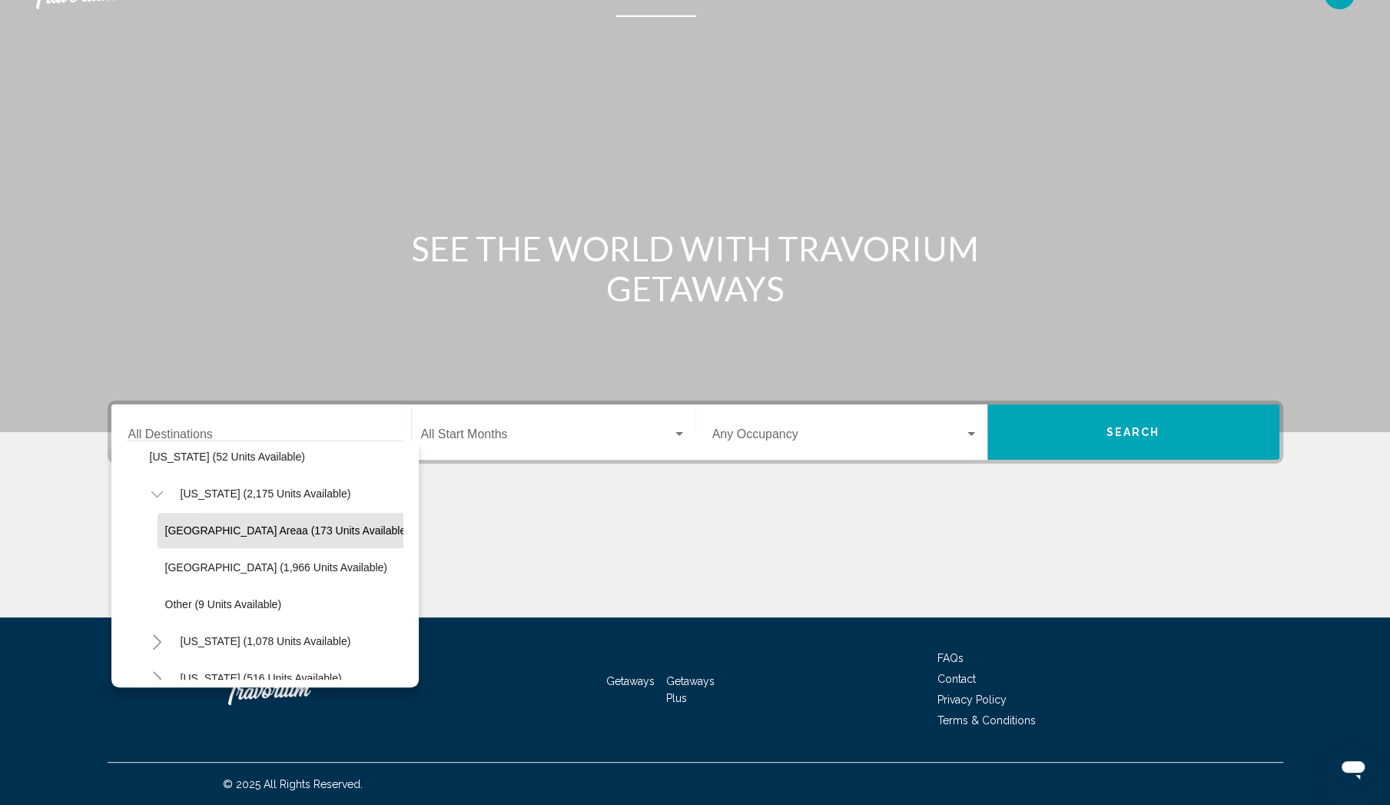
scroll to position [1230, 0]
click at [231, 526] on span "[GEOGRAPHIC_DATA] (1,966 units available)" at bounding box center [276, 529] width 222 height 12
type input "**********"
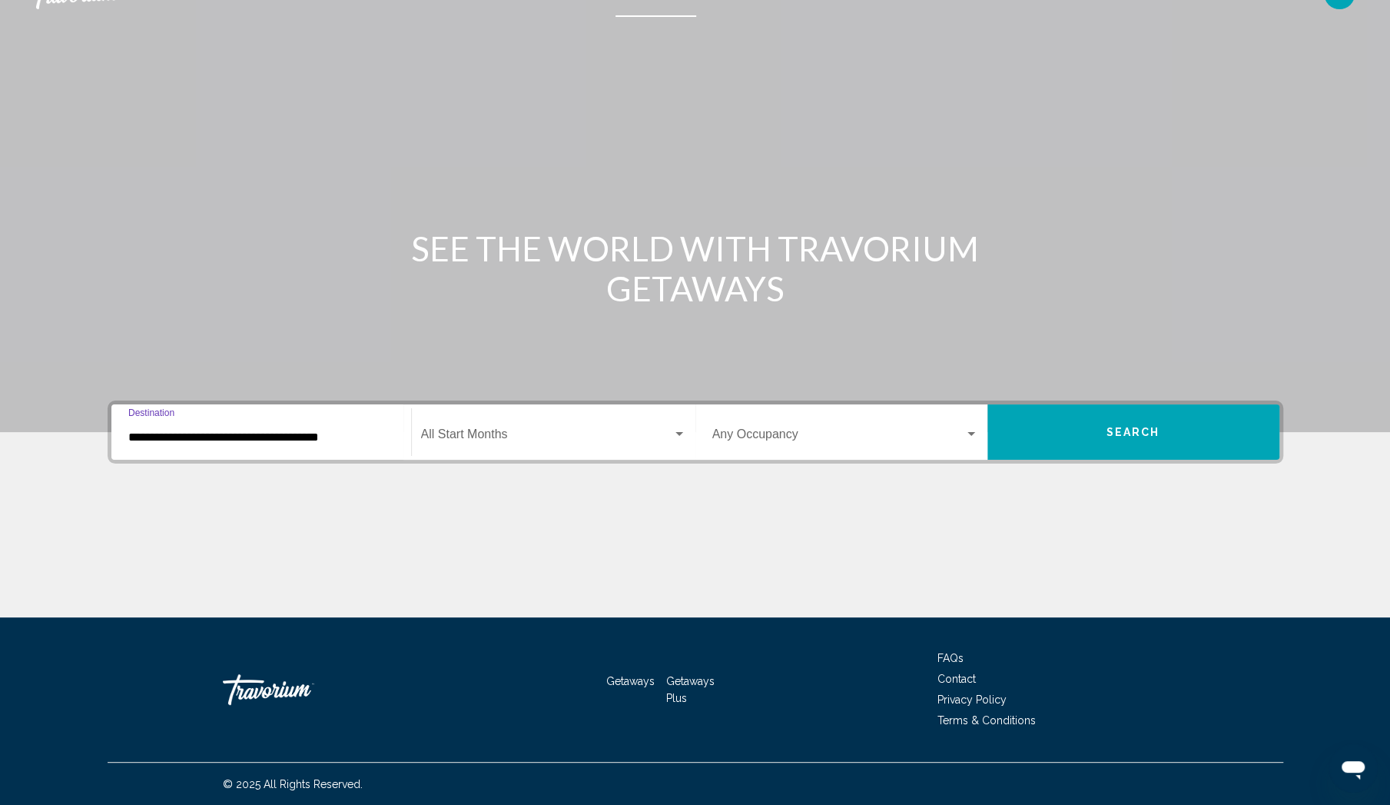
click at [677, 437] on div "Search widget" at bounding box center [679, 434] width 14 height 12
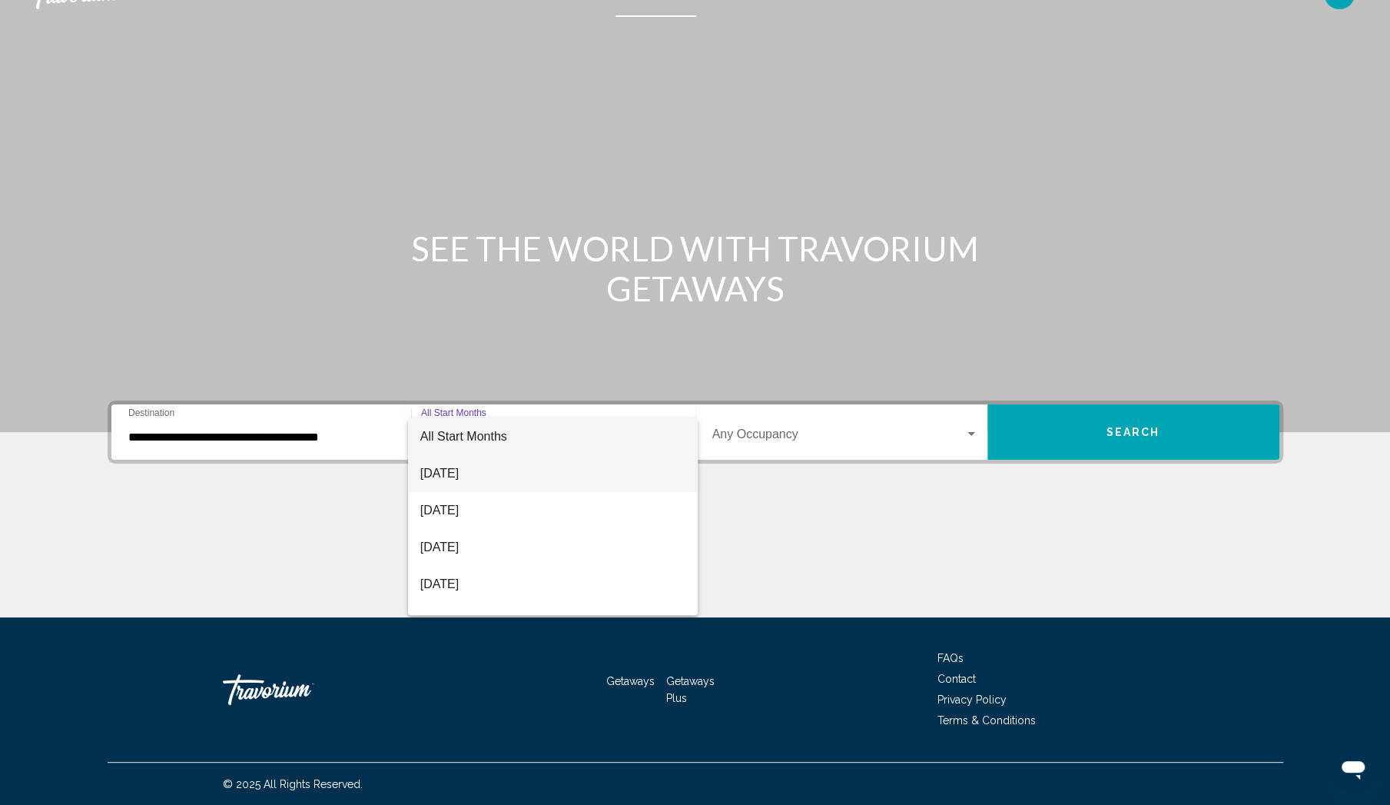
click at [480, 476] on span "[DATE]" at bounding box center [553, 473] width 266 height 37
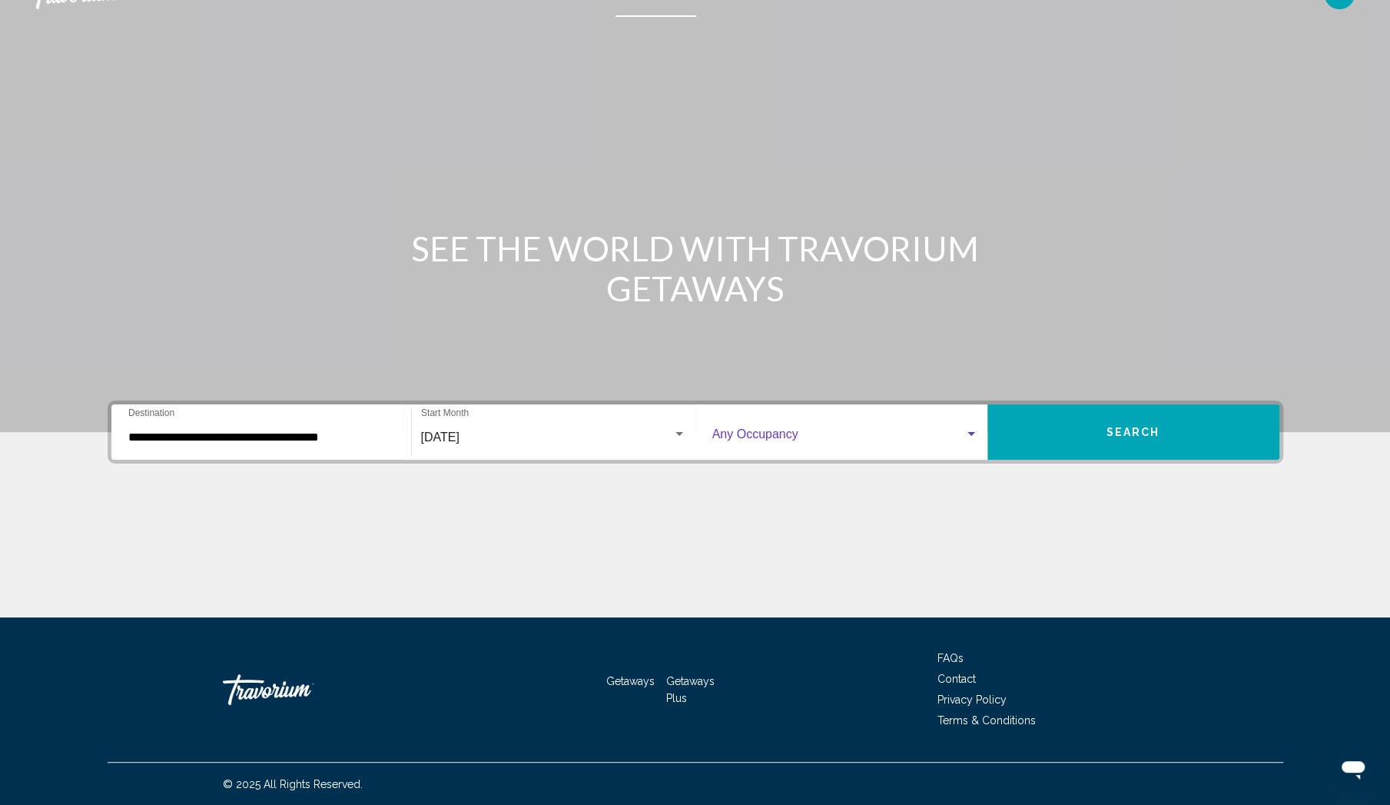
click at [868, 439] on span "Search widget" at bounding box center [838, 437] width 252 height 14
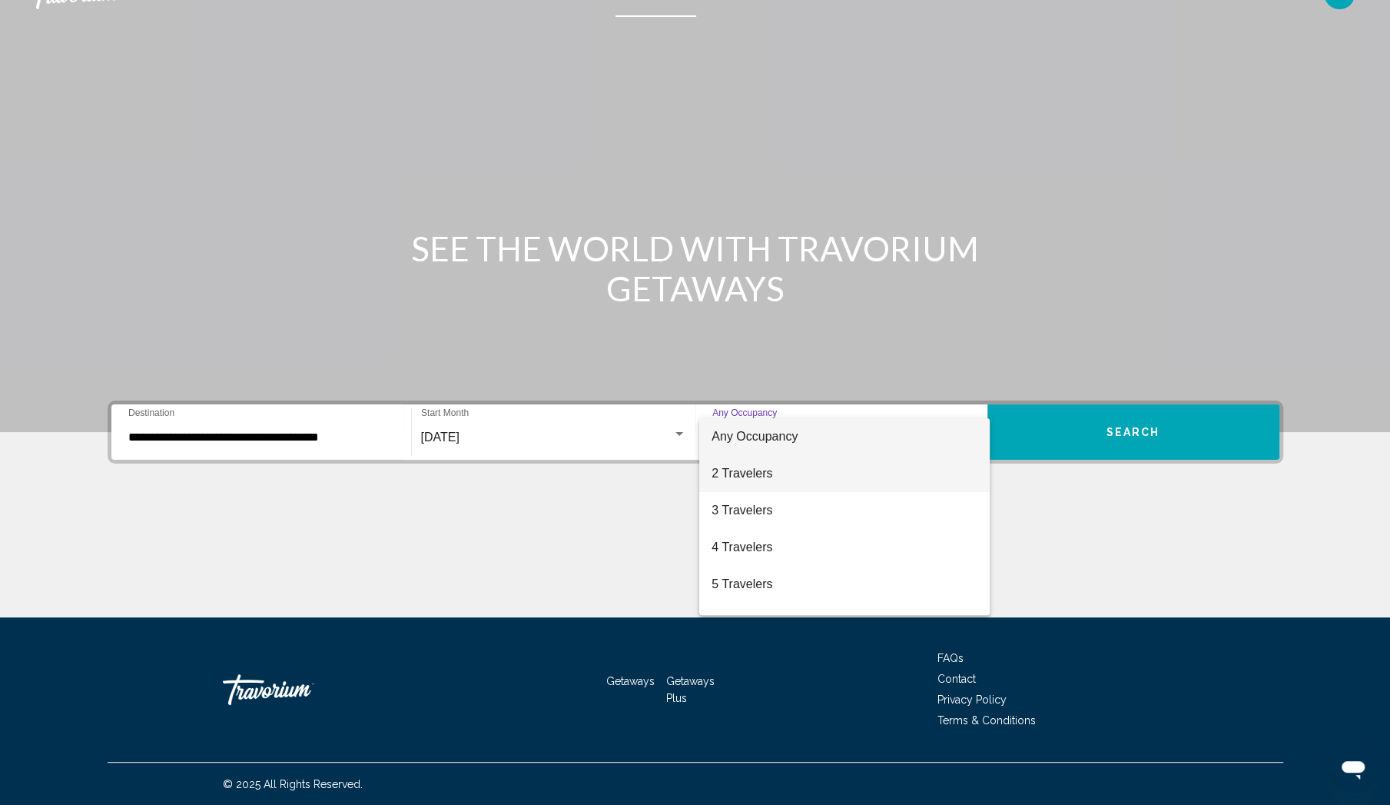
click at [766, 477] on span "2 Travelers" at bounding box center [845, 473] width 266 height 37
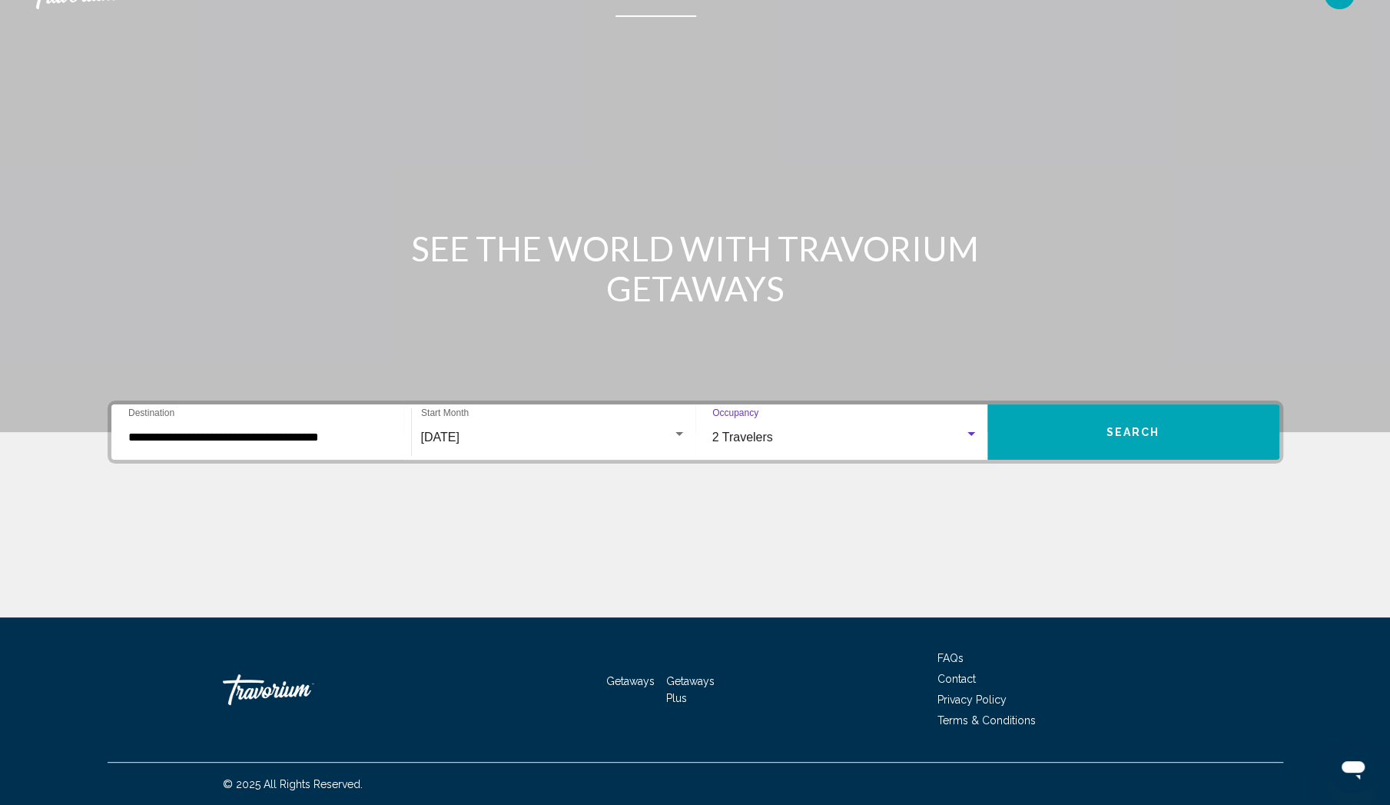
click at [1183, 428] on button "Search" at bounding box center [1134, 431] width 292 height 55
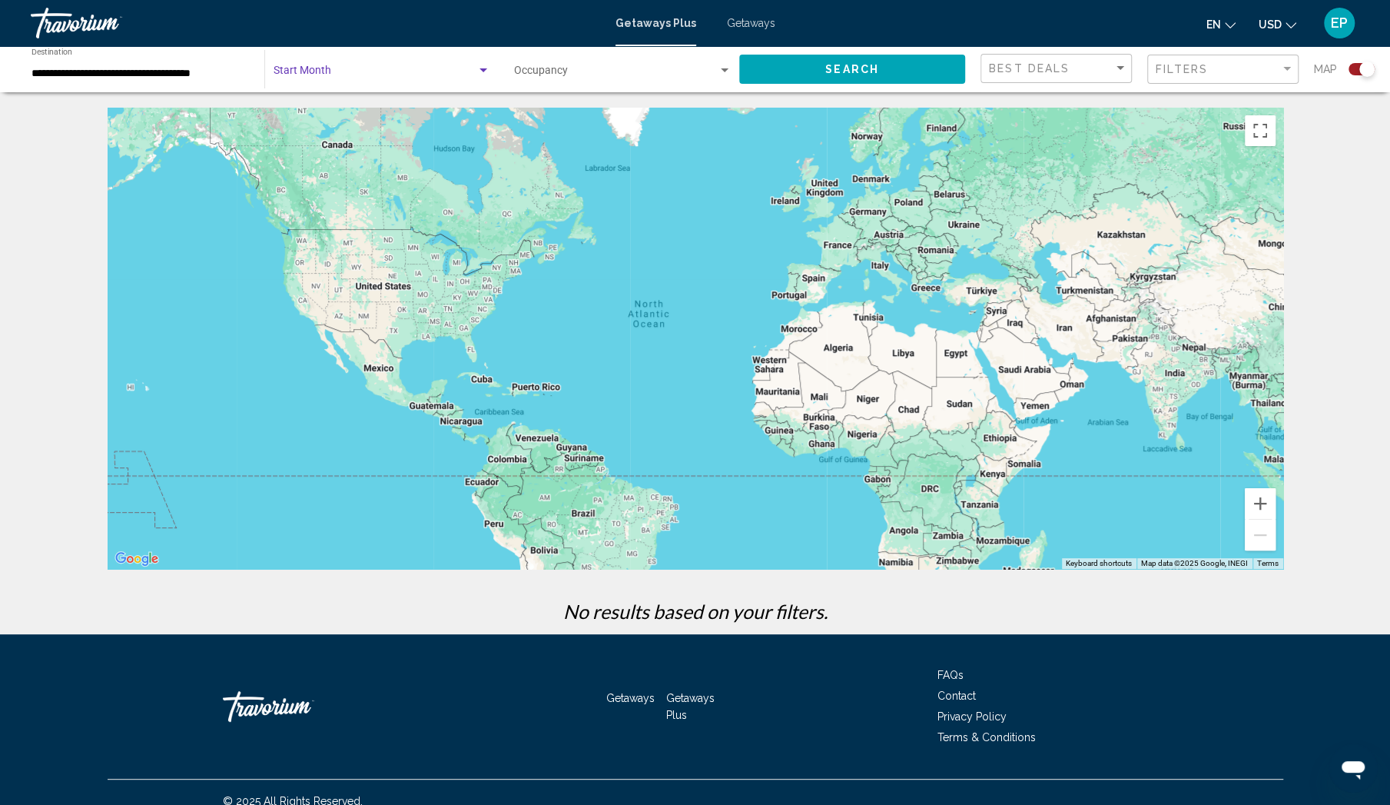
click at [483, 69] on div "Search widget" at bounding box center [484, 70] width 8 height 4
click at [483, 69] on span "All Start Months" at bounding box center [381, 74] width 217 height 32
click at [483, 69] on div "Search widget" at bounding box center [484, 70] width 8 height 4
click at [349, 73] on span "All Start Months" at bounding box center [381, 74] width 217 height 32
click at [722, 68] on div "Search widget" at bounding box center [725, 71] width 14 height 12
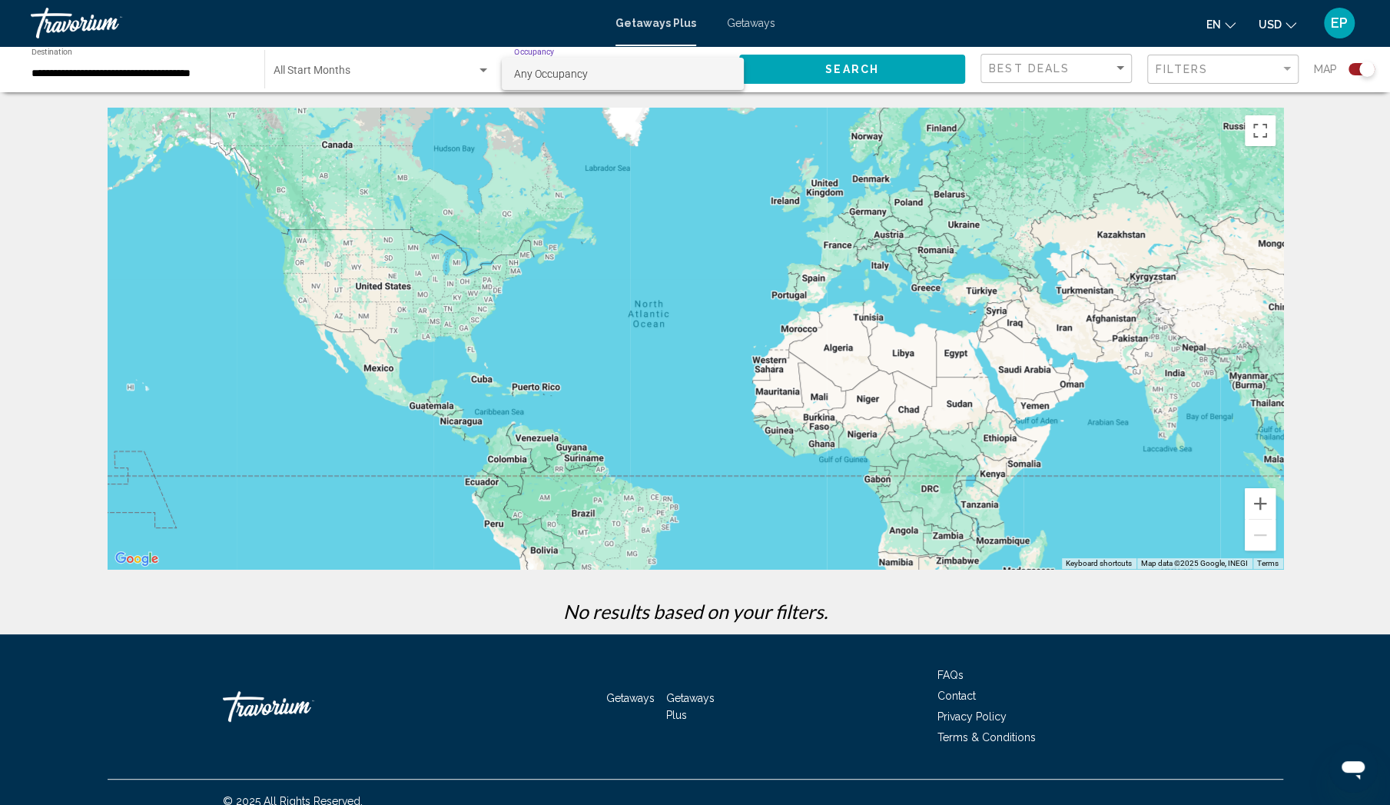
click at [1340, 131] on div at bounding box center [695, 402] width 1390 height 805
click at [61, 241] on div "To navigate the map with touch gestures double-tap and hold your finger on the …" at bounding box center [695, 371] width 1390 height 526
click at [483, 73] on div "Search widget" at bounding box center [483, 71] width 14 height 12
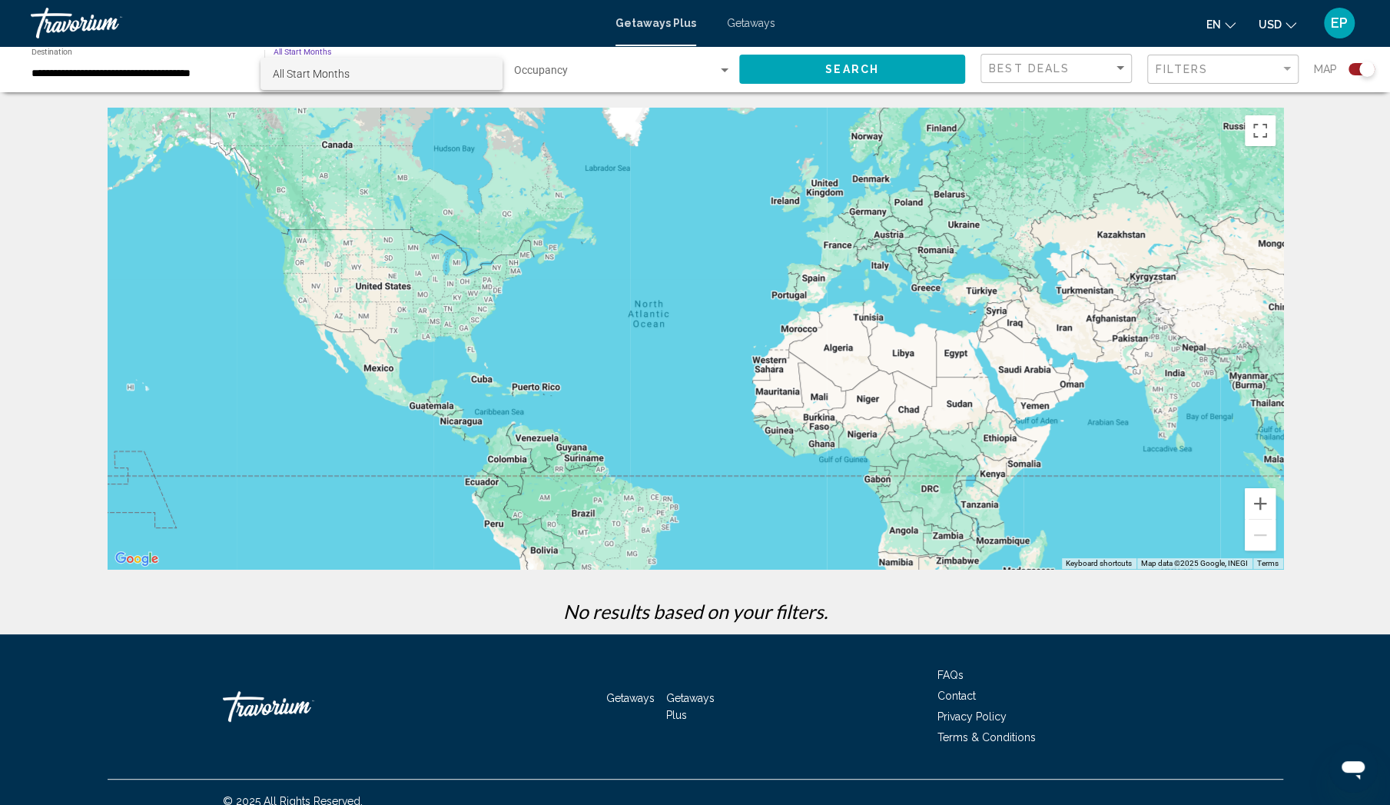
click at [234, 67] on div at bounding box center [695, 402] width 1390 height 805
click at [662, 70] on span "Search widget" at bounding box center [616, 74] width 204 height 12
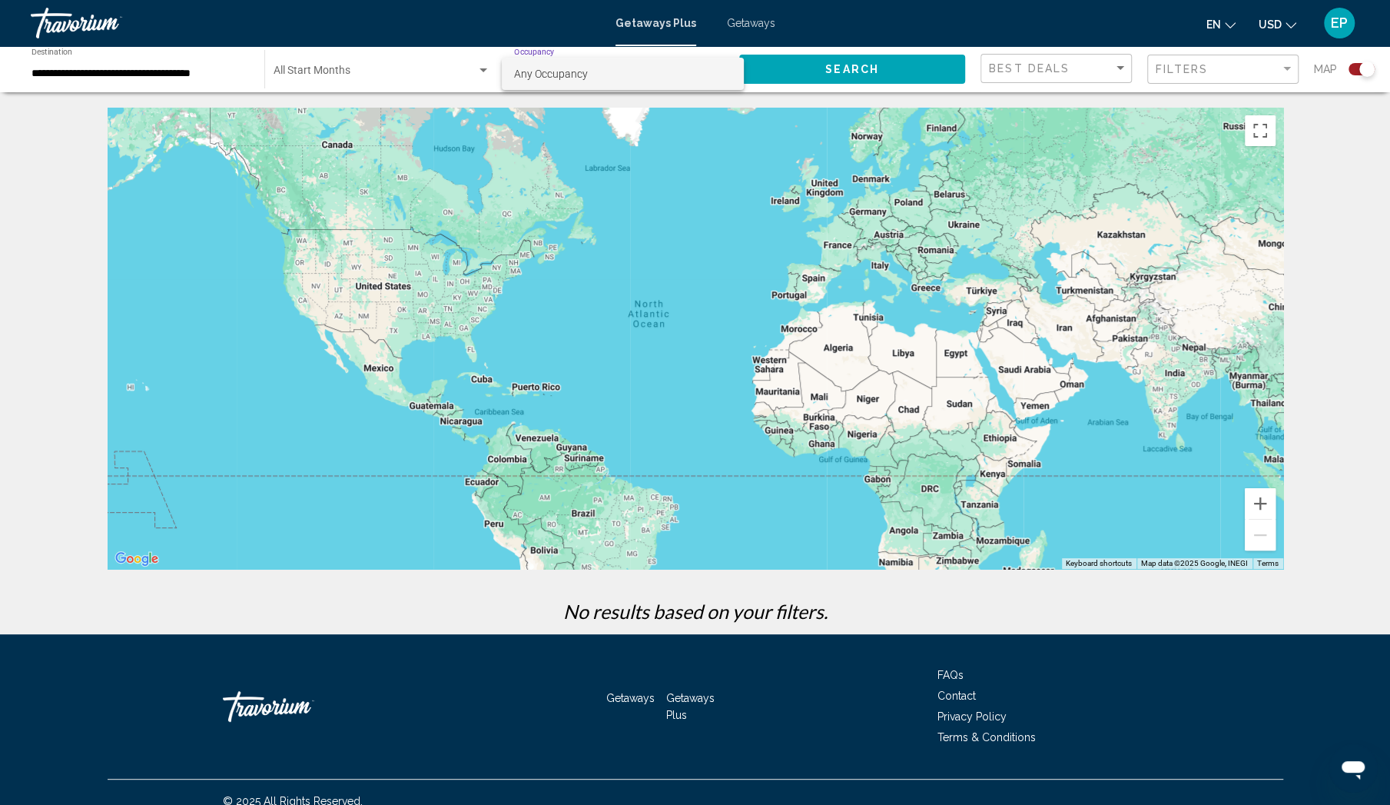
click at [1121, 65] on div at bounding box center [695, 402] width 1390 height 805
click at [1121, 65] on div "Sort by" at bounding box center [1121, 68] width 14 height 12
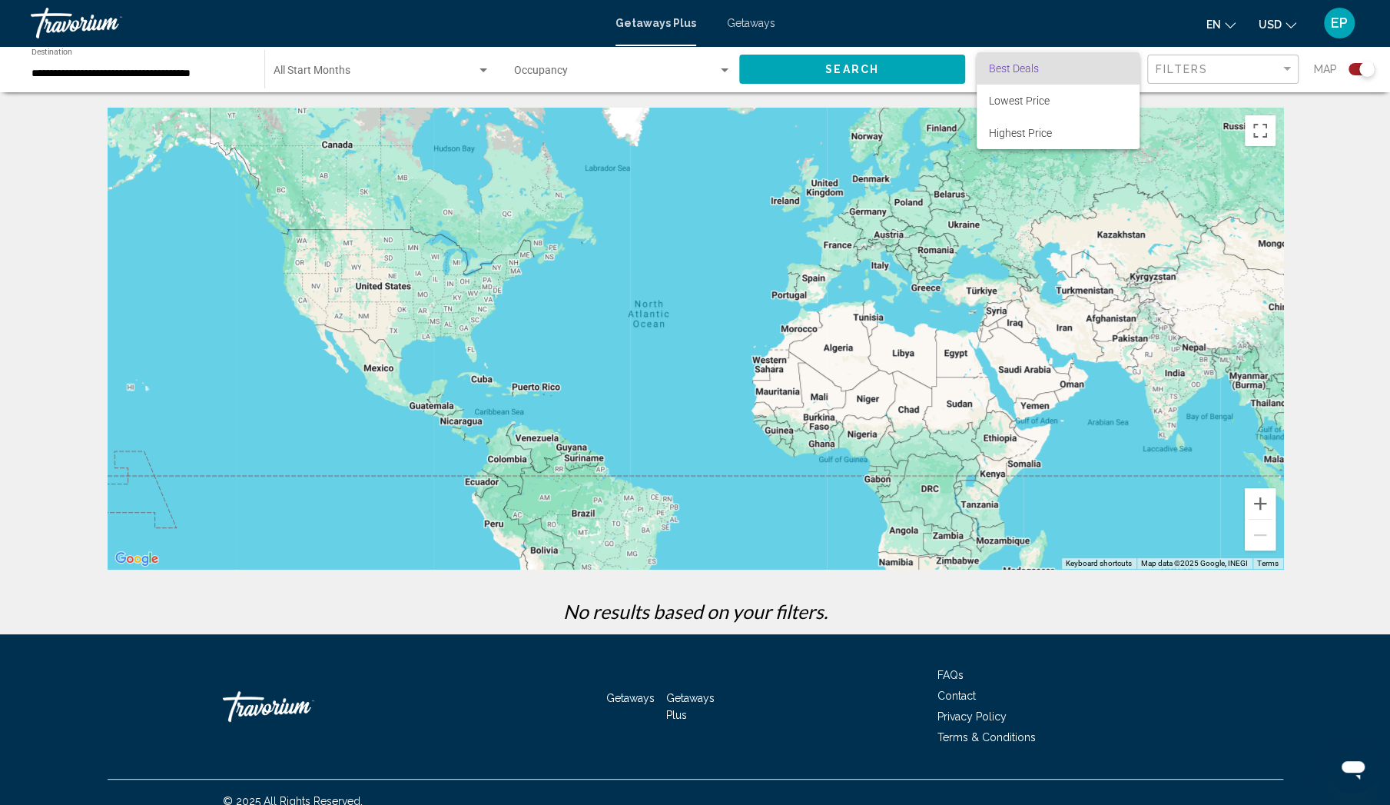
click at [1303, 107] on div at bounding box center [695, 402] width 1390 height 805
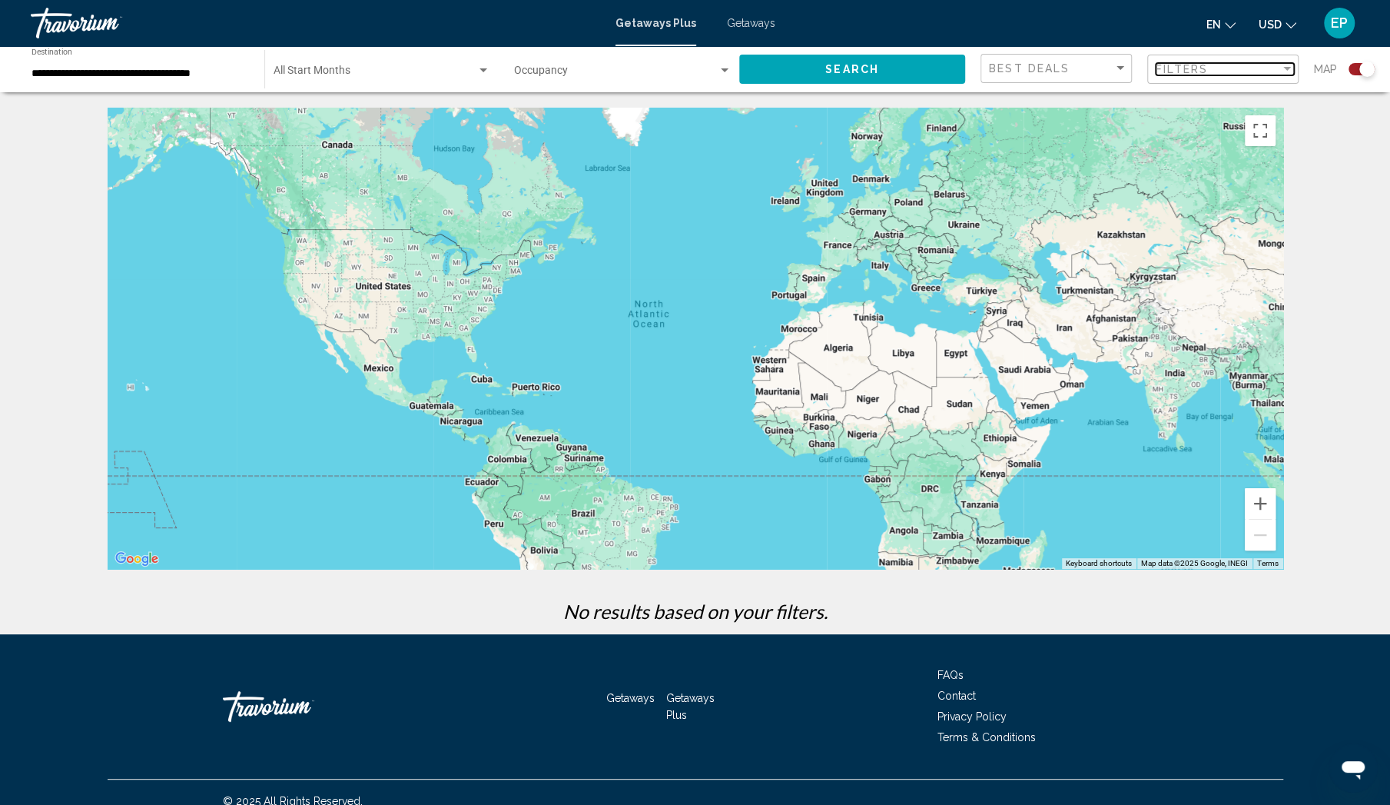
click at [1288, 68] on div "Filter" at bounding box center [1287, 69] width 8 height 4
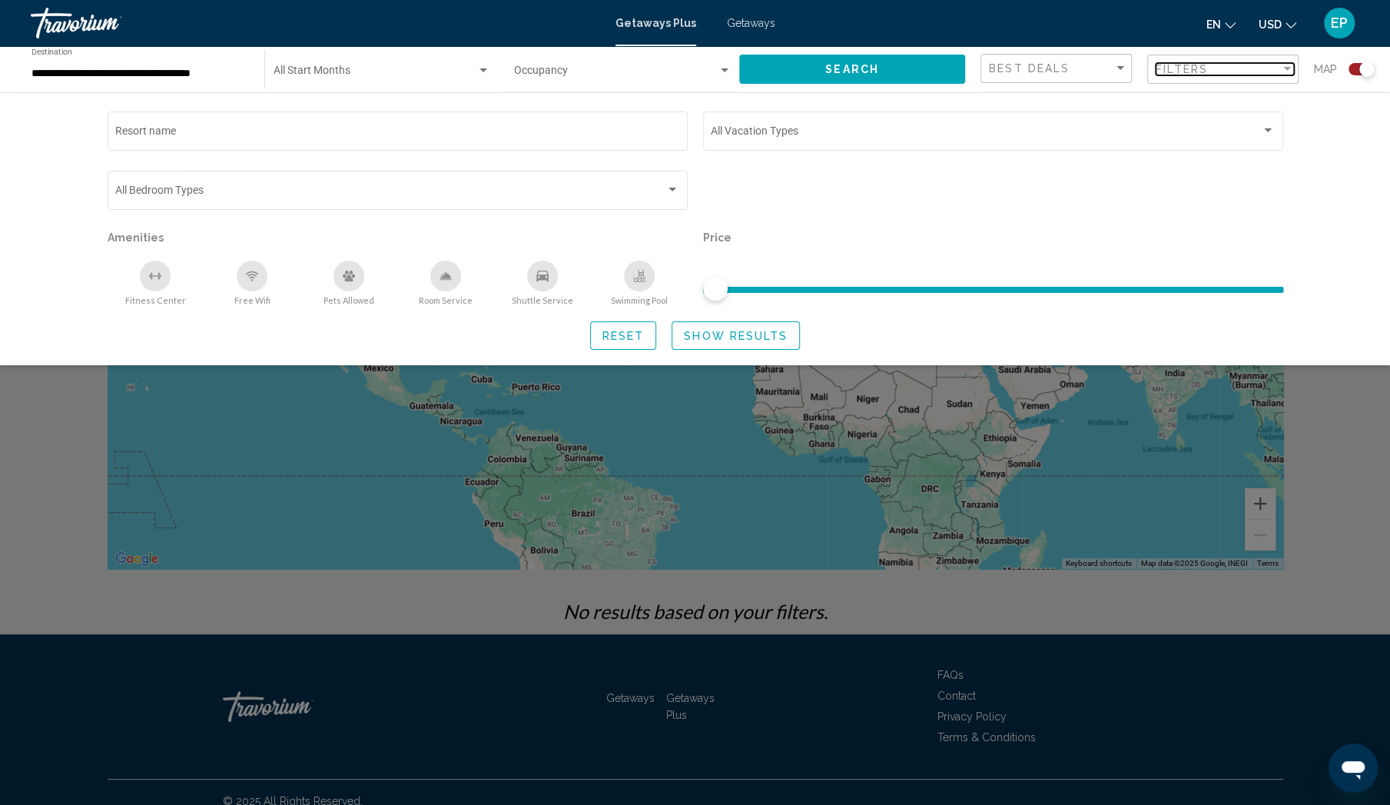
click at [1288, 68] on div "Filter" at bounding box center [1287, 69] width 8 height 4
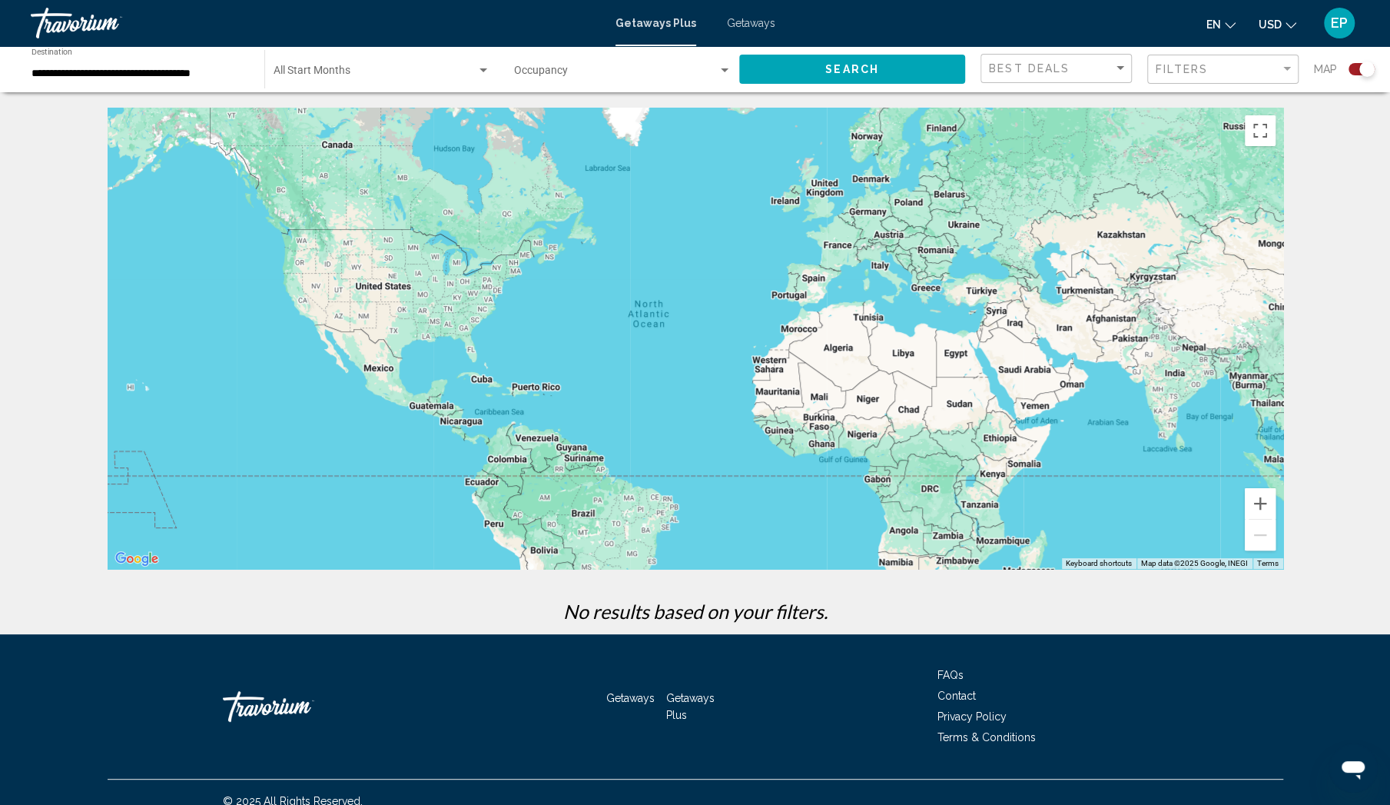
click at [202, 289] on div "Main content" at bounding box center [696, 338] width 1176 height 461
